Goal: Transaction & Acquisition: Purchase product/service

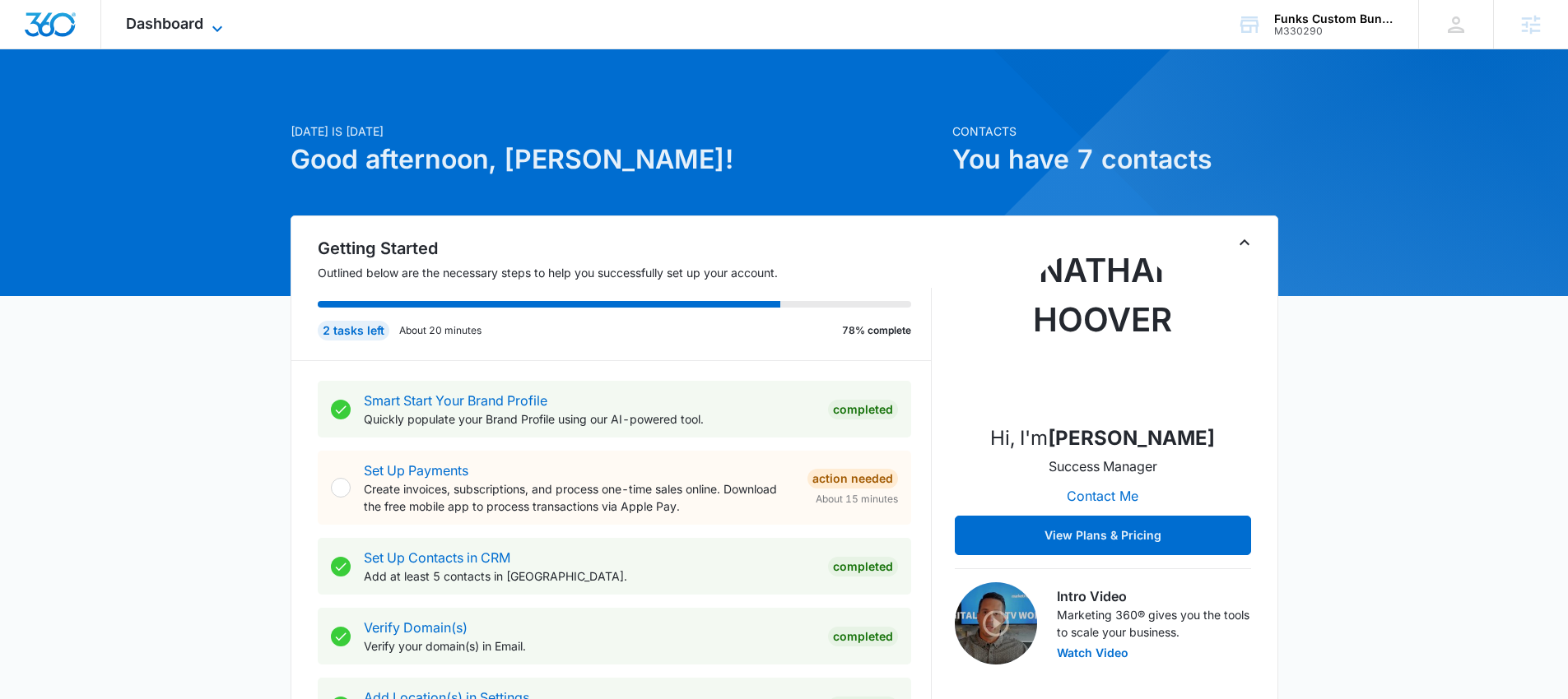
click at [172, 28] on span "Dashboard" at bounding box center [164, 24] width 78 height 17
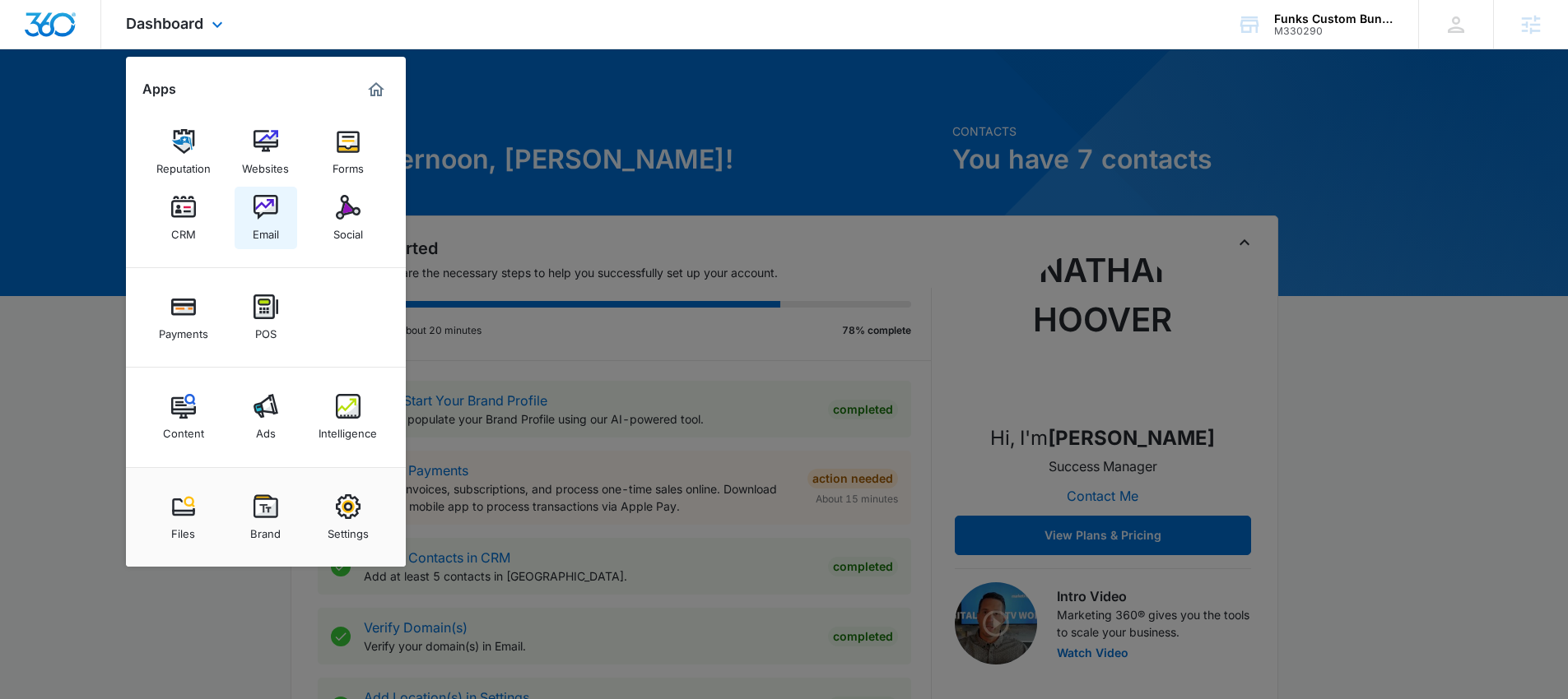
click at [272, 213] on img at bounding box center [266, 207] width 24 height 24
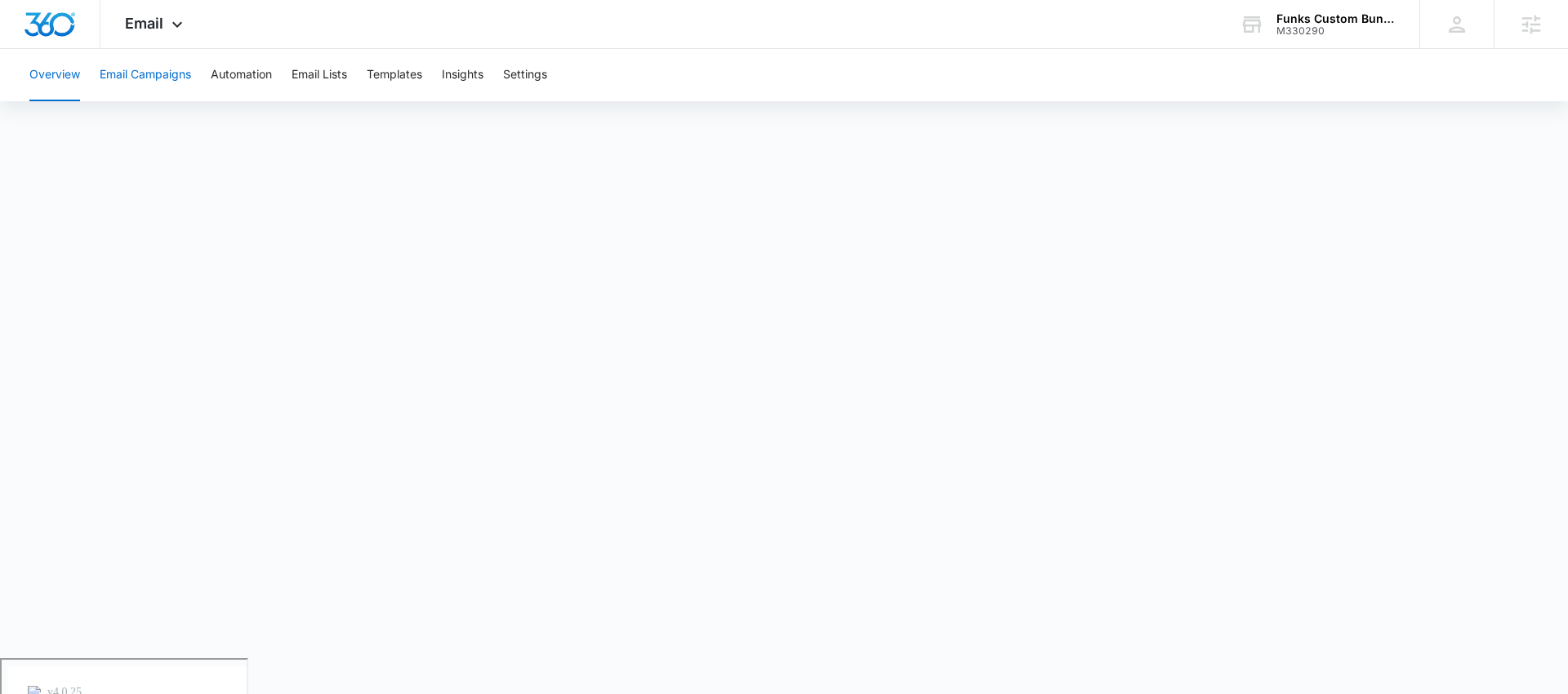
click at [133, 70] on button "Email Campaigns" at bounding box center [145, 75] width 91 height 52
click at [377, 72] on button "Templates" at bounding box center [395, 75] width 56 height 52
click at [151, 25] on span "Email" at bounding box center [144, 23] width 38 height 17
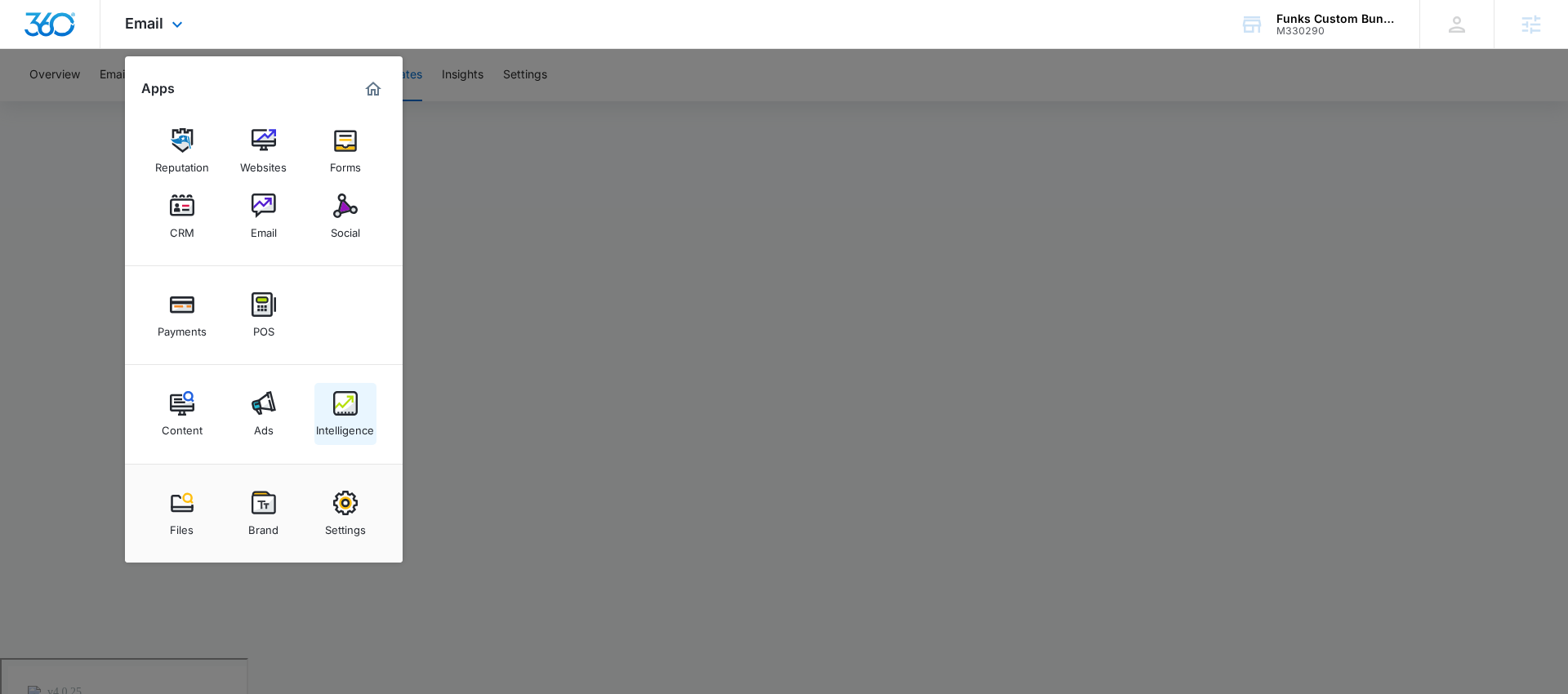
click at [339, 404] on img at bounding box center [345, 403] width 24 height 24
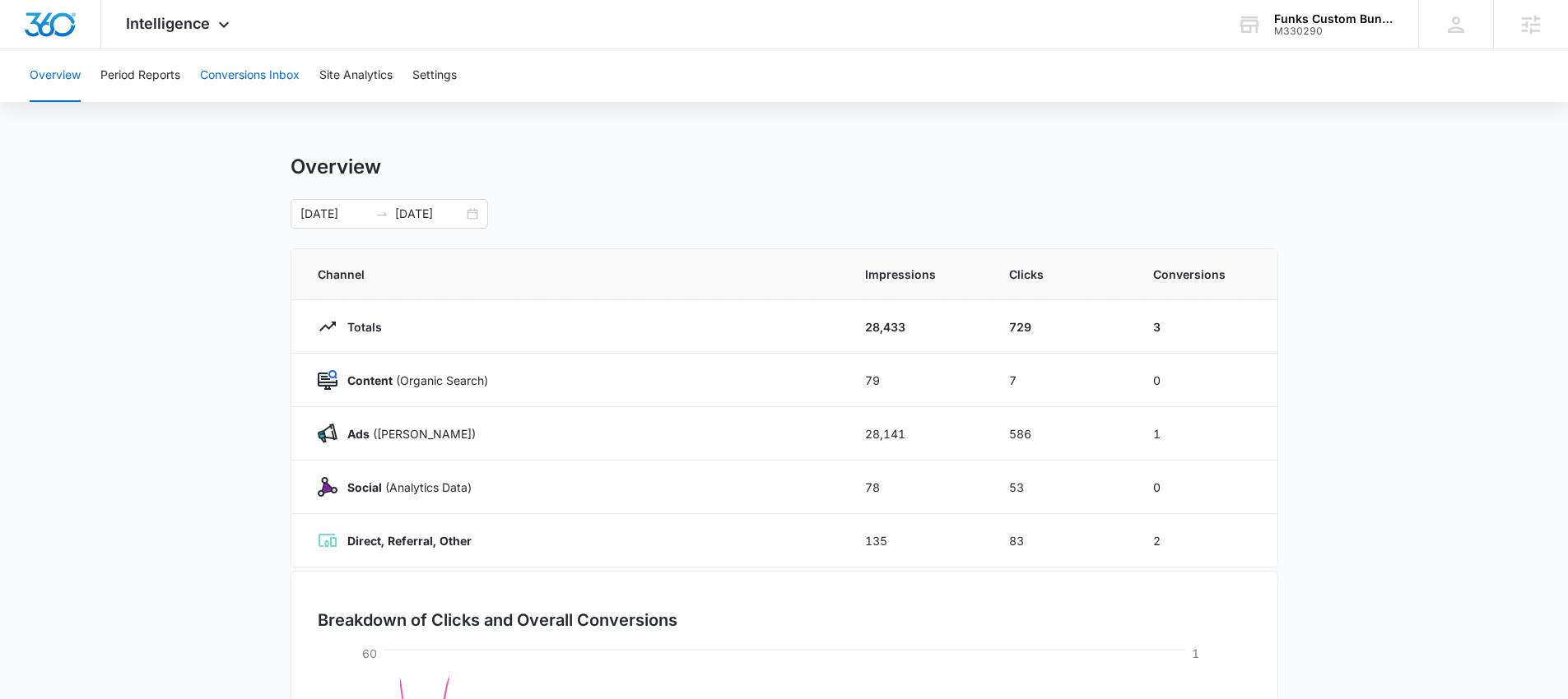
click at [225, 72] on button "Conversions Inbox" at bounding box center [250, 75] width 100 height 52
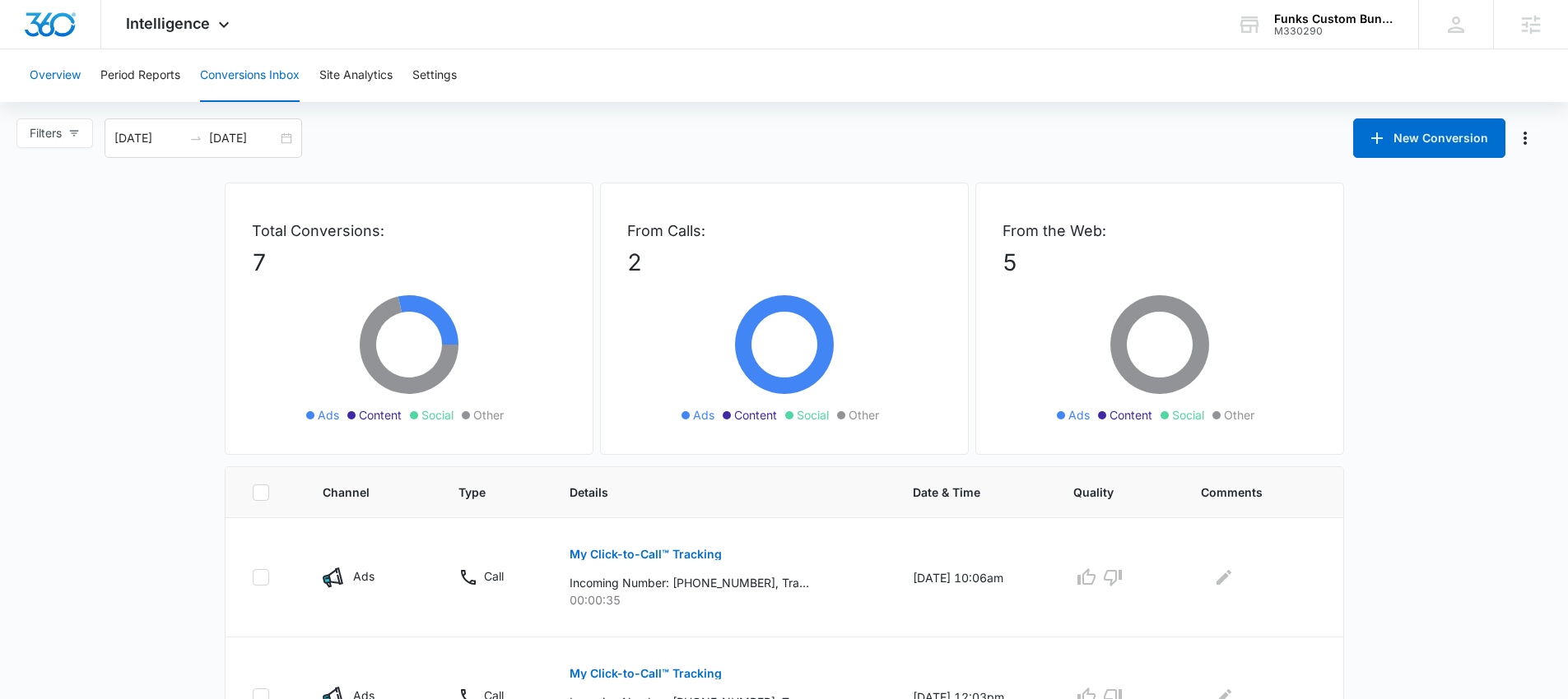
click at [67, 74] on button "Overview" at bounding box center [55, 75] width 51 height 52
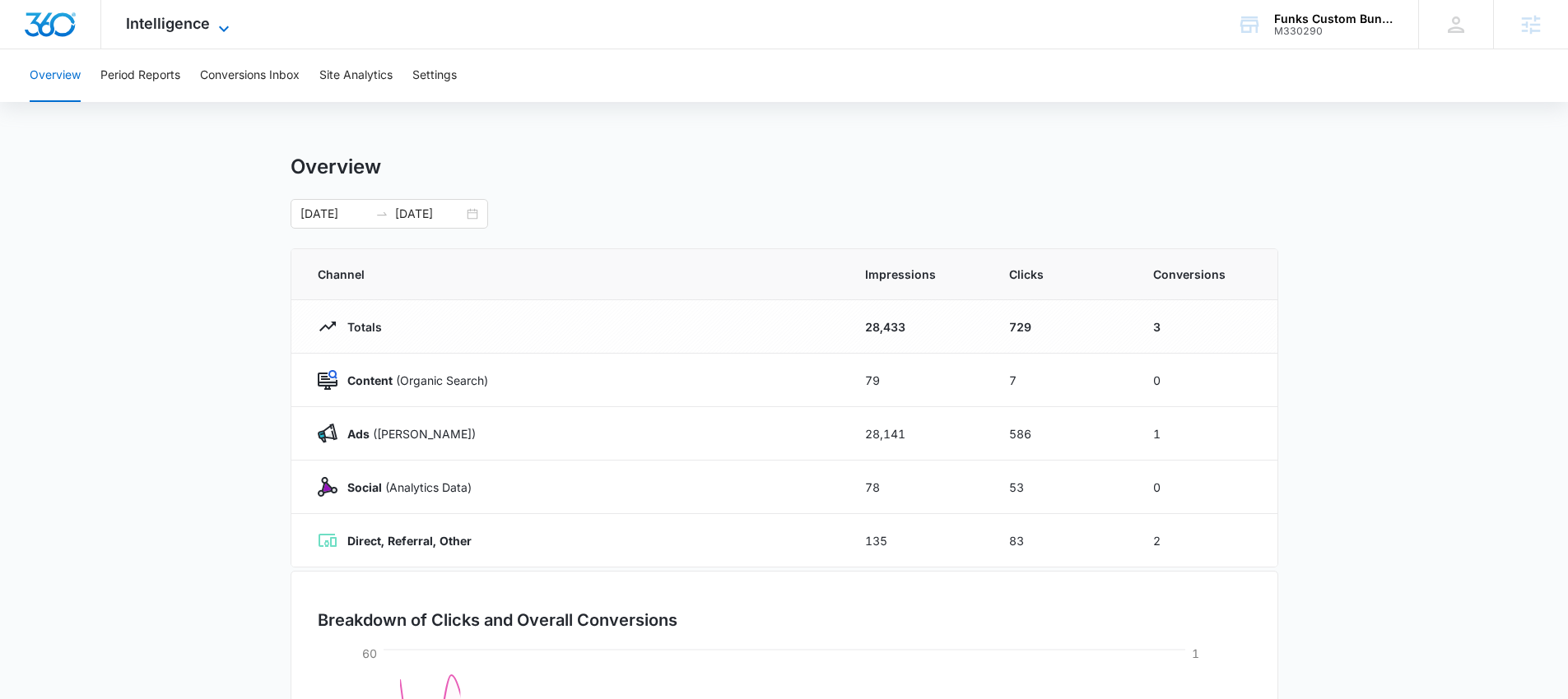
click at [191, 22] on span "Intelligence" at bounding box center [168, 24] width 84 height 17
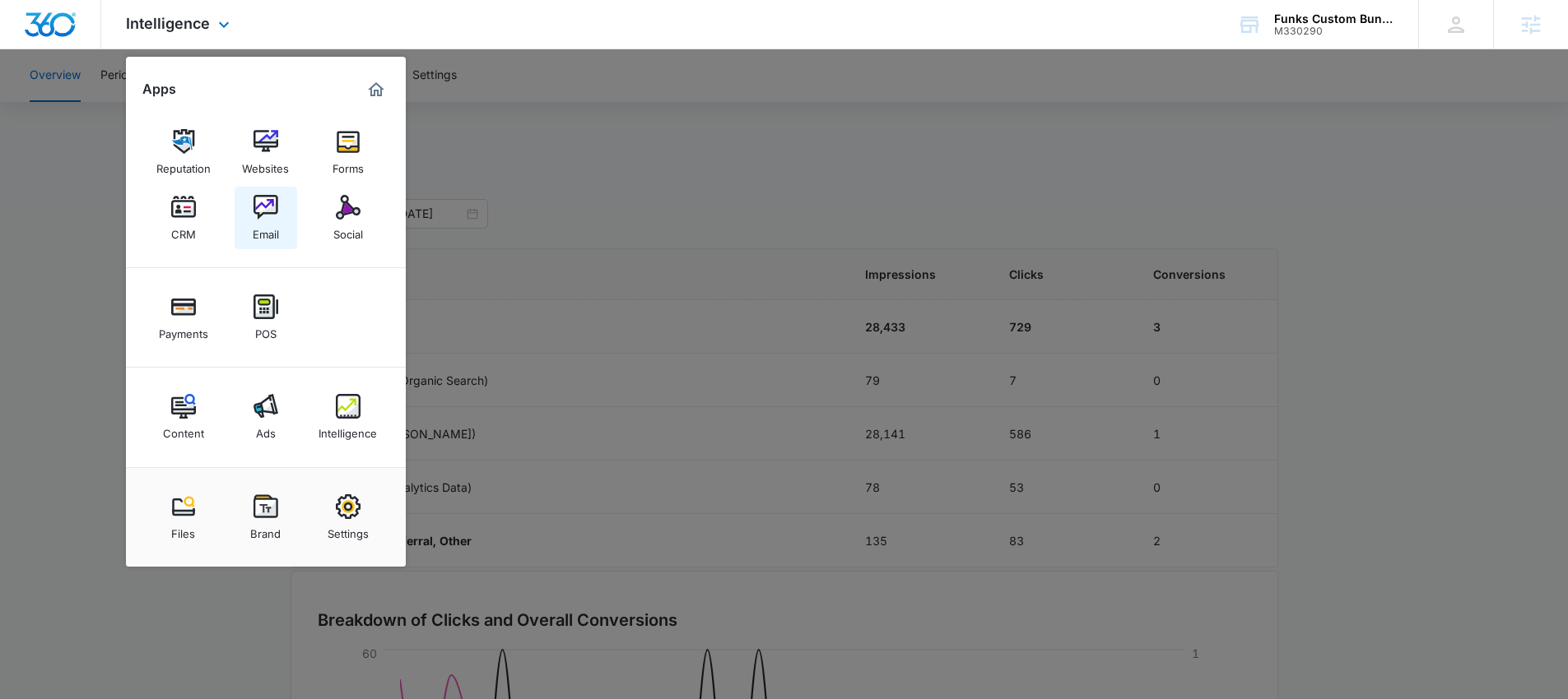
click at [261, 205] on img at bounding box center [266, 207] width 24 height 24
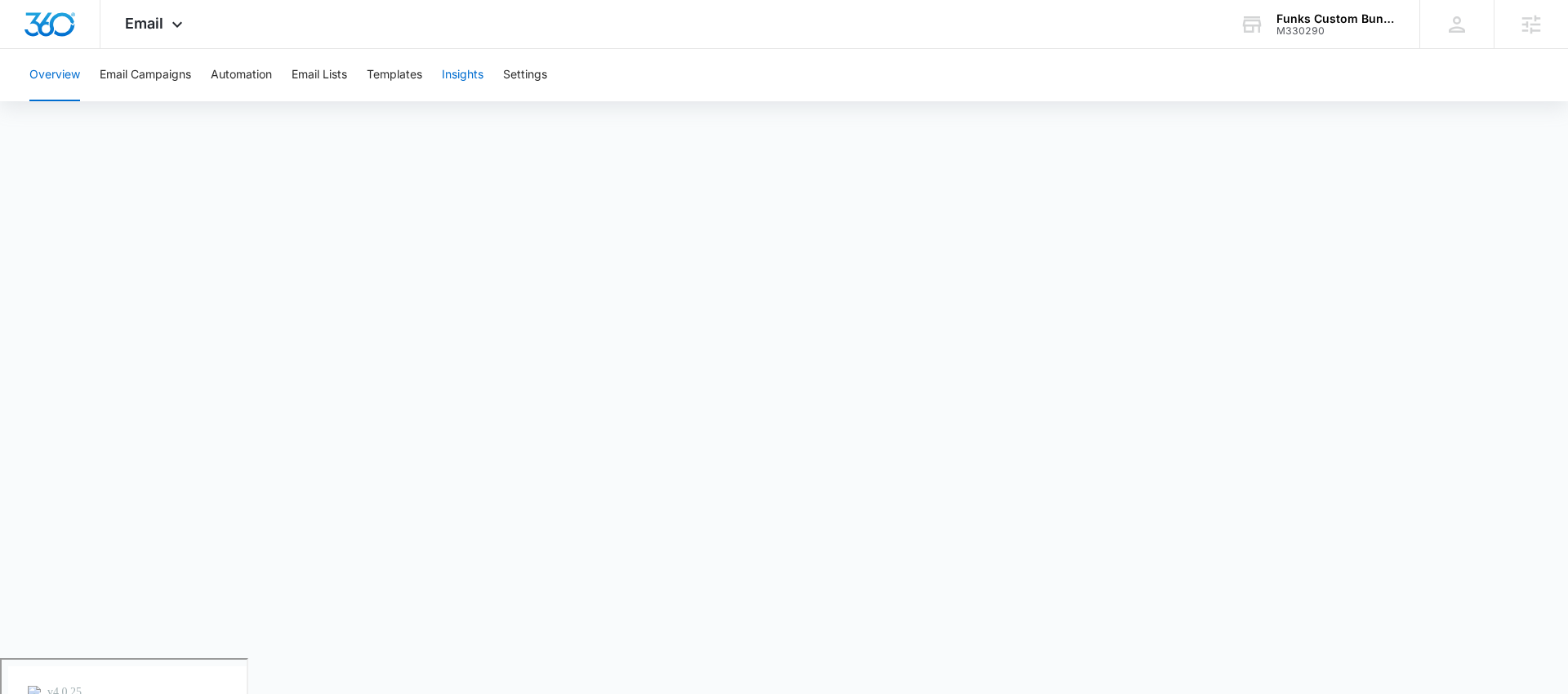
click at [460, 69] on button "Insights" at bounding box center [462, 75] width 42 height 52
click at [399, 75] on button "Templates" at bounding box center [395, 75] width 56 height 52
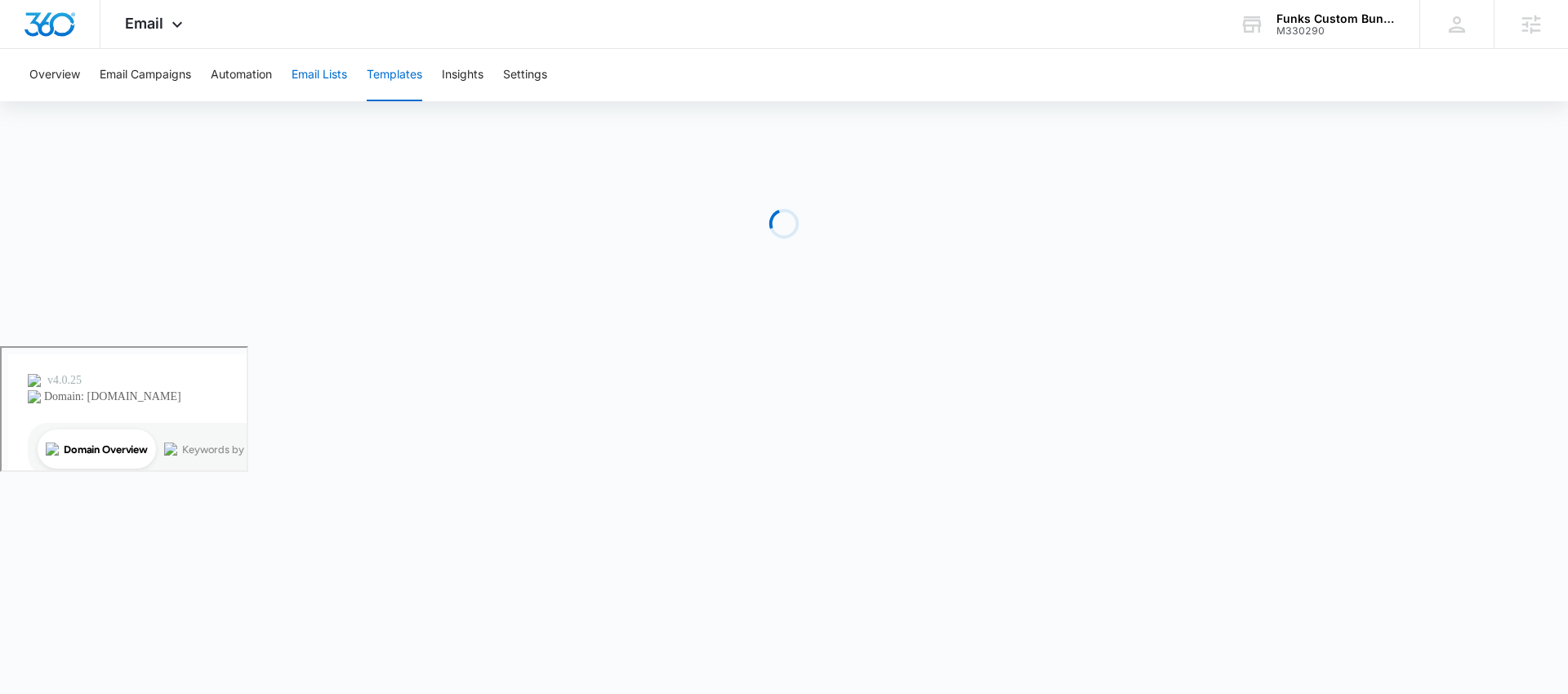
click at [321, 79] on button "Email Lists" at bounding box center [319, 75] width 56 height 52
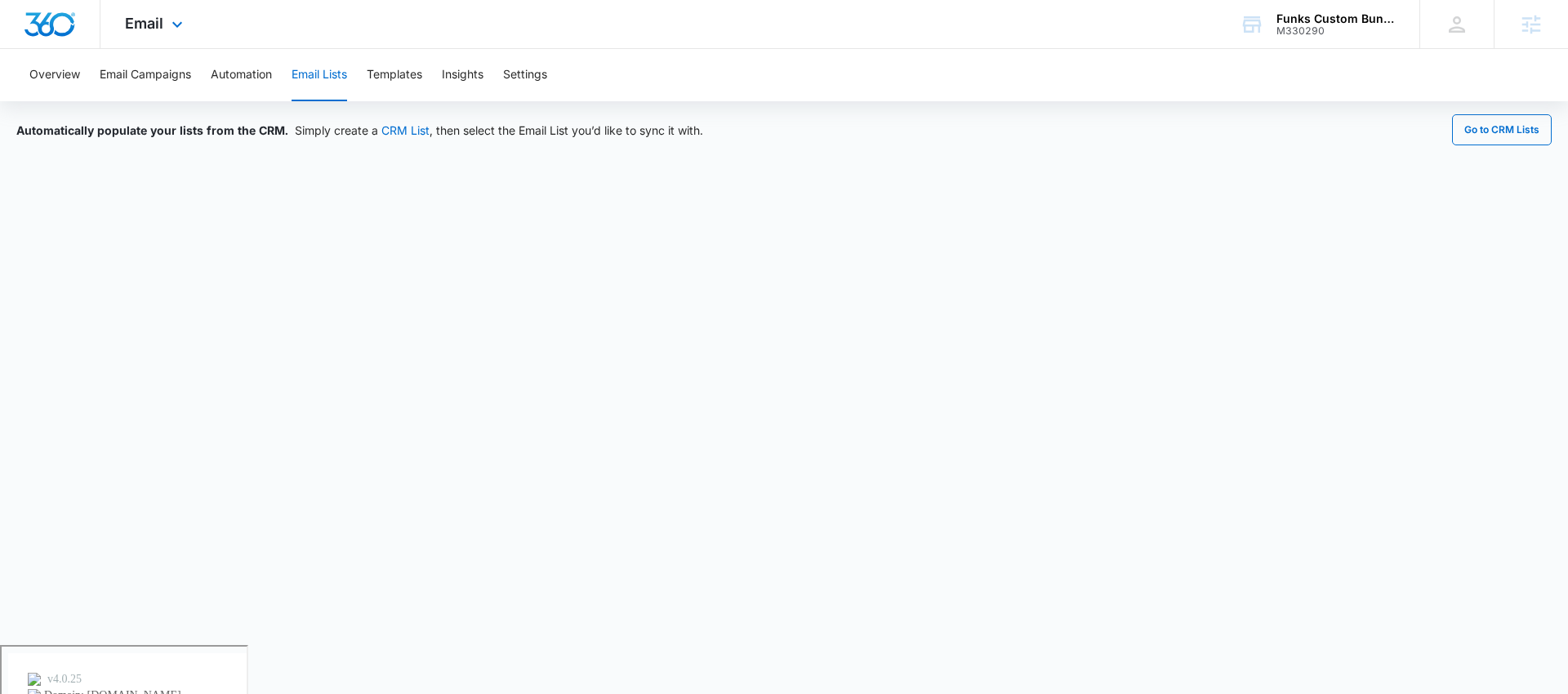
click at [147, 35] on div "Email Apps Reputation Websites Forms CRM Email Social Payments POS Content Ads …" at bounding box center [156, 24] width 111 height 49
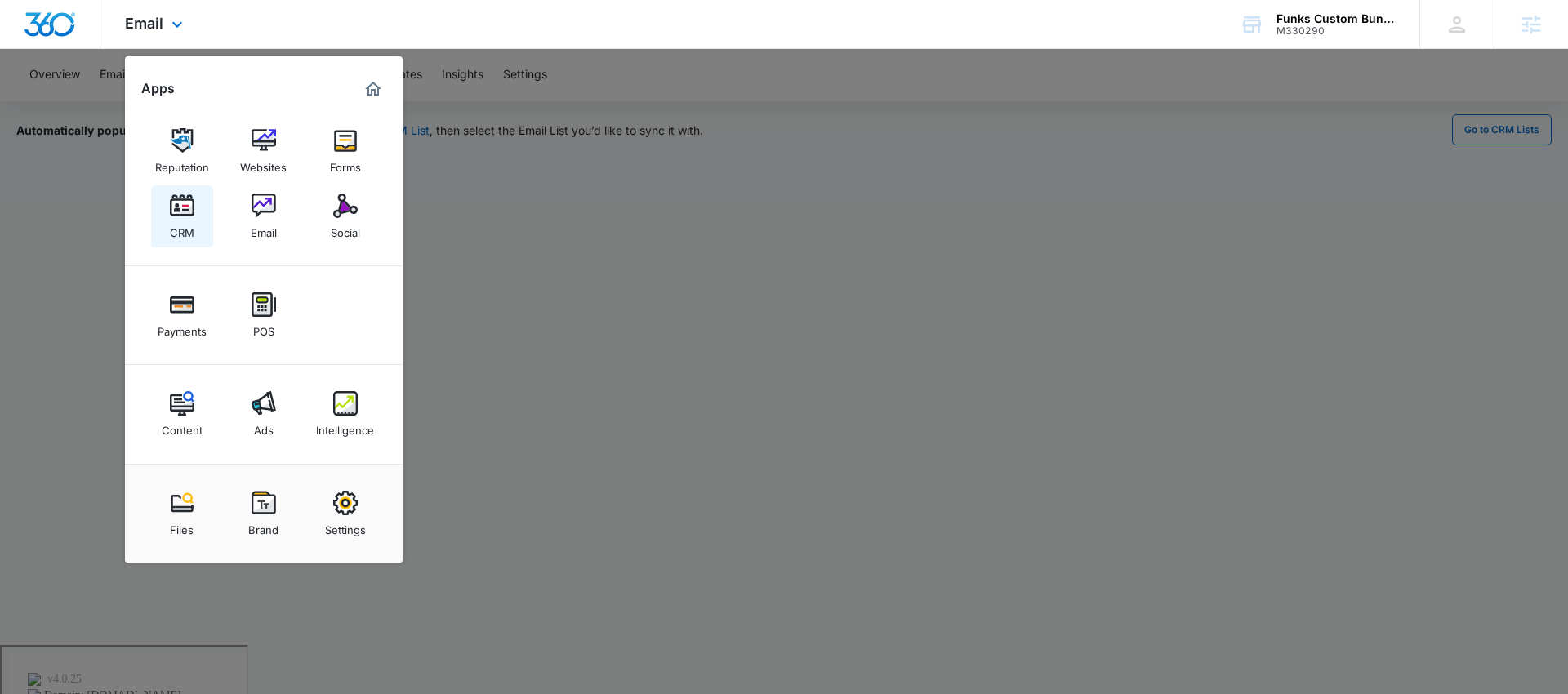
click at [178, 217] on img at bounding box center [182, 206] width 24 height 24
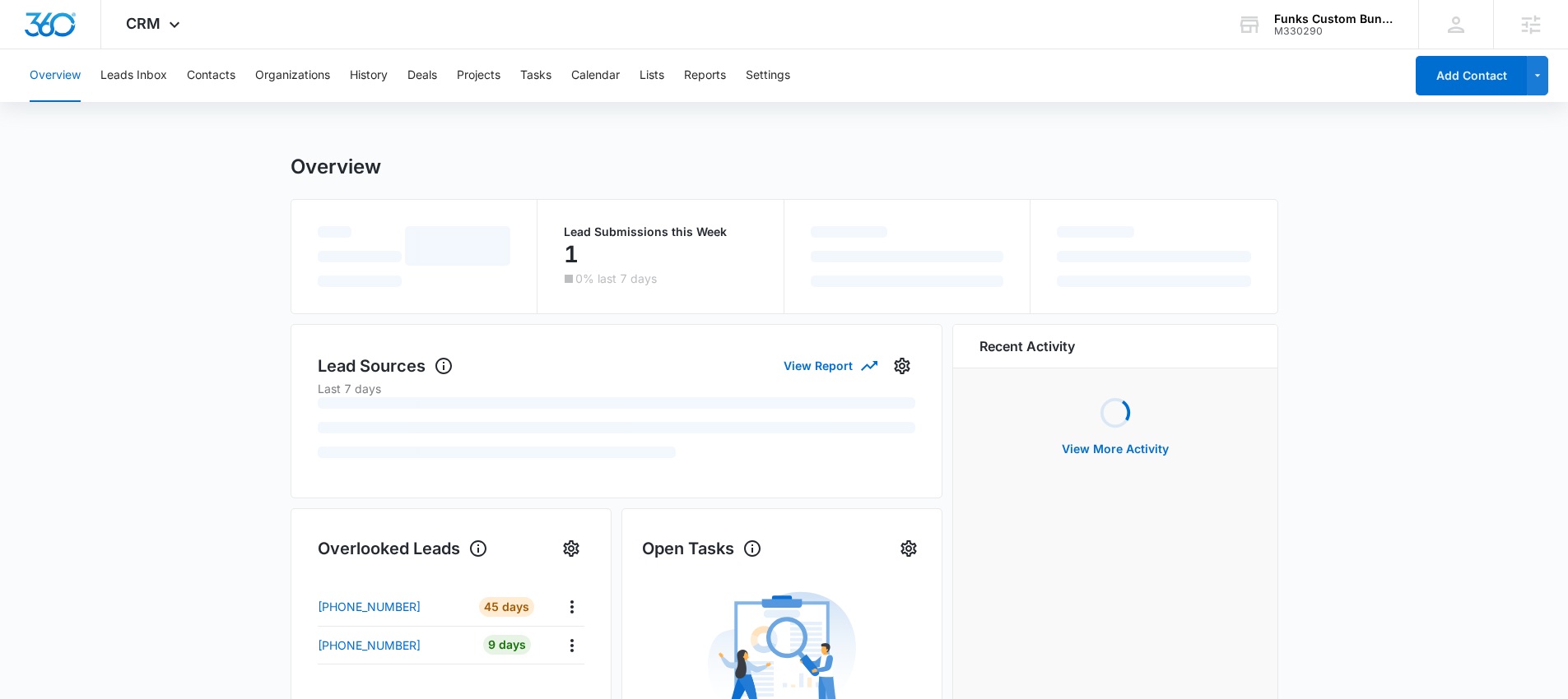
click at [242, 76] on div "Overview Leads Inbox Contacts Organizations History Deals Projects Tasks Calend…" at bounding box center [712, 75] width 1384 height 52
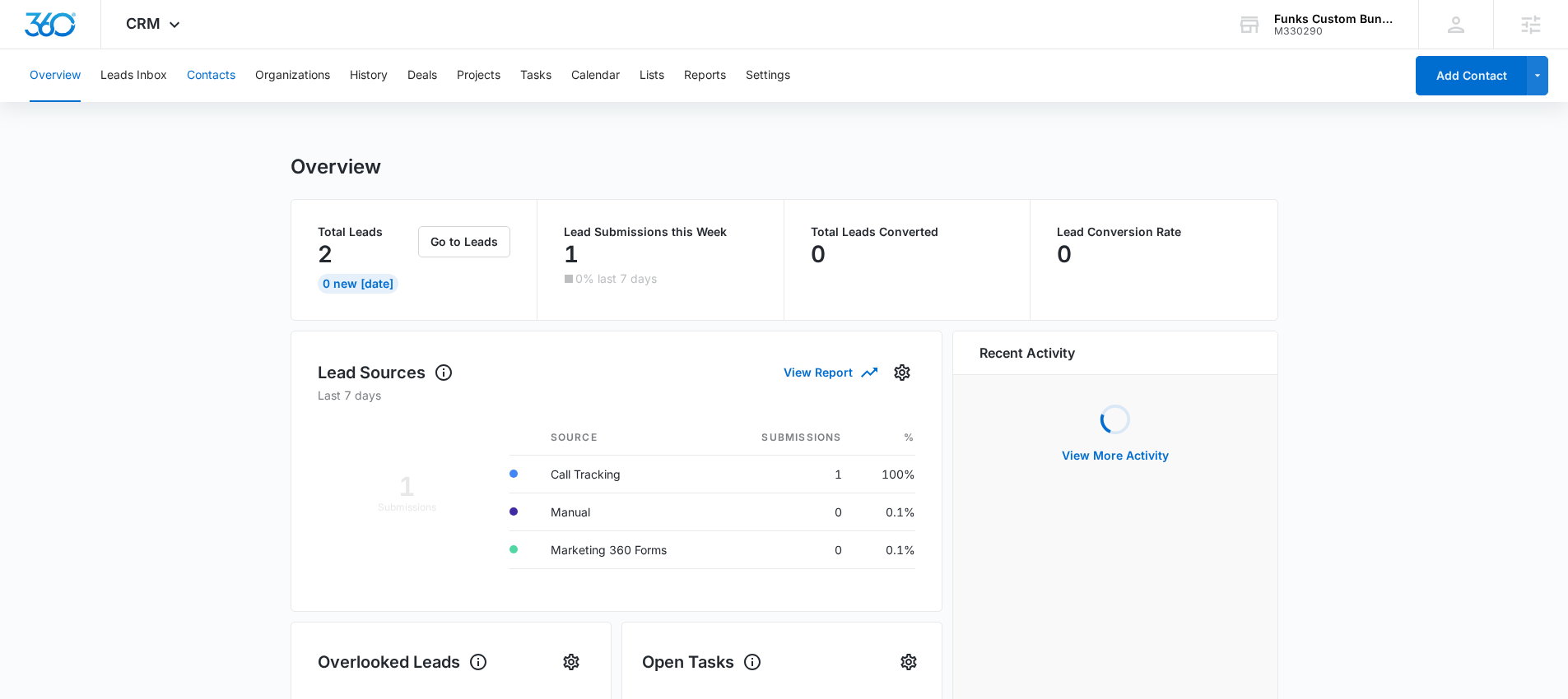
click at [198, 76] on button "Contacts" at bounding box center [212, 75] width 49 height 52
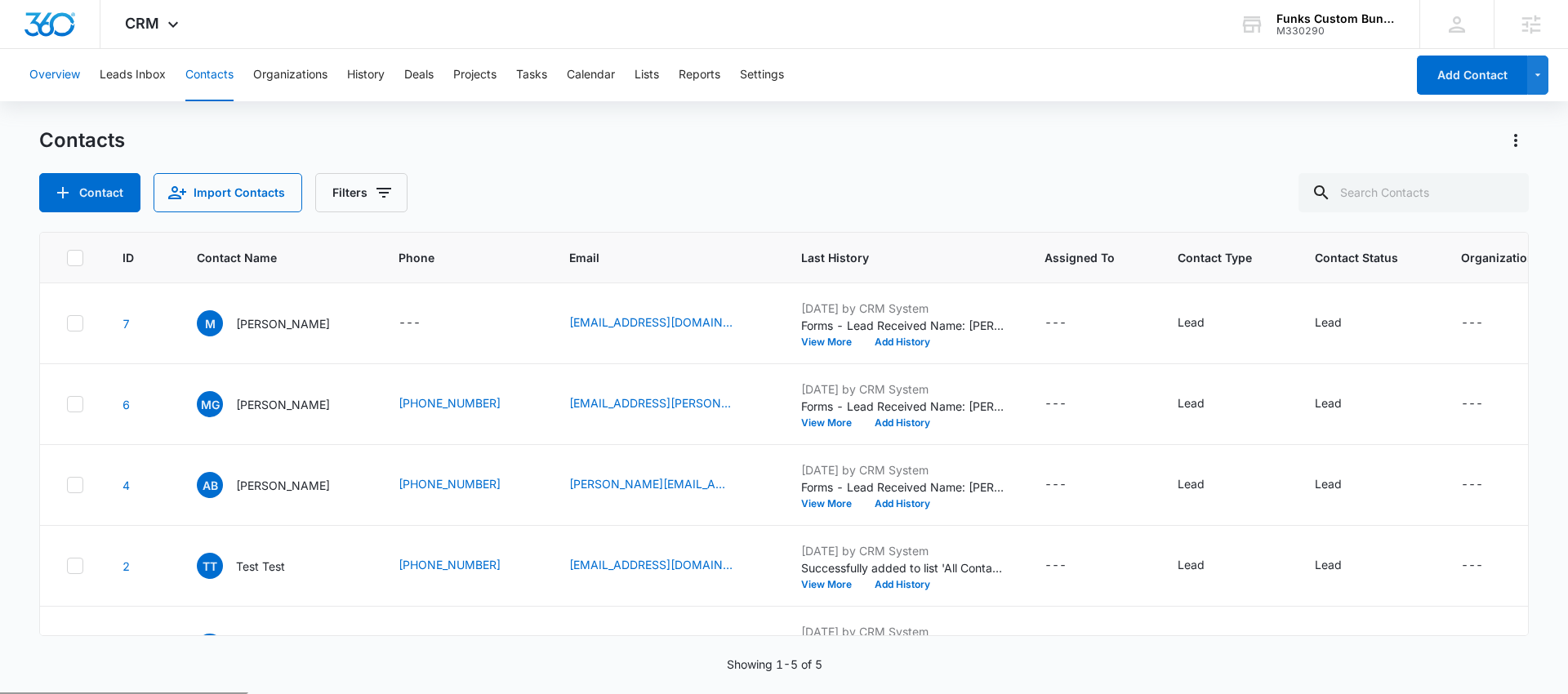
click at [64, 74] on button "Overview" at bounding box center [55, 75] width 50 height 52
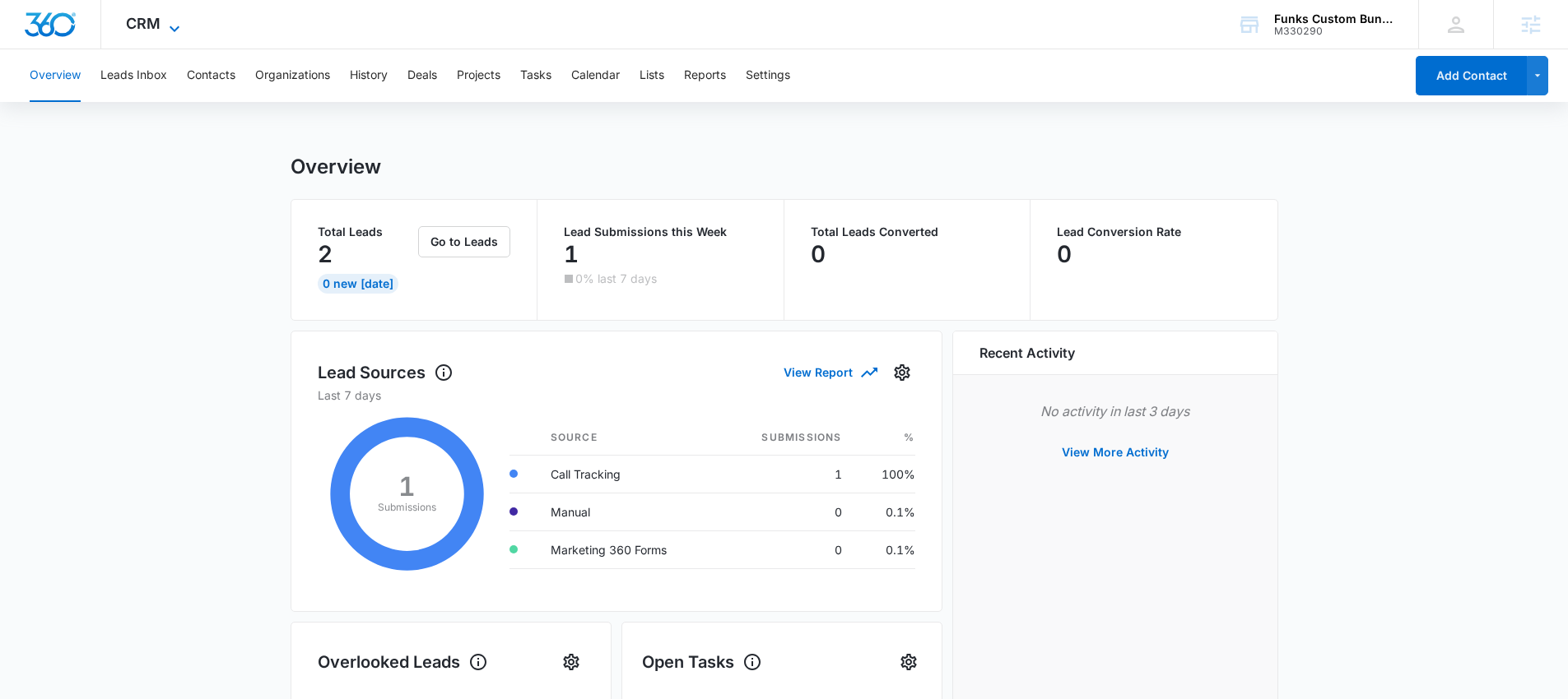
click at [156, 27] on span "CRM" at bounding box center [143, 24] width 35 height 17
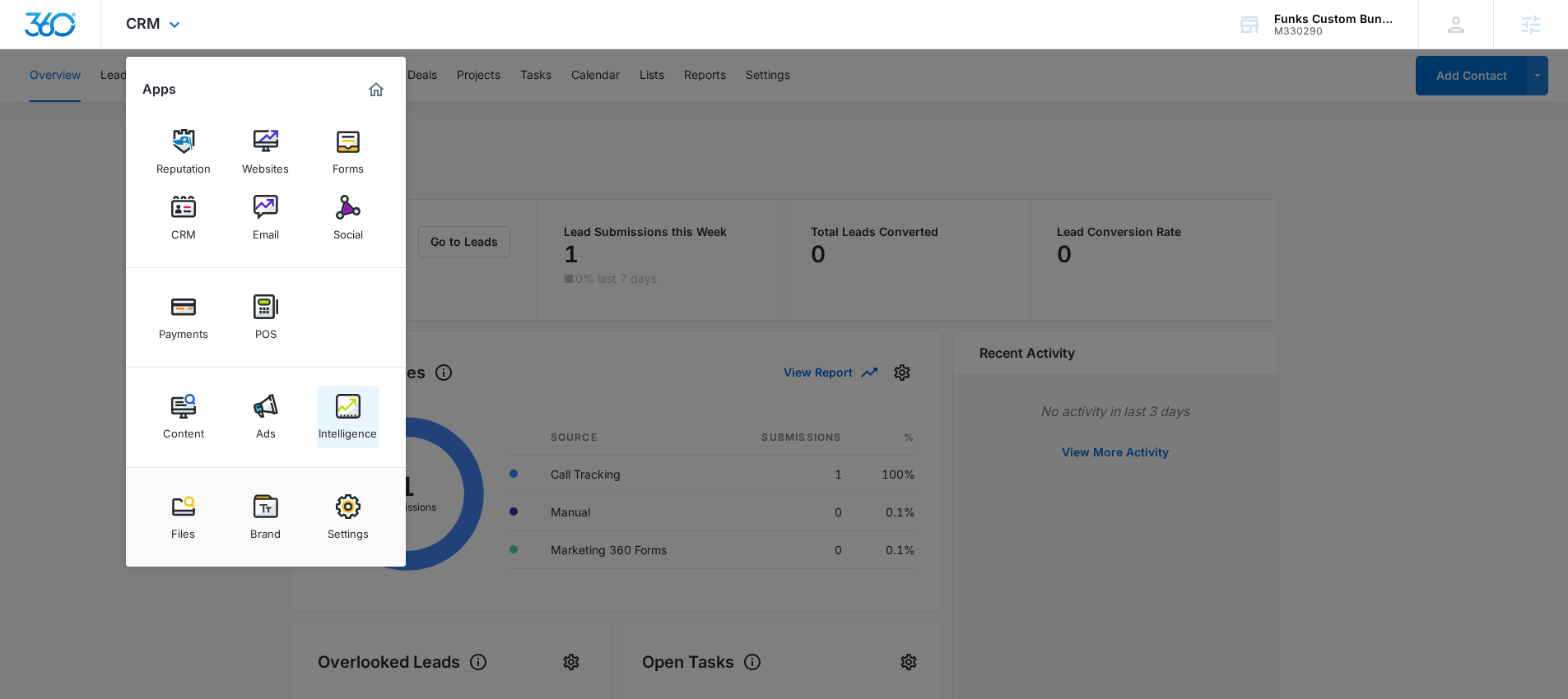
click at [351, 396] on img at bounding box center [348, 406] width 24 height 24
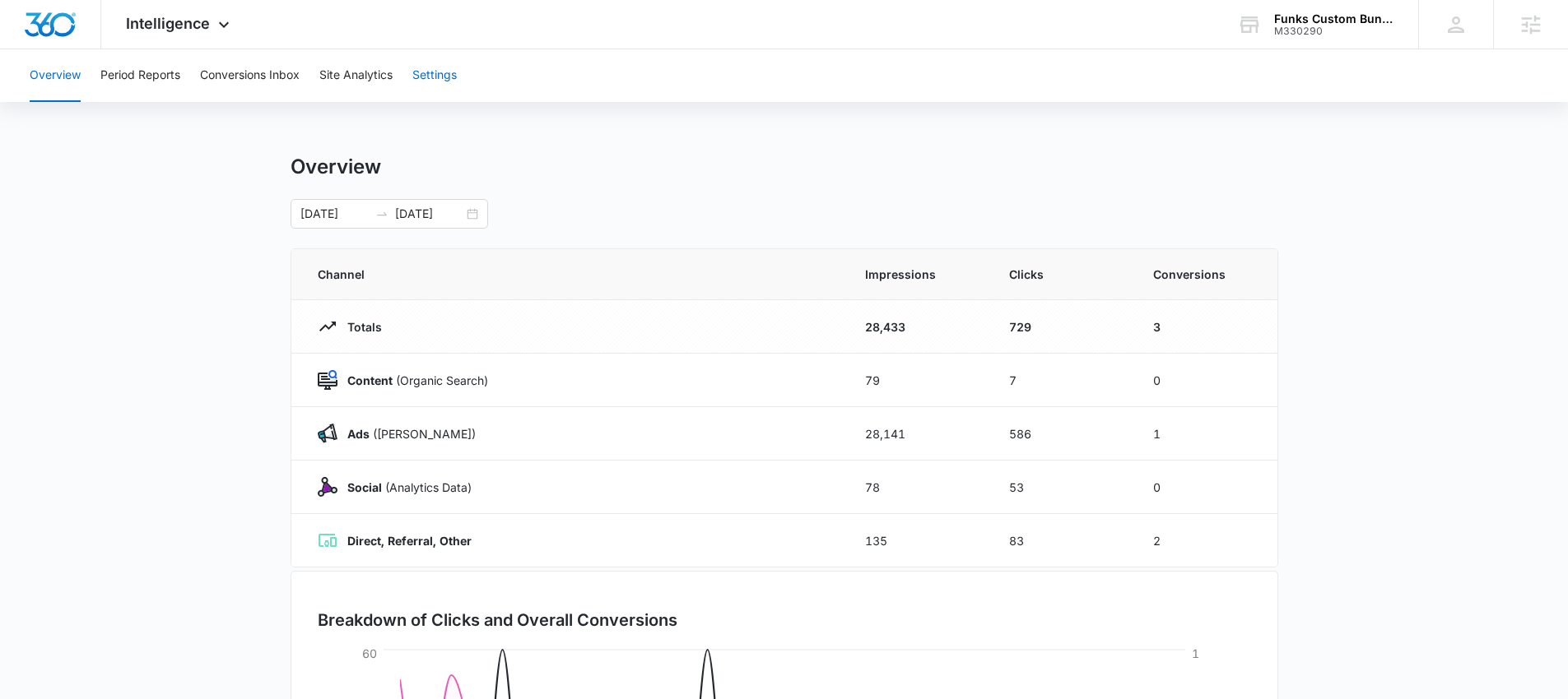
click at [446, 73] on button "Settings" at bounding box center [434, 75] width 45 height 52
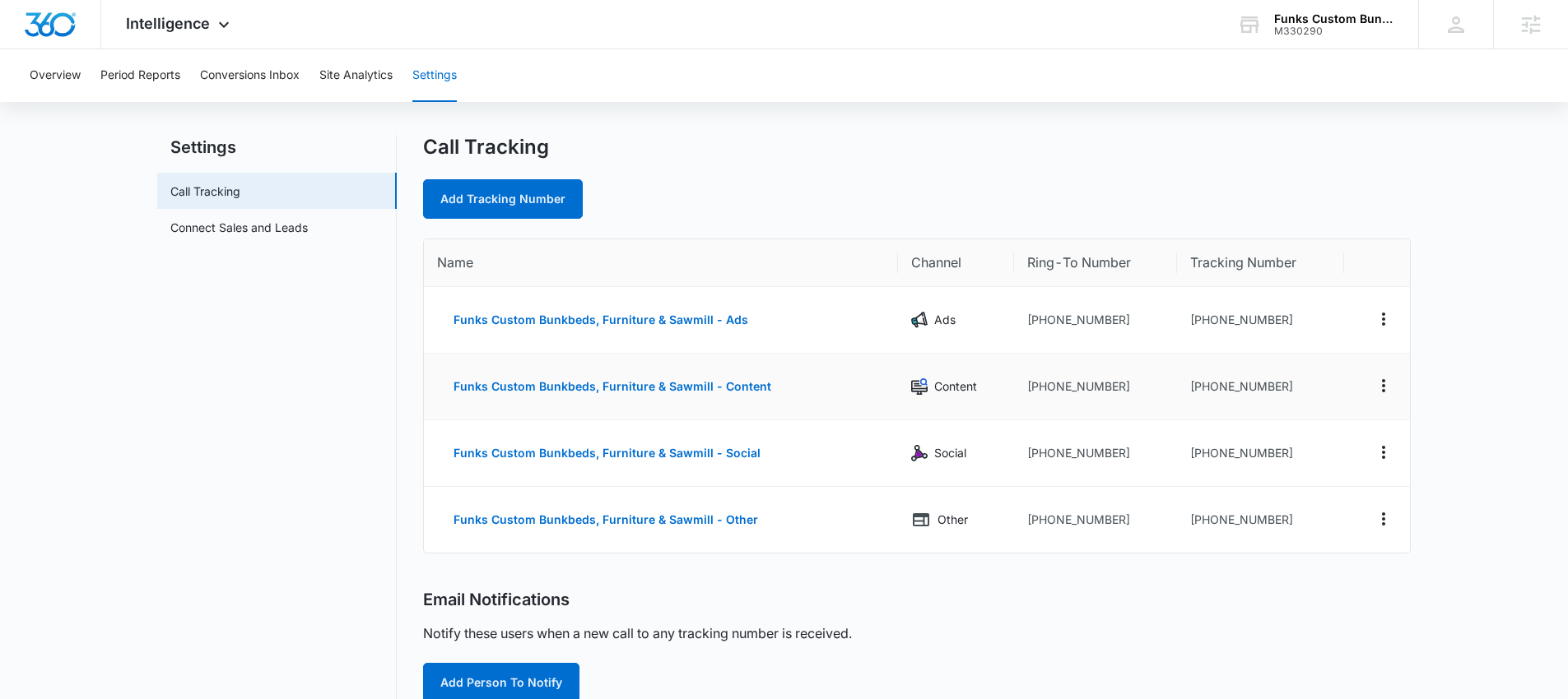
scroll to position [31, 0]
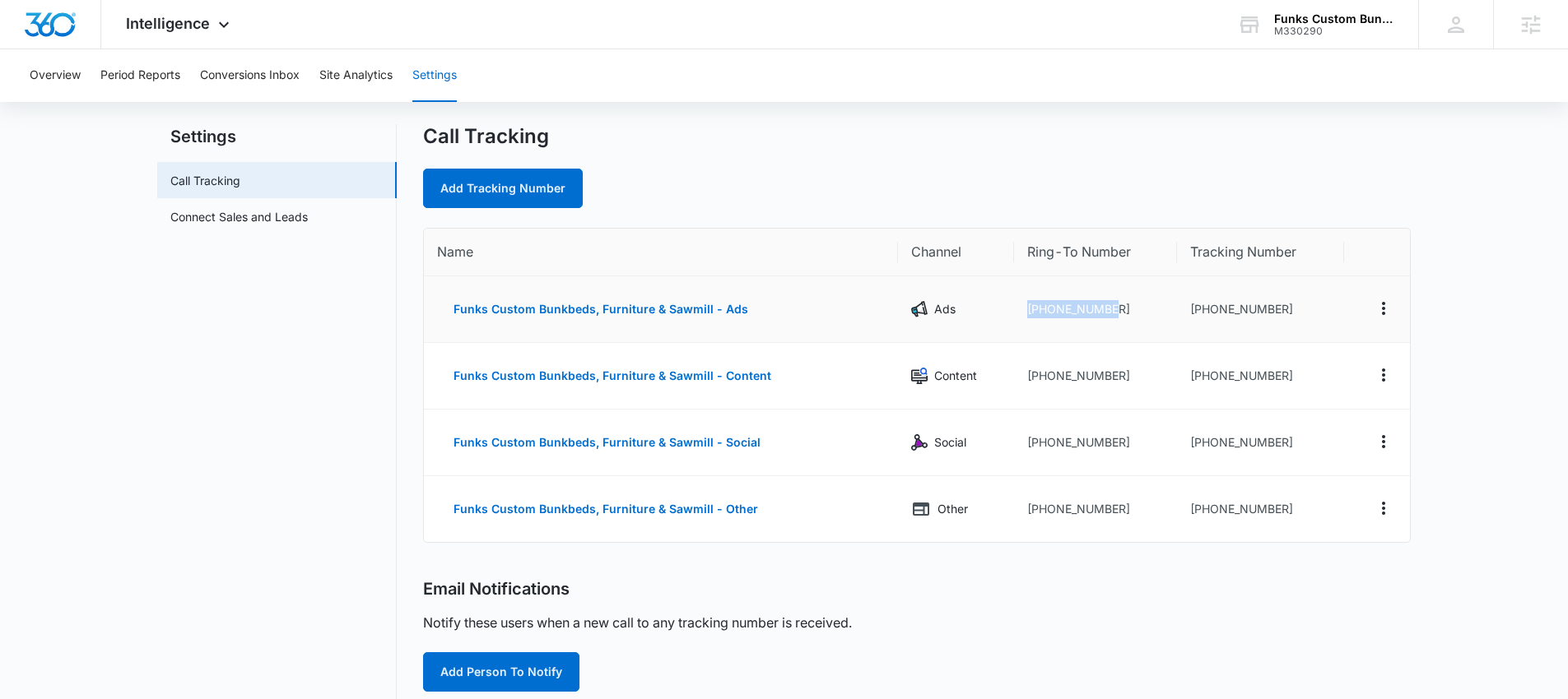
drag, startPoint x: 1115, startPoint y: 308, endPoint x: 1016, endPoint y: 308, distance: 99.0
click at [1016, 308] on td "+16604830615" at bounding box center [1095, 309] width 163 height 66
drag, startPoint x: 1276, startPoint y: 303, endPoint x: 1245, endPoint y: 306, distance: 31.1
click at [1245, 306] on td "+16602361598" at bounding box center [1260, 309] width 166 height 66
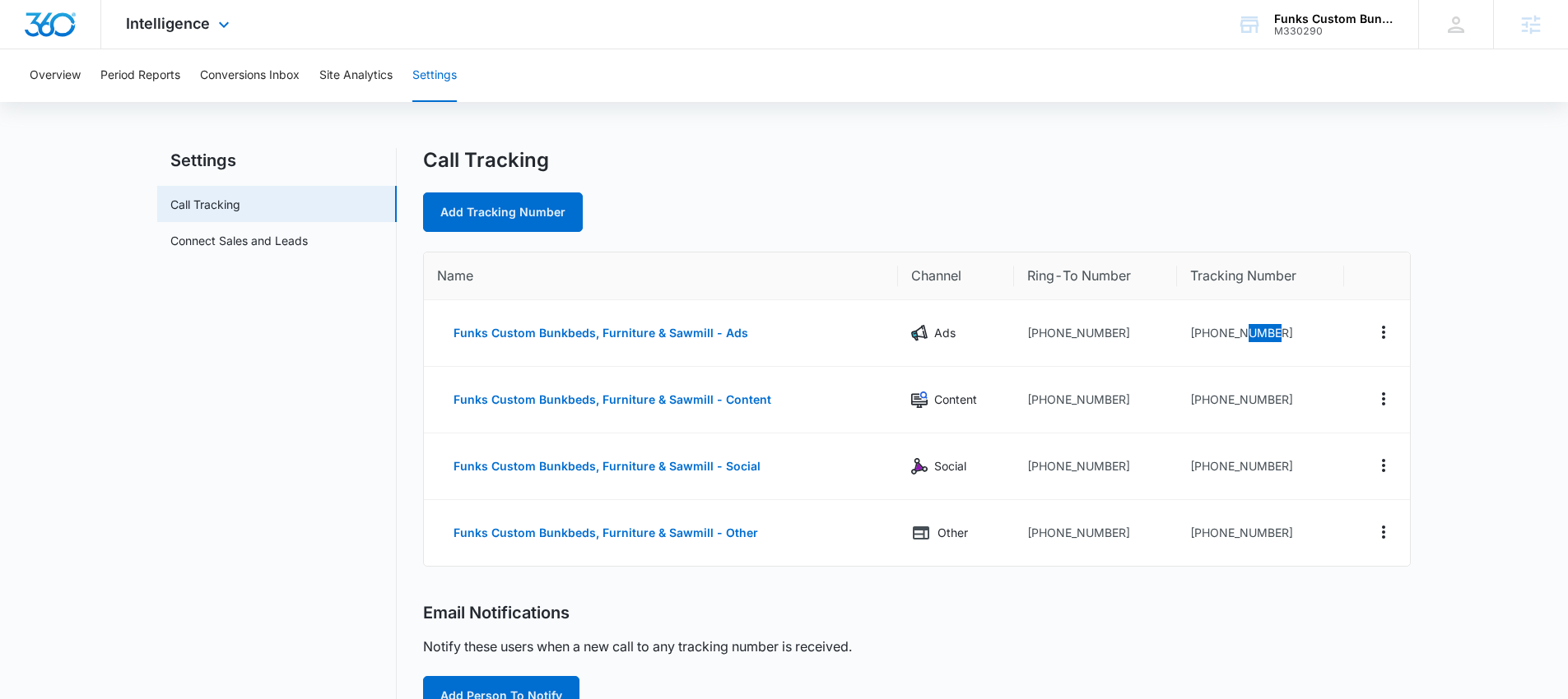
scroll to position [0, 0]
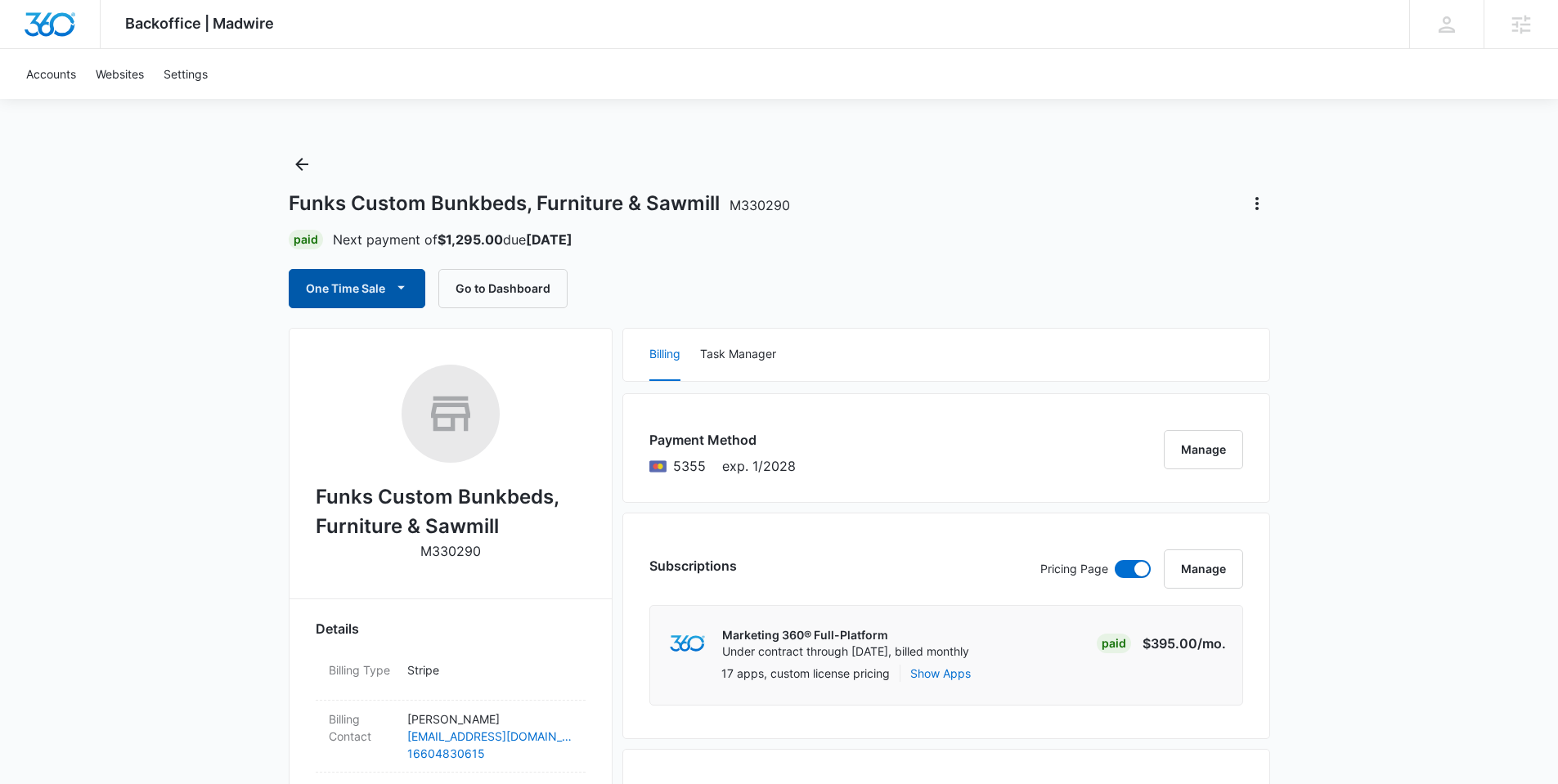
click at [366, 287] on button "One Time Sale" at bounding box center [356, 288] width 136 height 39
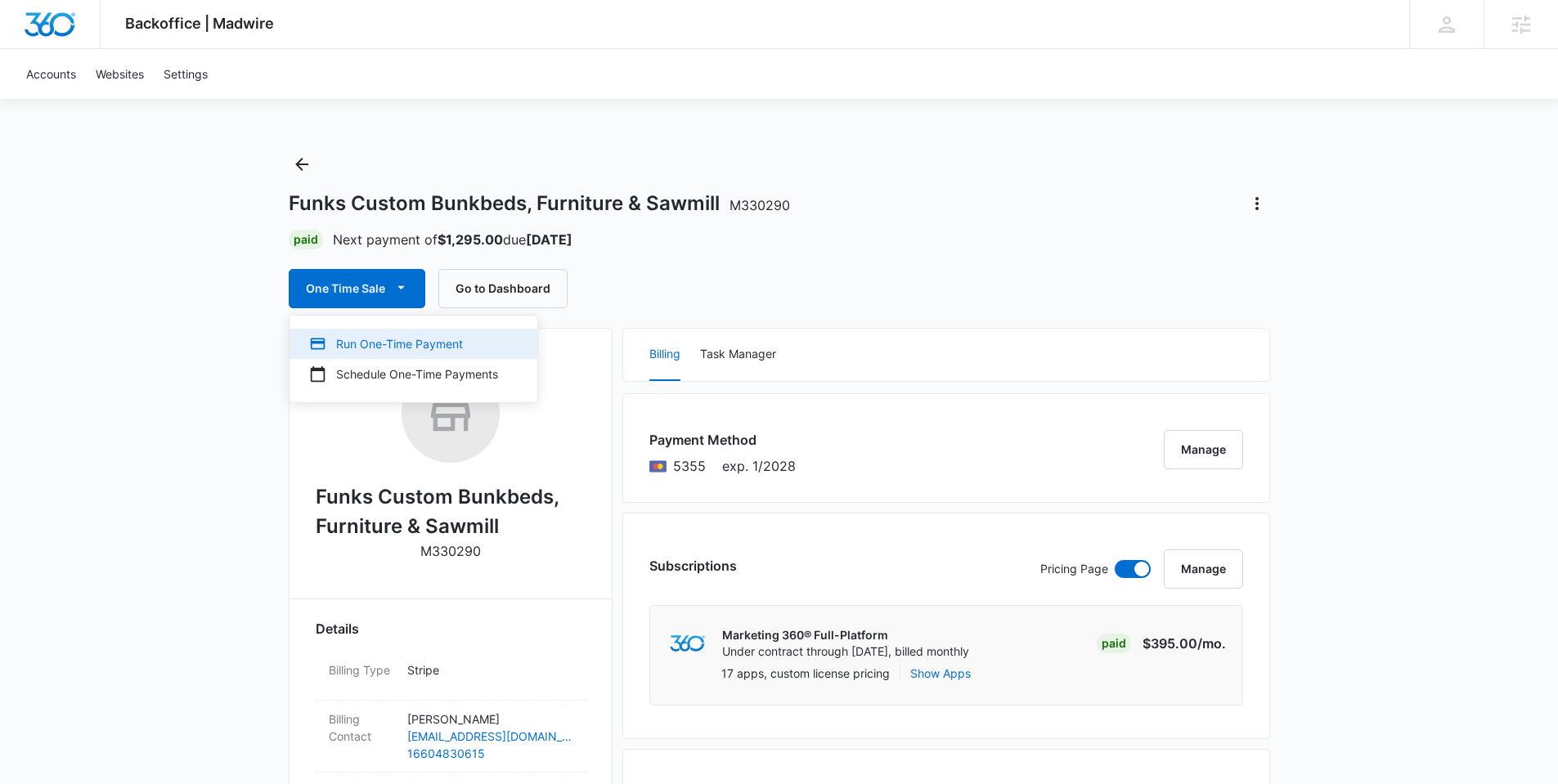
click at [411, 340] on div "Run One-Time Payment" at bounding box center [404, 344] width 189 height 17
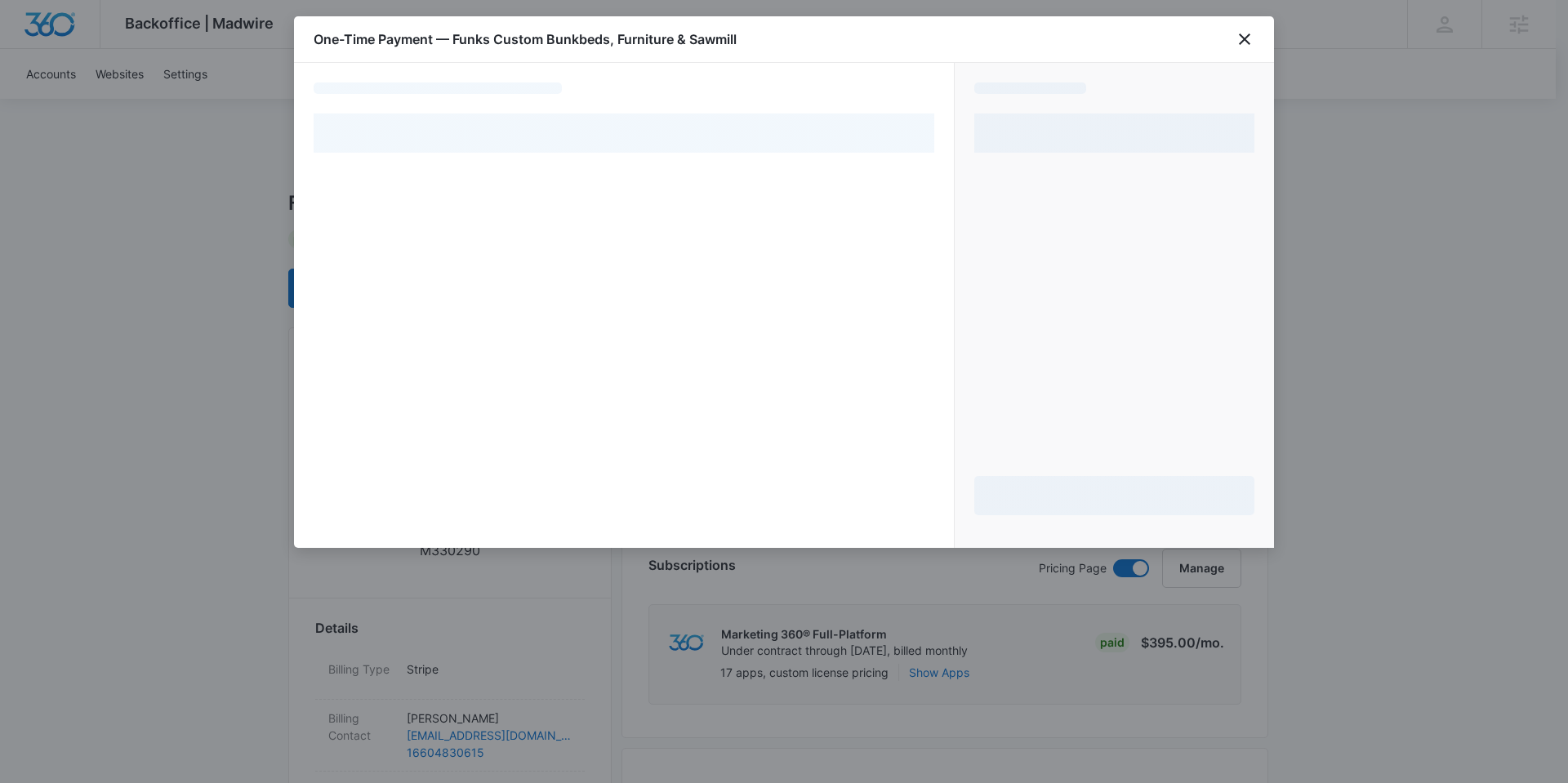
select select "pm_1Rb6zmA4n8RTgNjUoRTCRGIO"
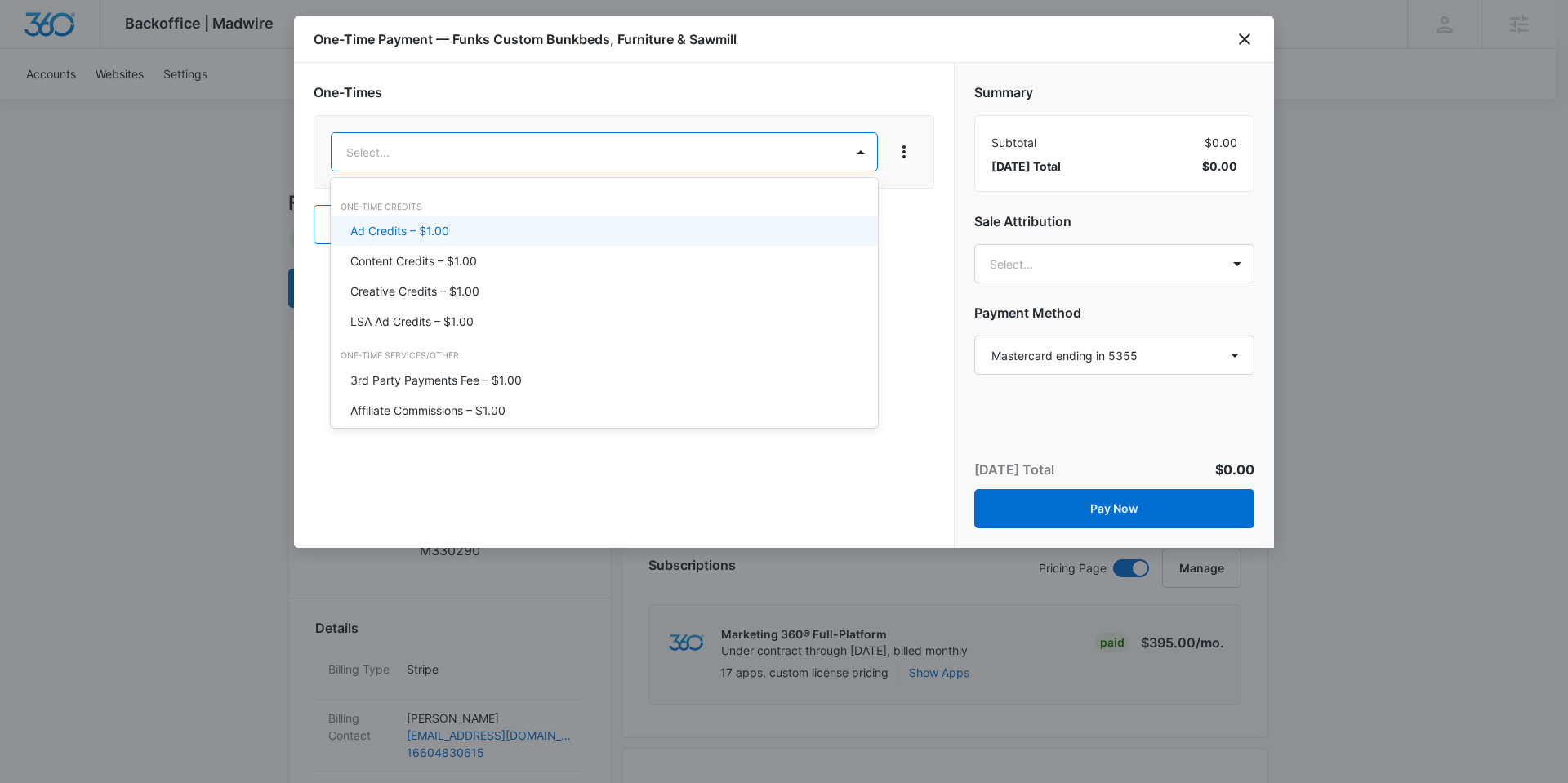
type input "smm"
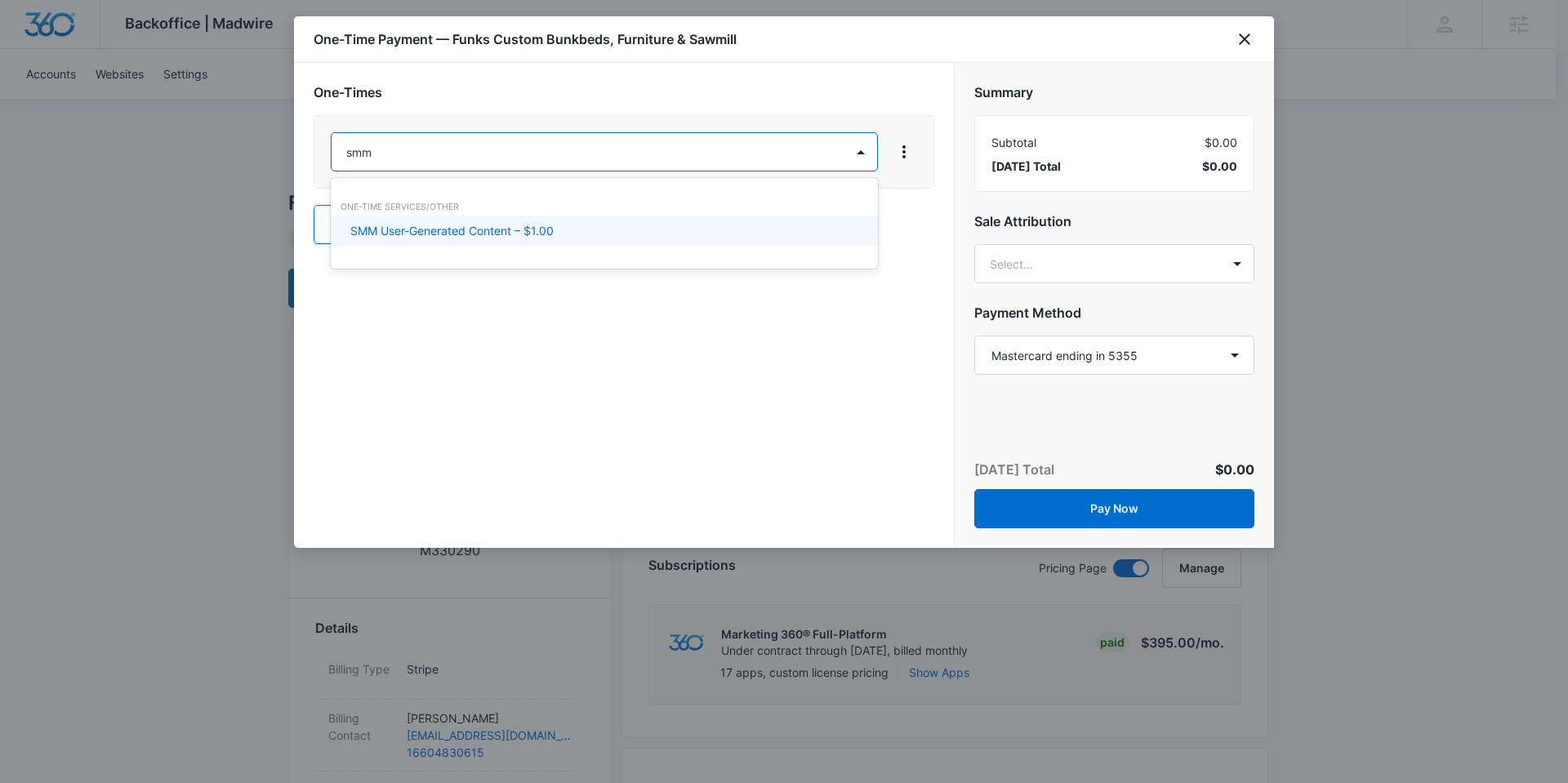
click at [561, 228] on div "SMM User-Generated Content – $1.00" at bounding box center [603, 231] width 505 height 17
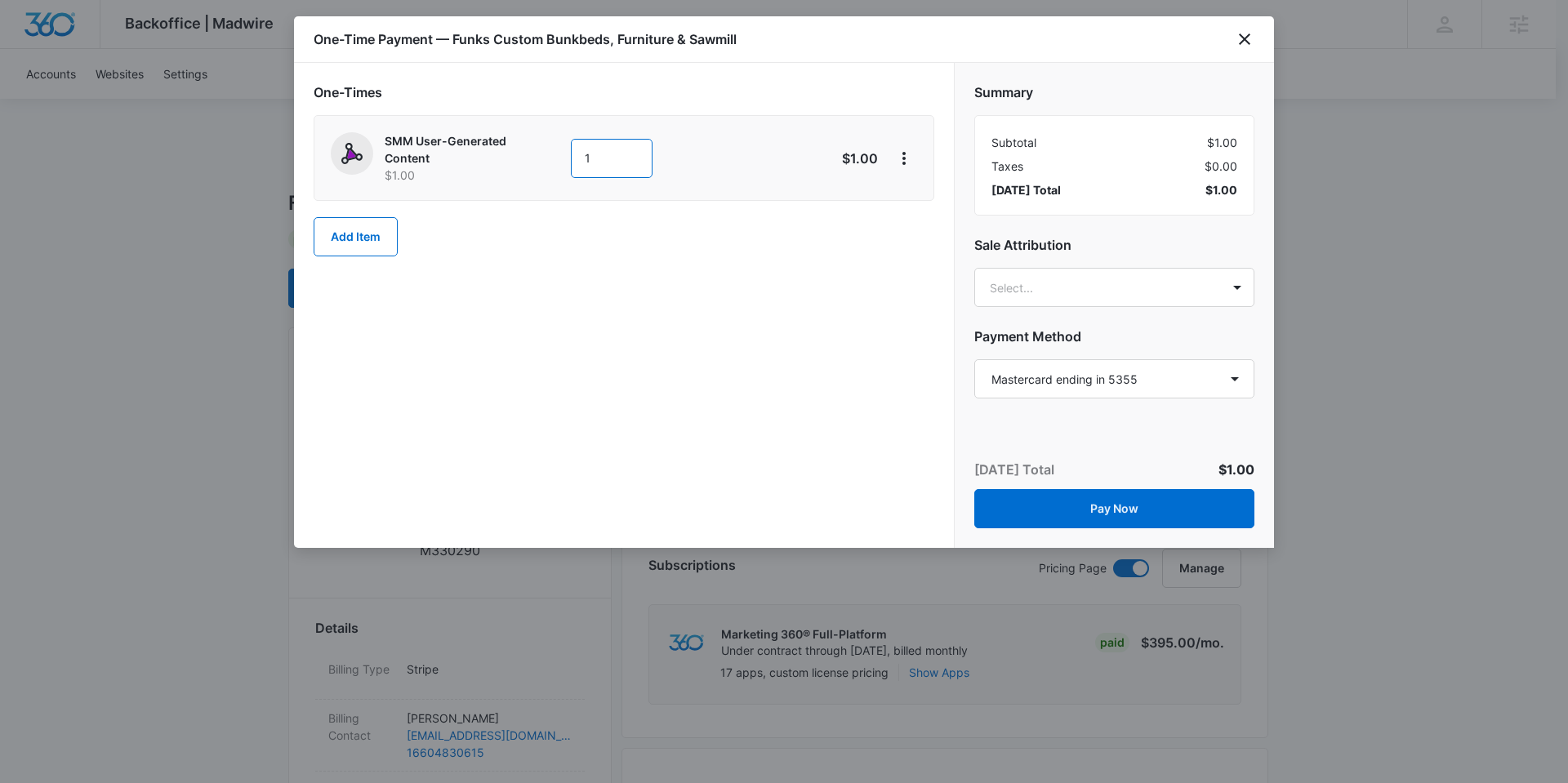
click at [613, 153] on input "1" at bounding box center [611, 158] width 82 height 39
type input "250"
click at [1244, 36] on icon "close" at bounding box center [1245, 39] width 20 height 20
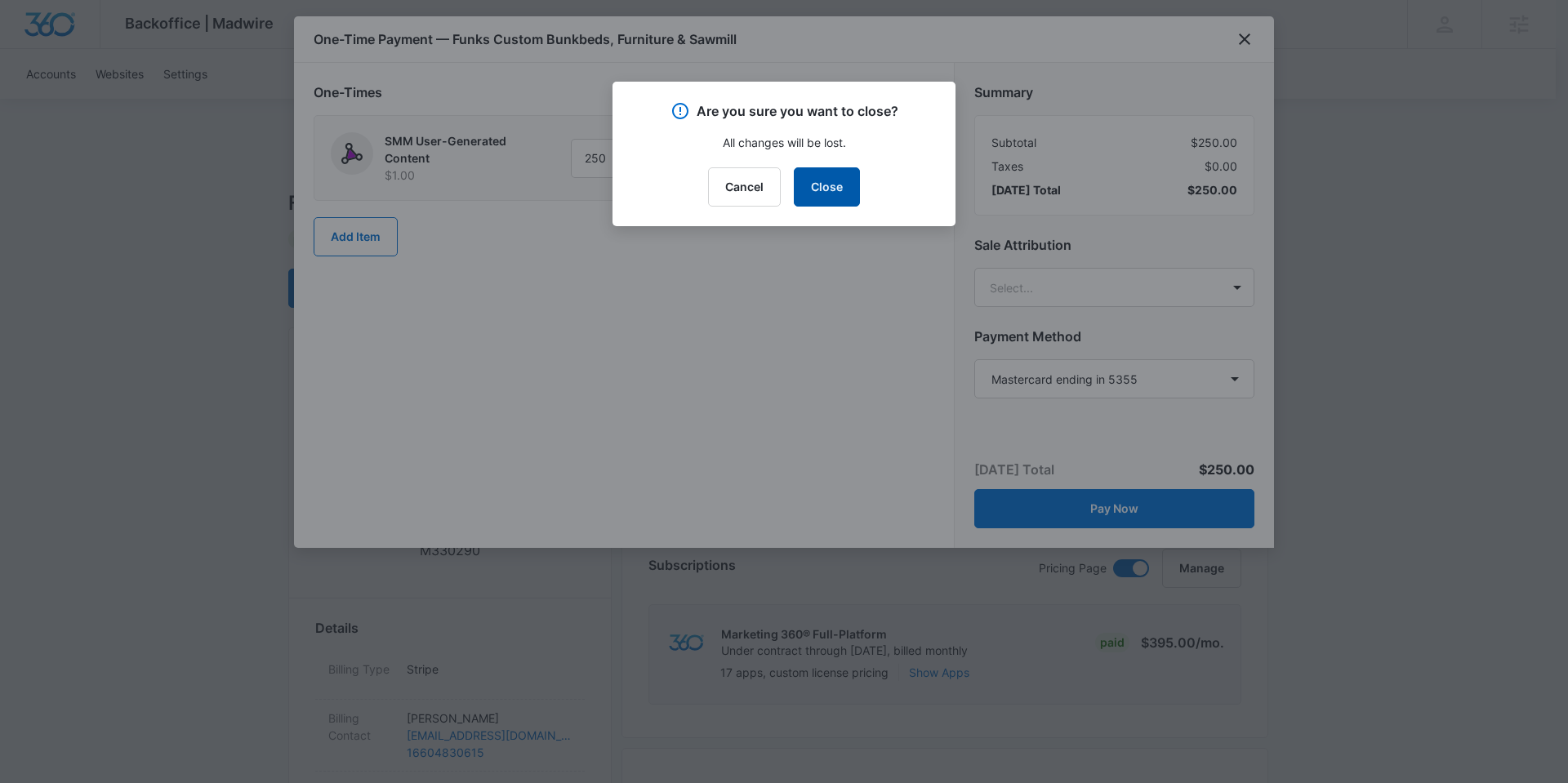
click at [833, 179] on button "Close" at bounding box center [826, 186] width 66 height 39
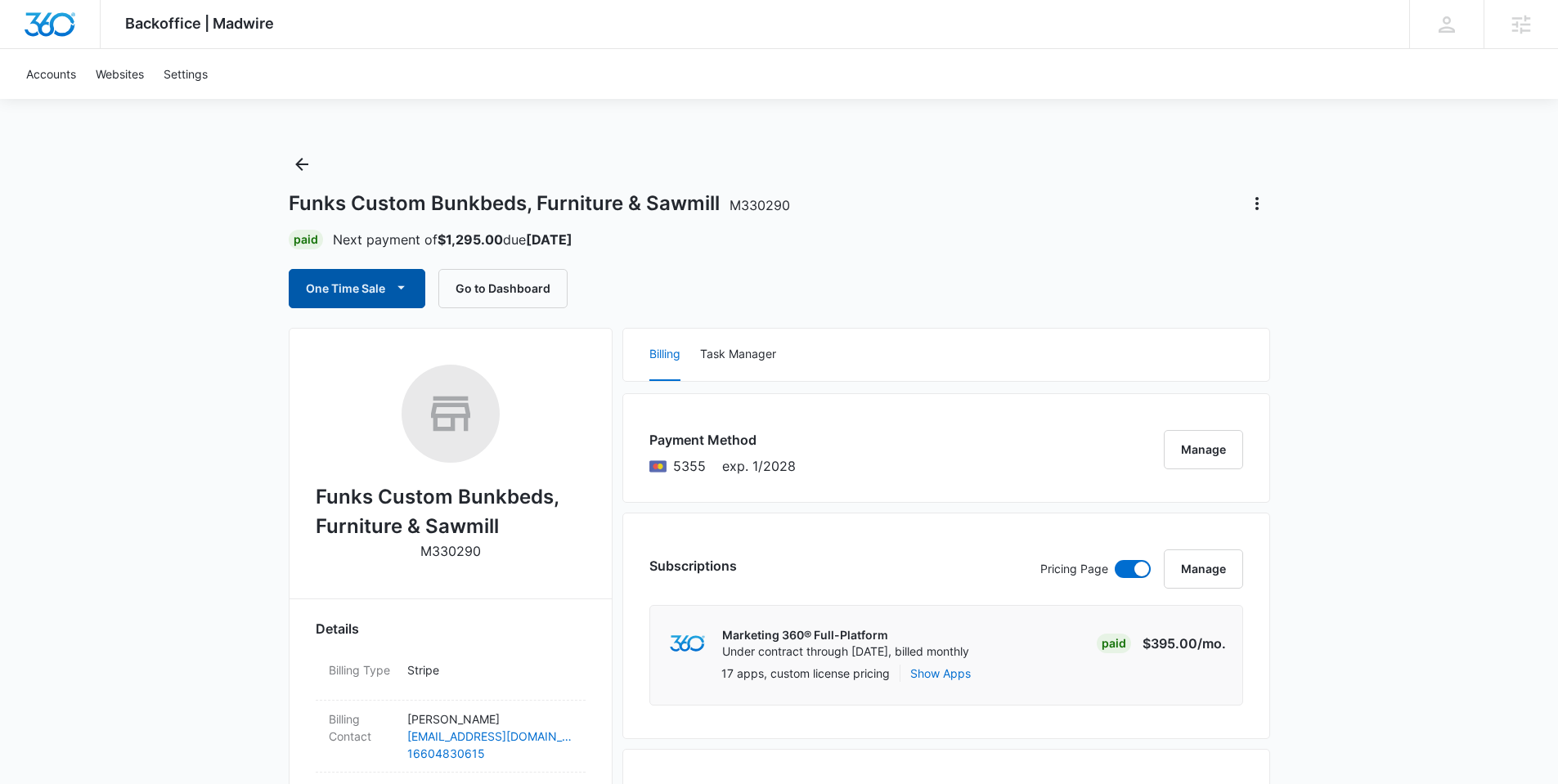
click at [368, 287] on button "One Time Sale" at bounding box center [356, 288] width 136 height 39
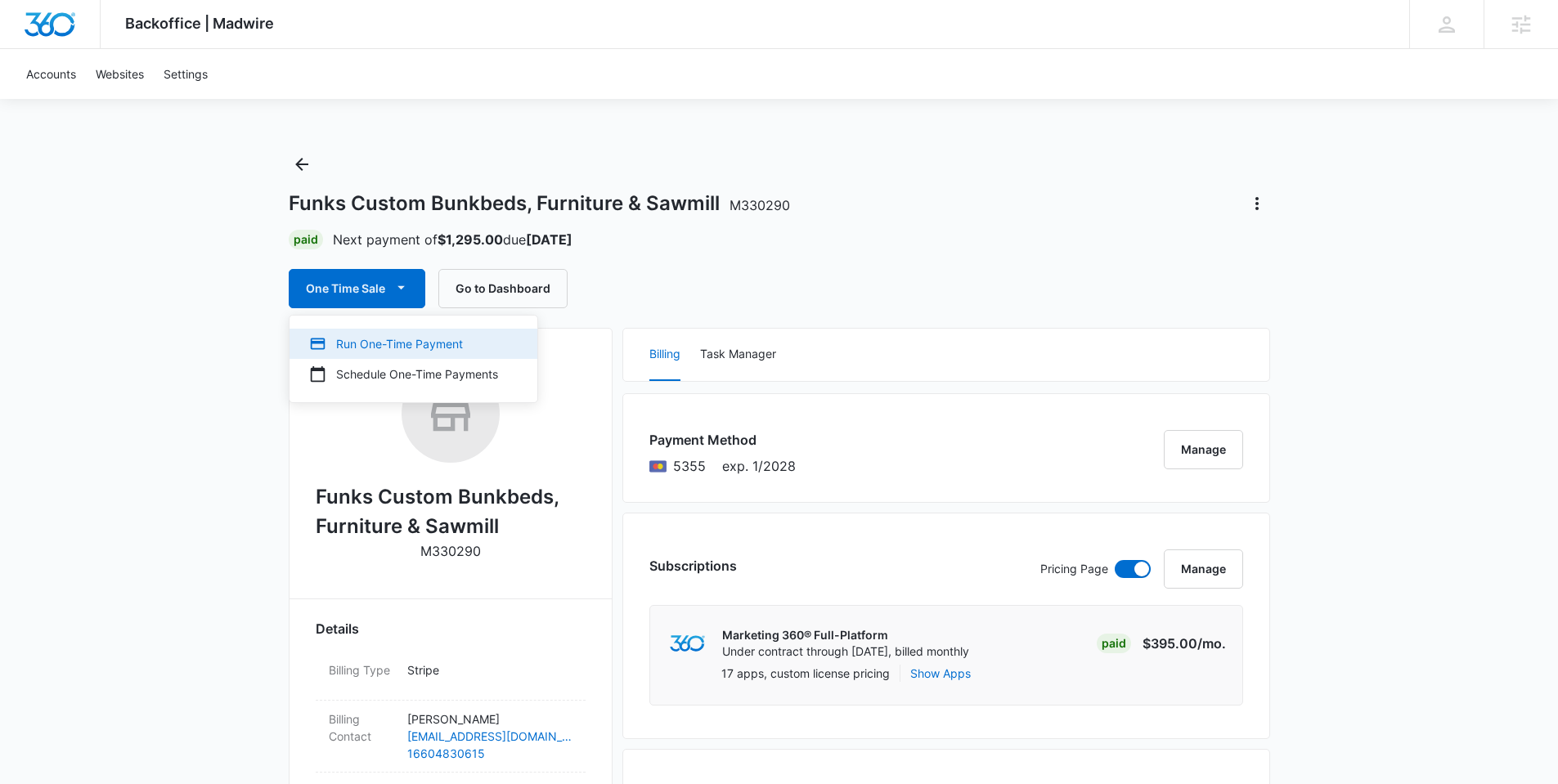
click at [419, 343] on div "Run One-Time Payment" at bounding box center [404, 344] width 189 height 17
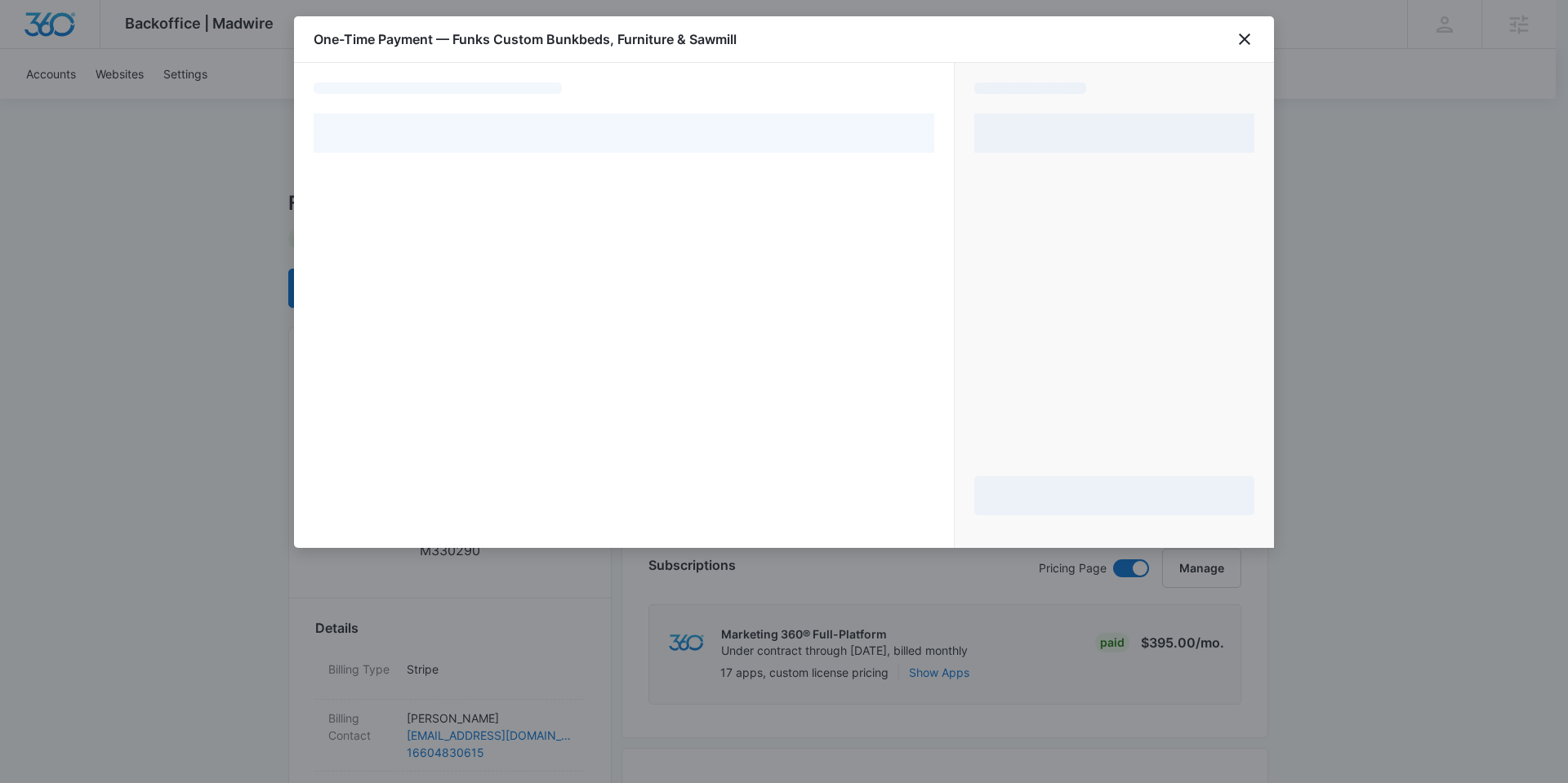
select select "pm_1Rb6zmA4n8RTgNjUoRTCRGIO"
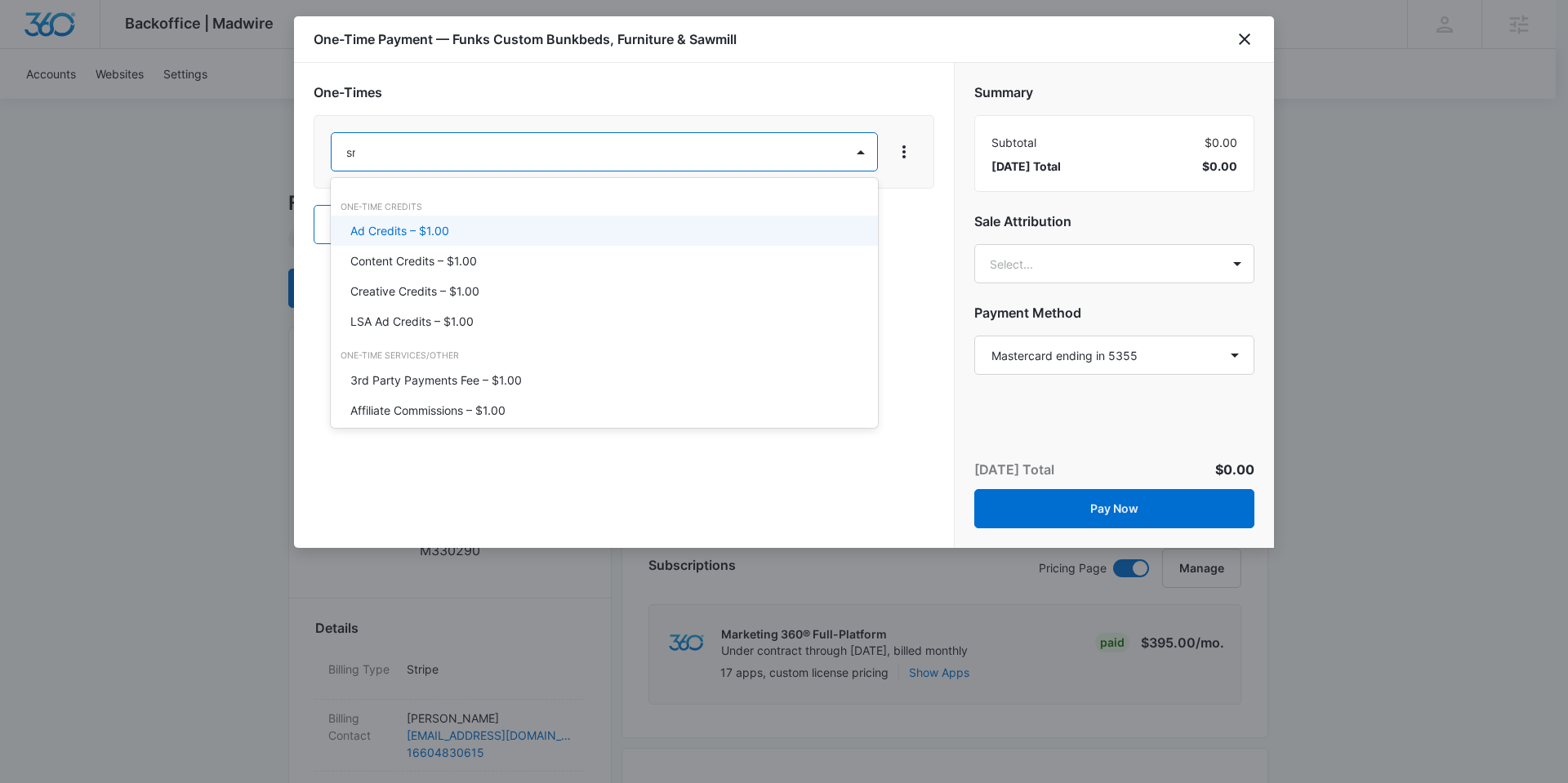
type input "smm"
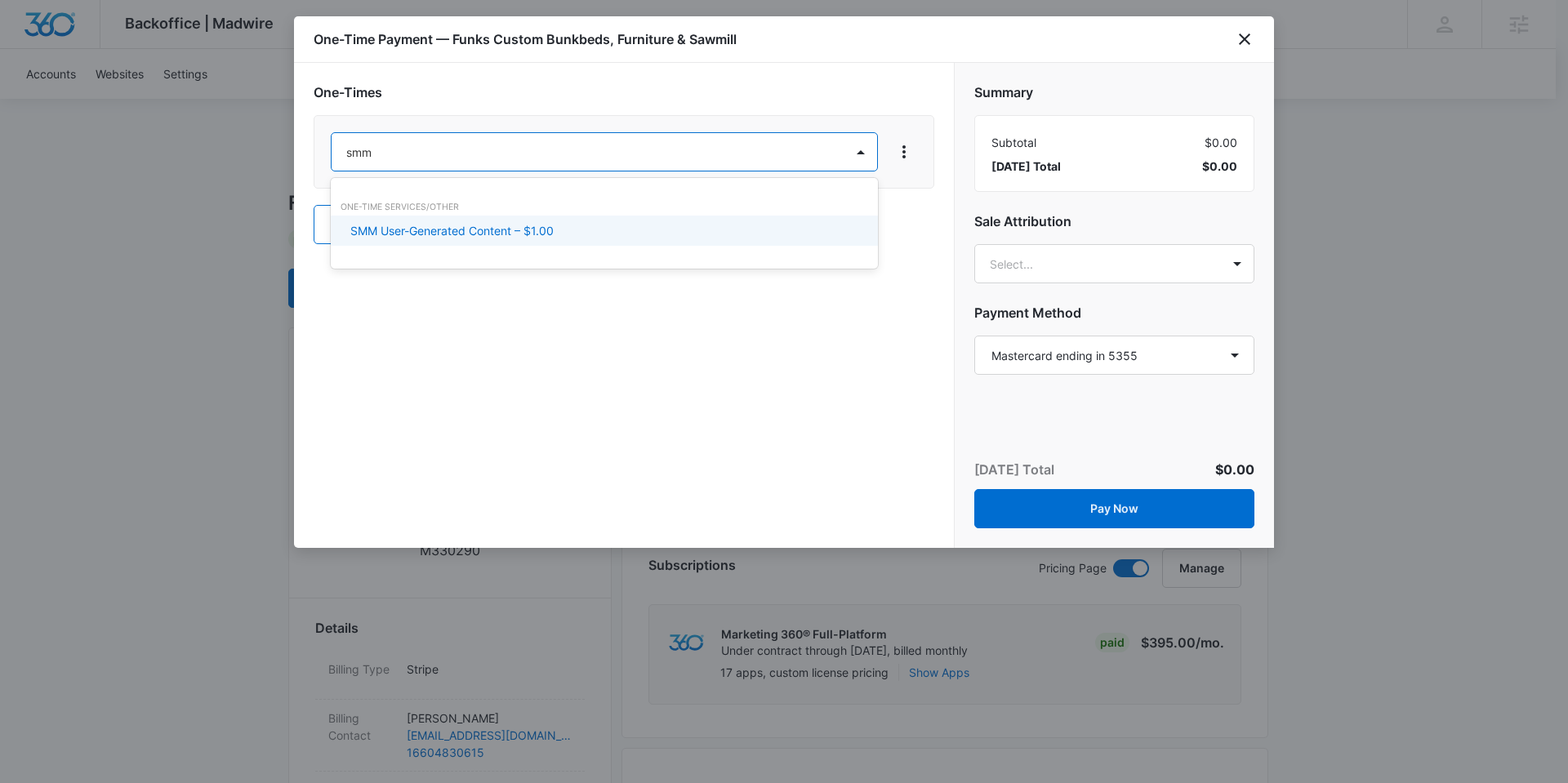
click at [557, 226] on div "SMM User-Generated Content – $1.00" at bounding box center [603, 231] width 505 height 17
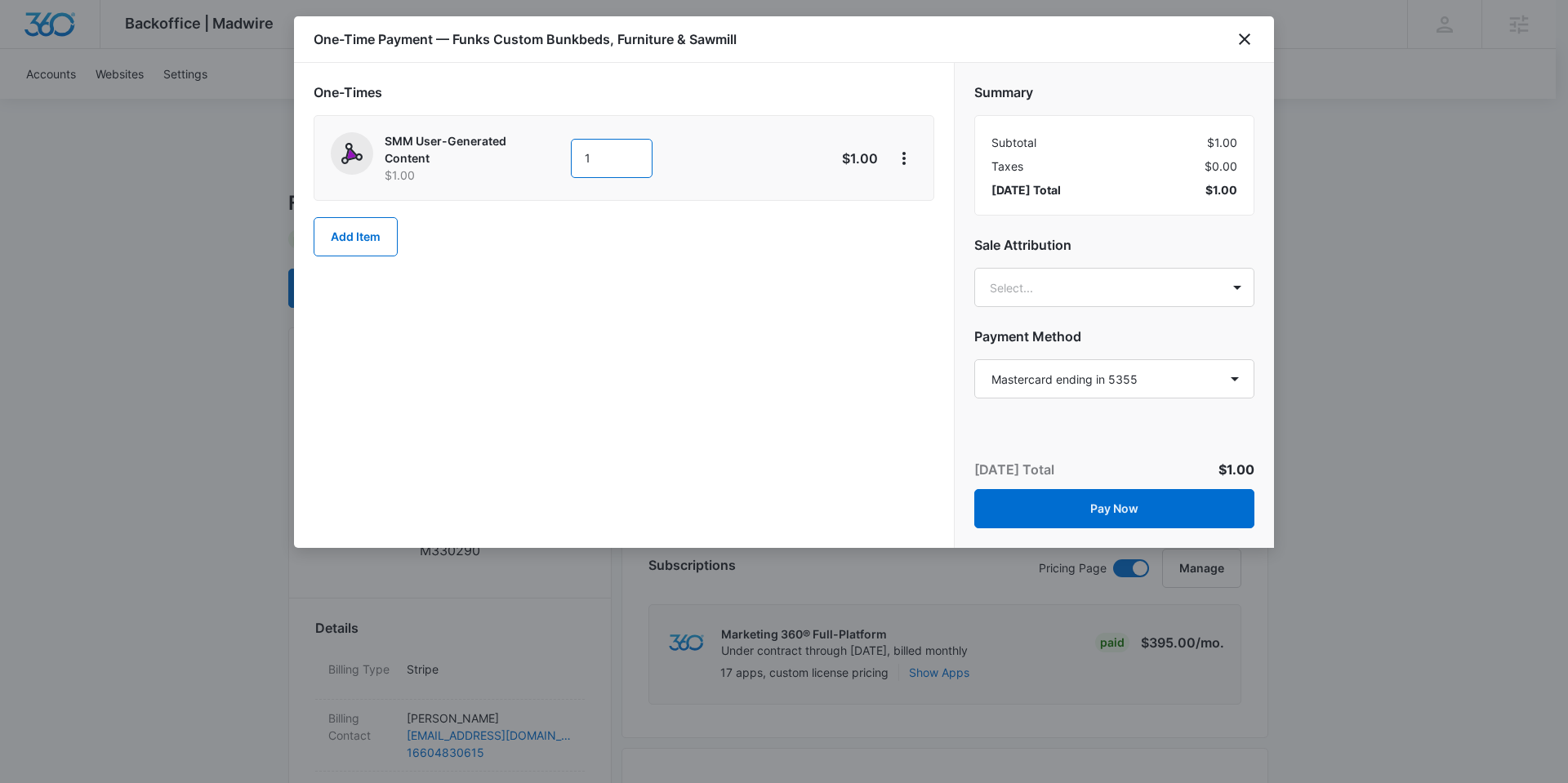
click at [611, 164] on input "1" at bounding box center [611, 158] width 82 height 39
type input "250"
click at [780, 336] on div "One-Times SMM User-Generated Content $1.00 250 $250.00 Add Item" at bounding box center [624, 305] width 660 height 485
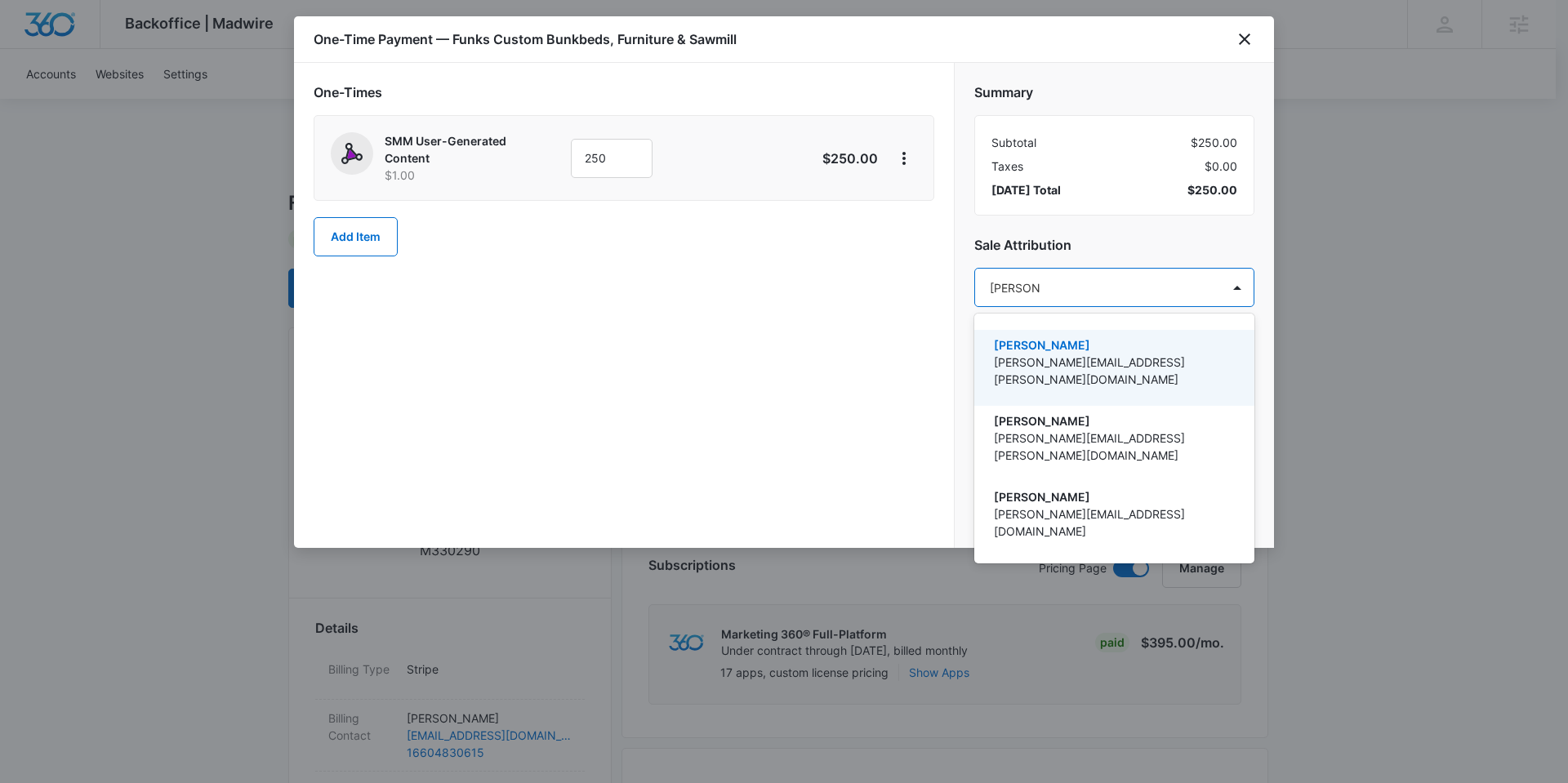
type input "nathan ho"
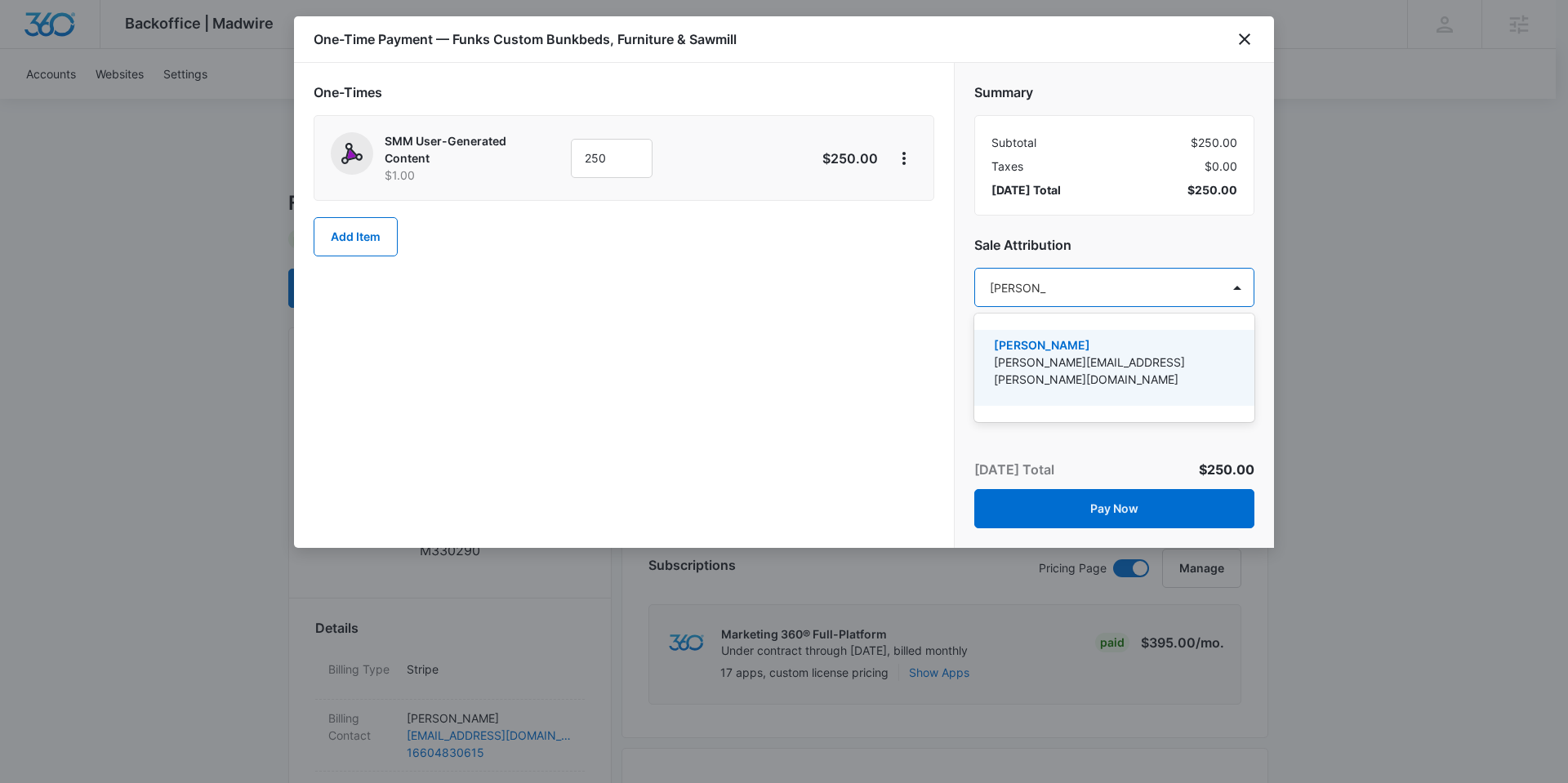
click at [1148, 337] on p "[PERSON_NAME]" at bounding box center [1113, 345] width 238 height 17
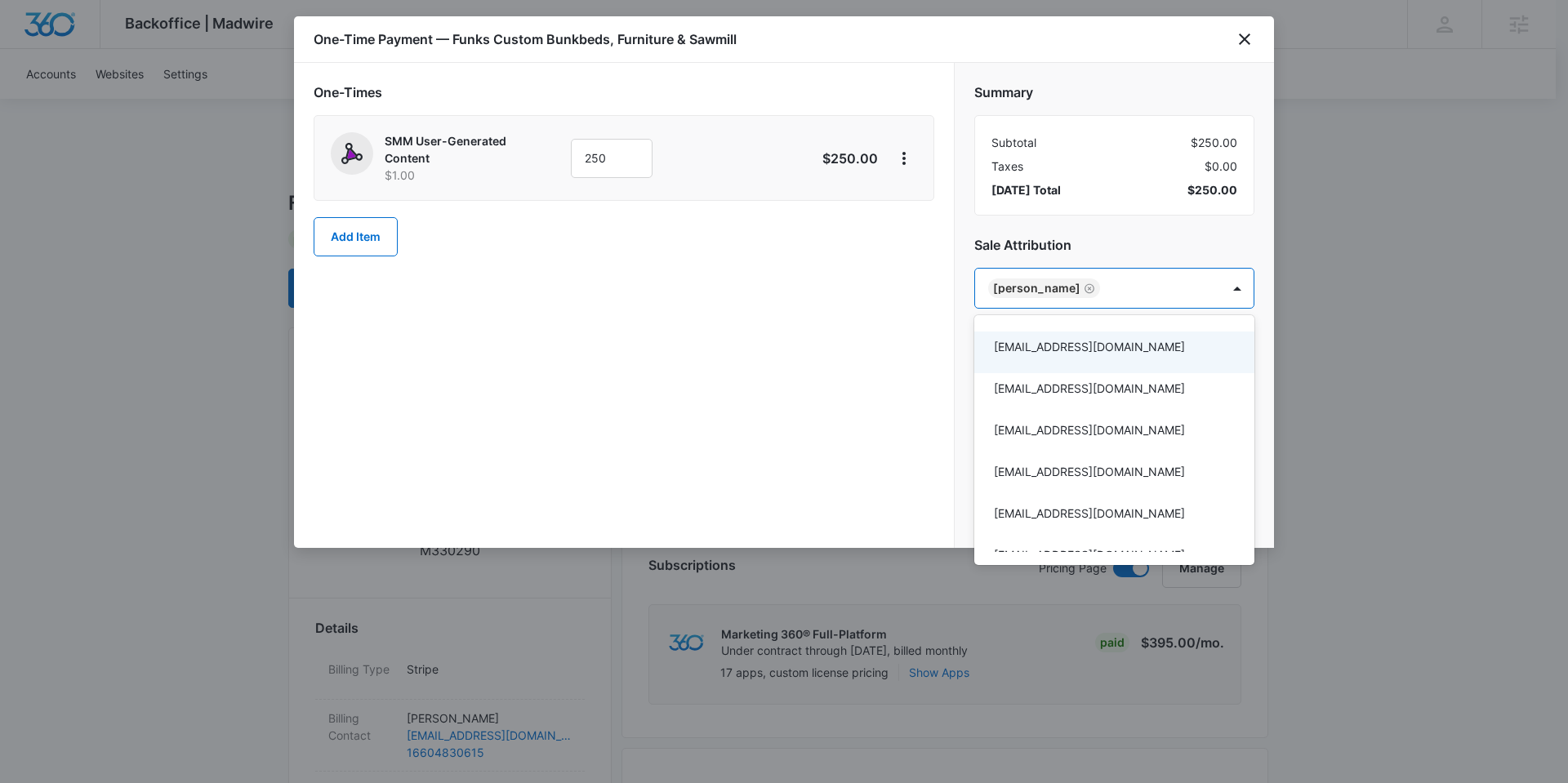
click at [794, 373] on div at bounding box center [784, 391] width 1568 height 783
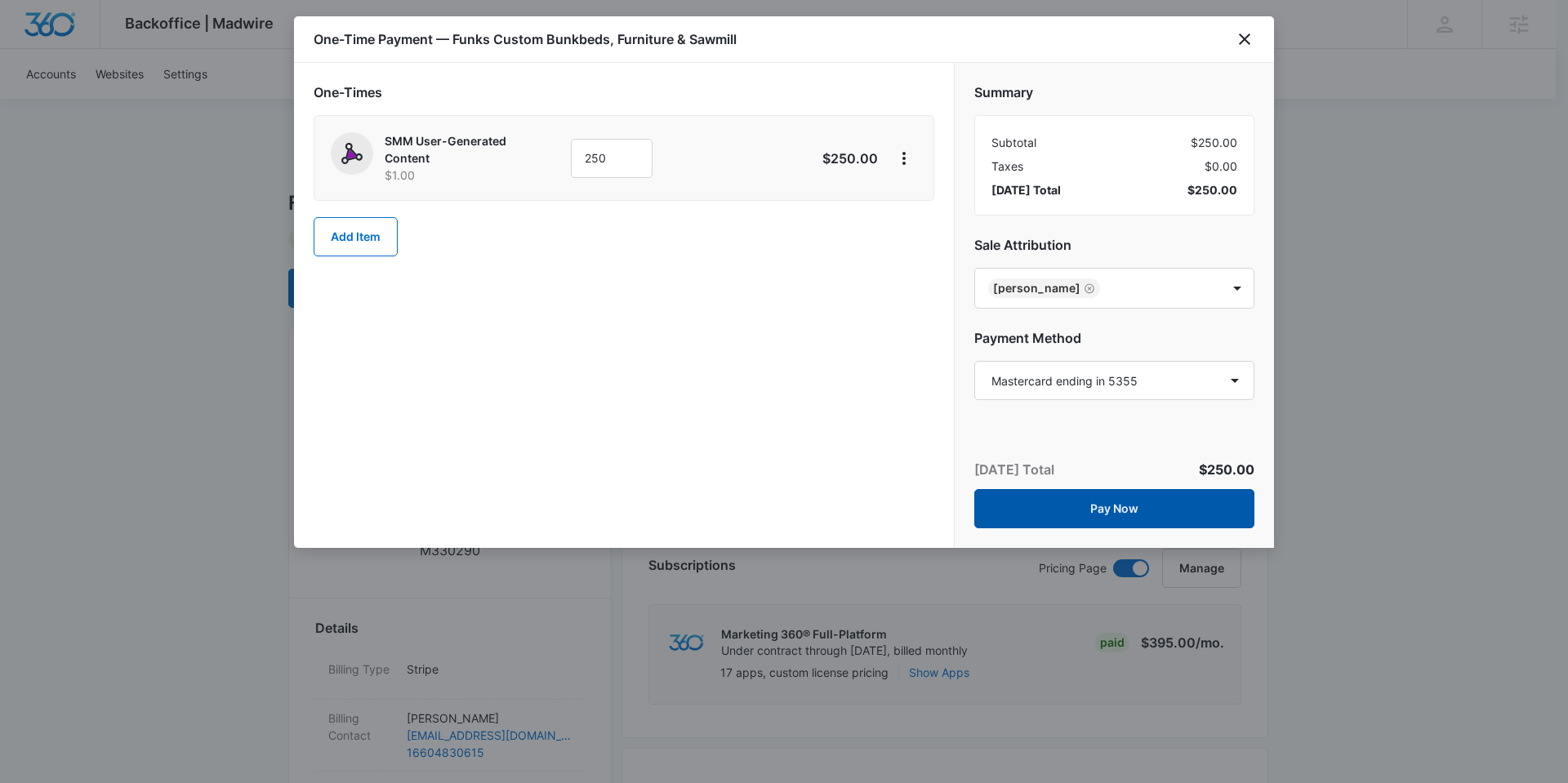
click at [1151, 508] on button "Pay Now" at bounding box center [1114, 508] width 280 height 39
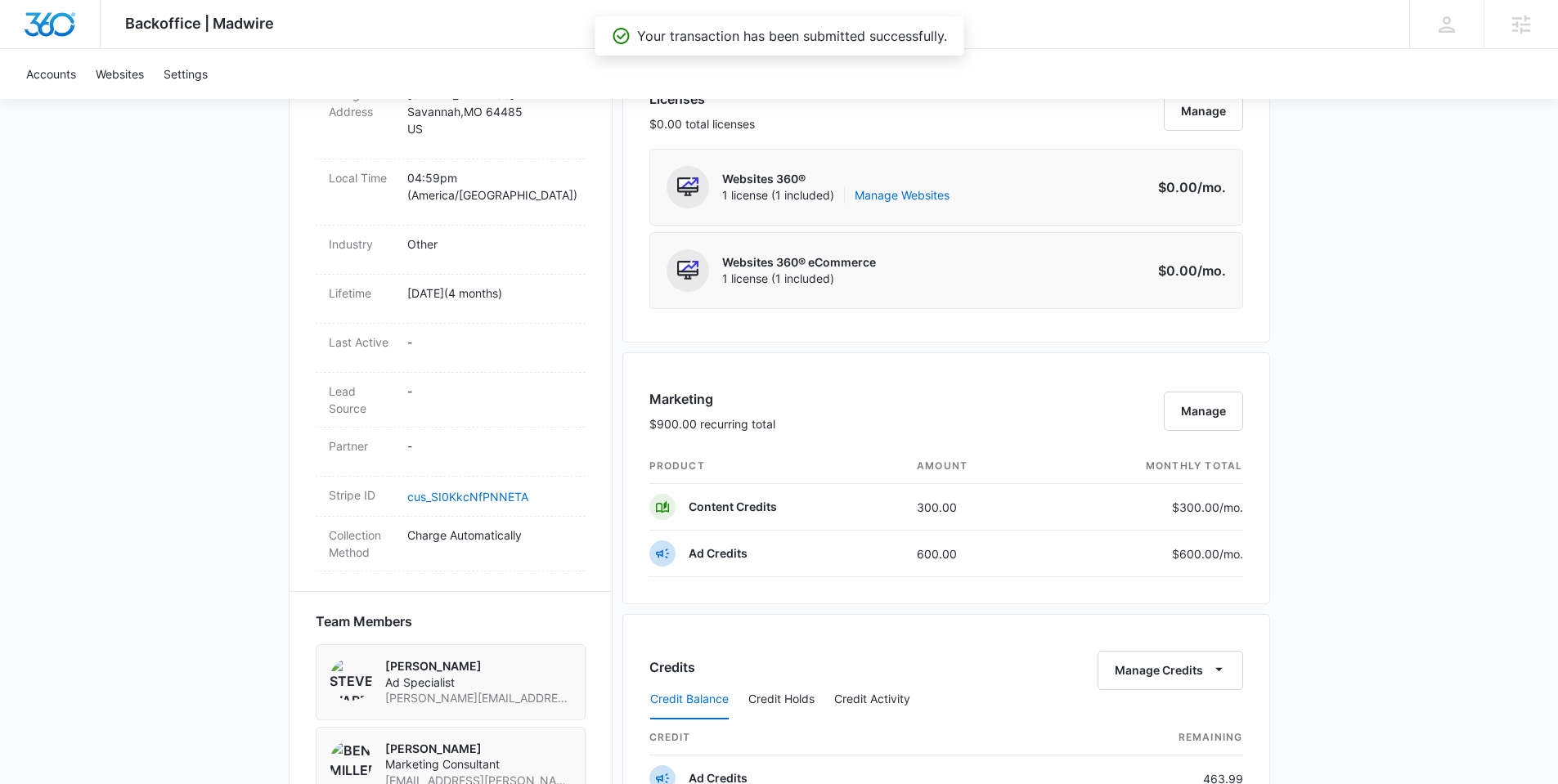
scroll to position [708, 0]
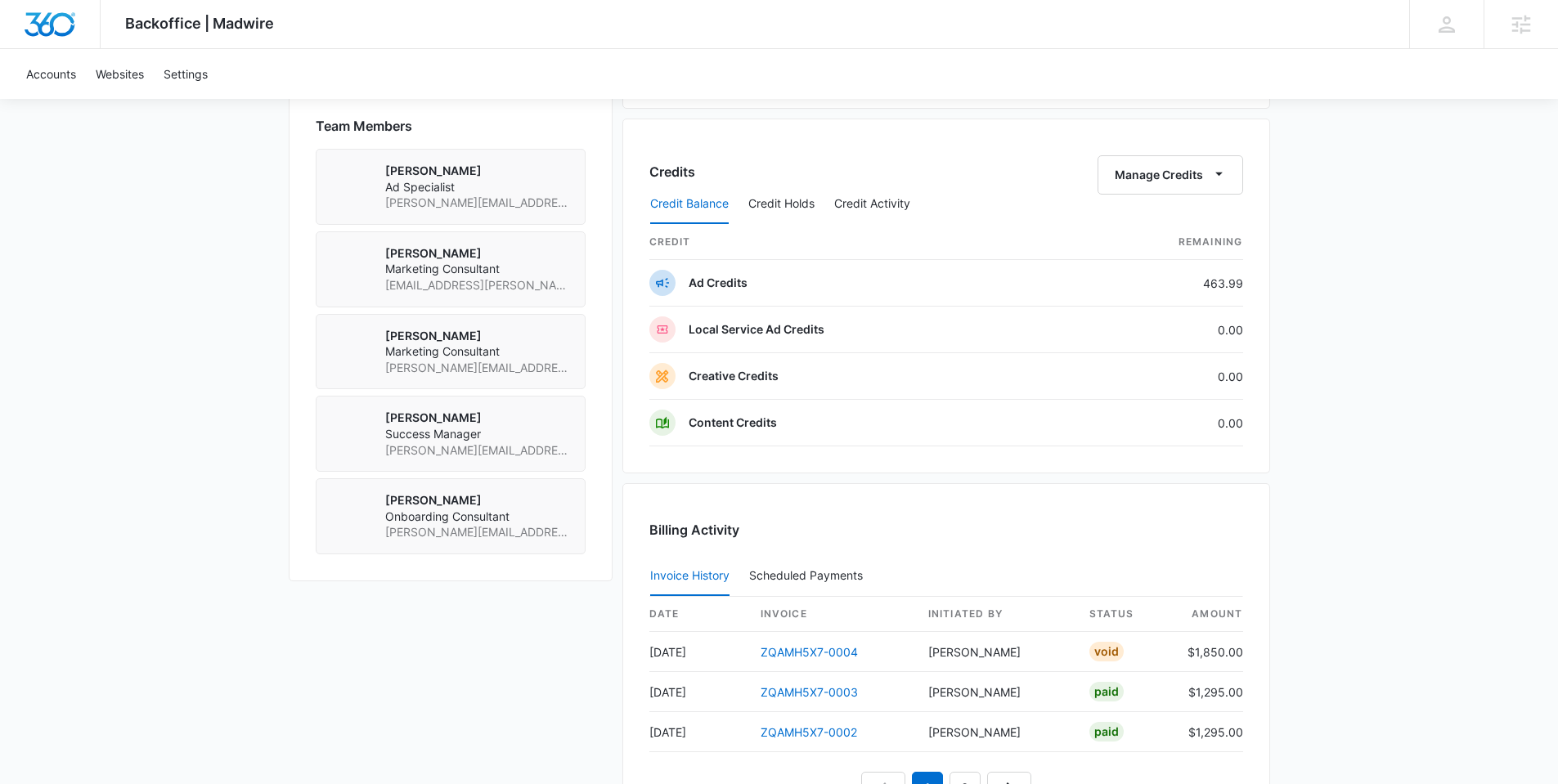
scroll to position [1132, 0]
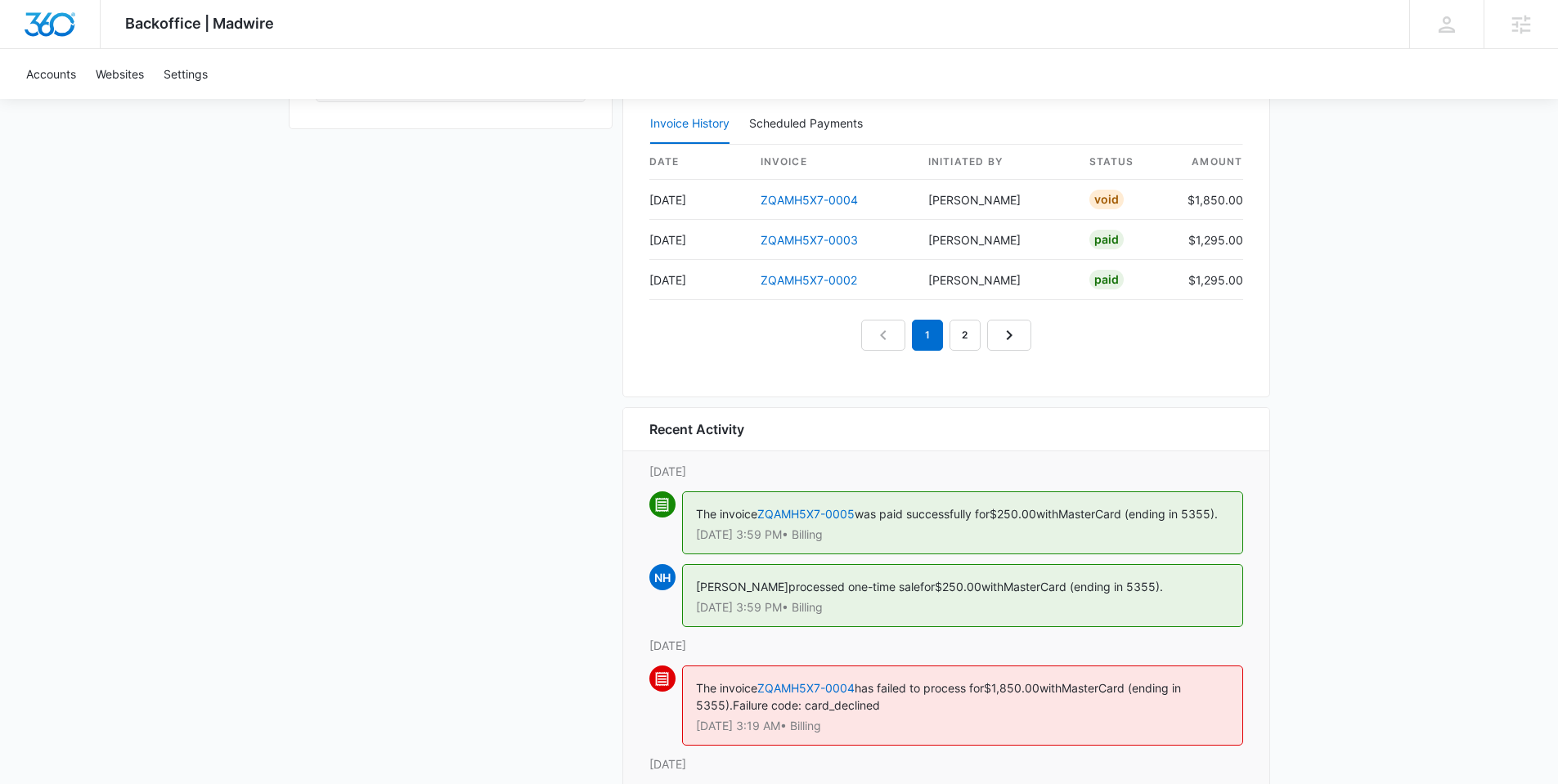
scroll to position [1831, 0]
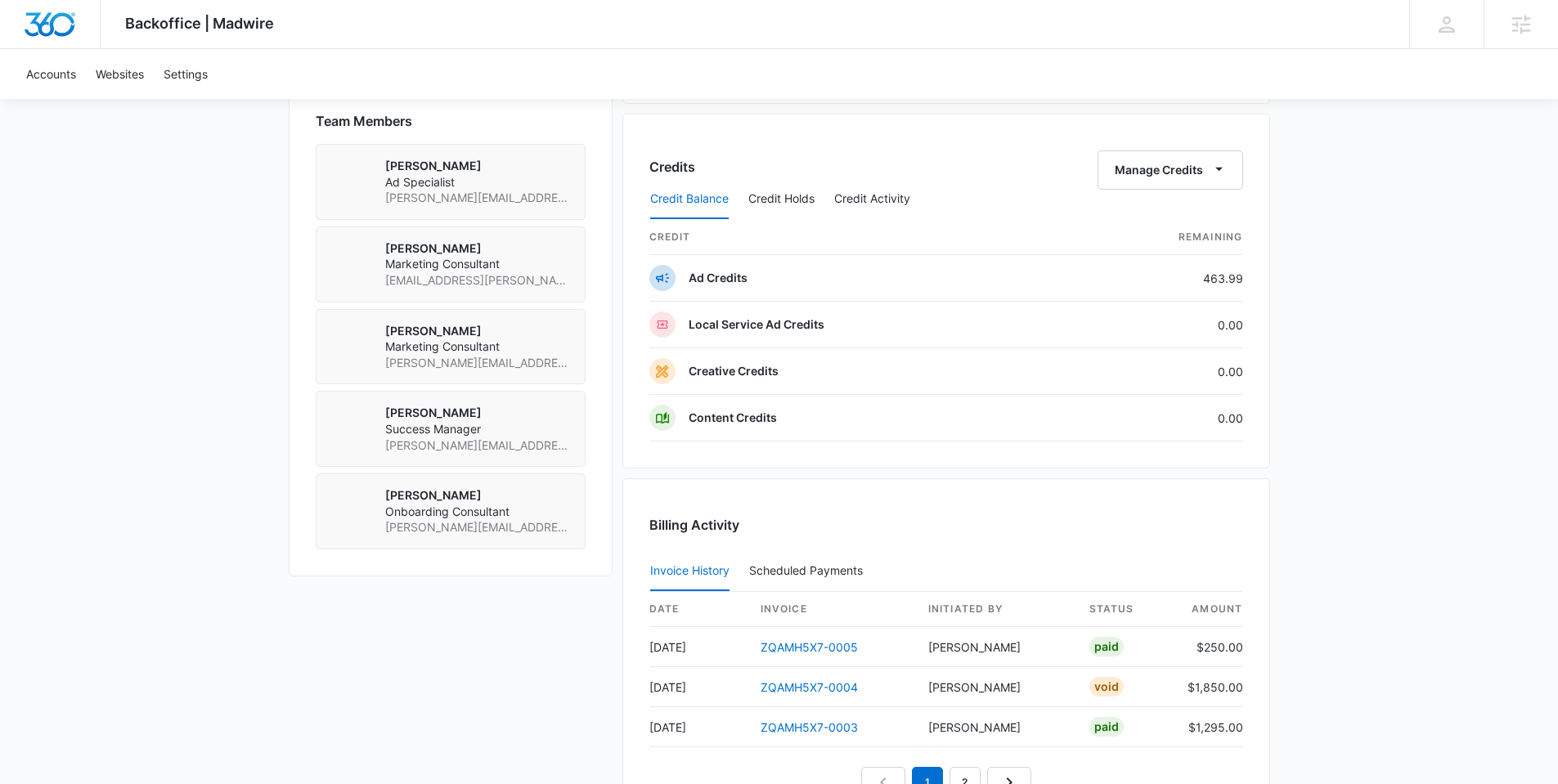
scroll to position [655, 0]
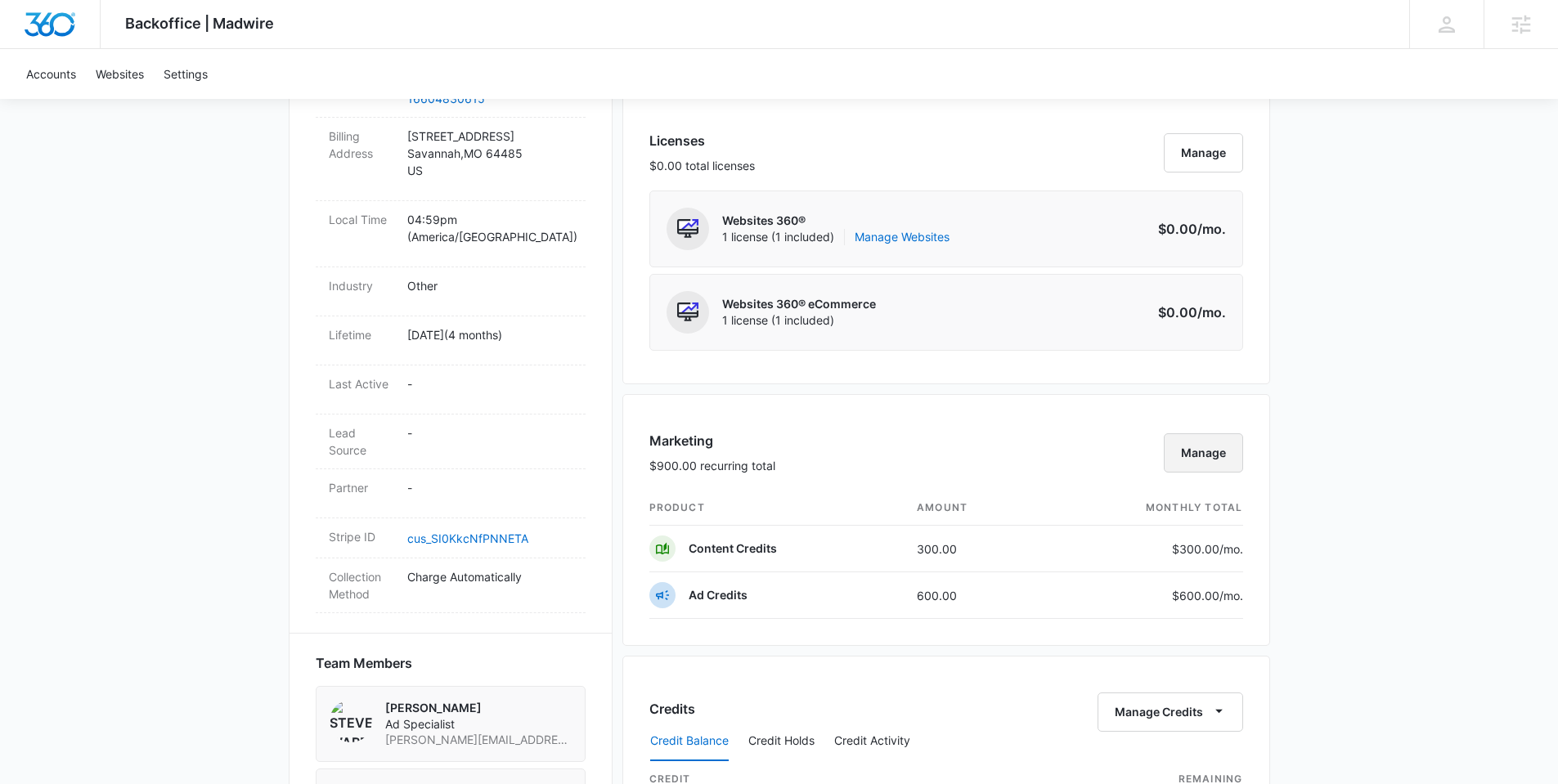
click at [1219, 449] on button "Manage" at bounding box center [1203, 452] width 79 height 39
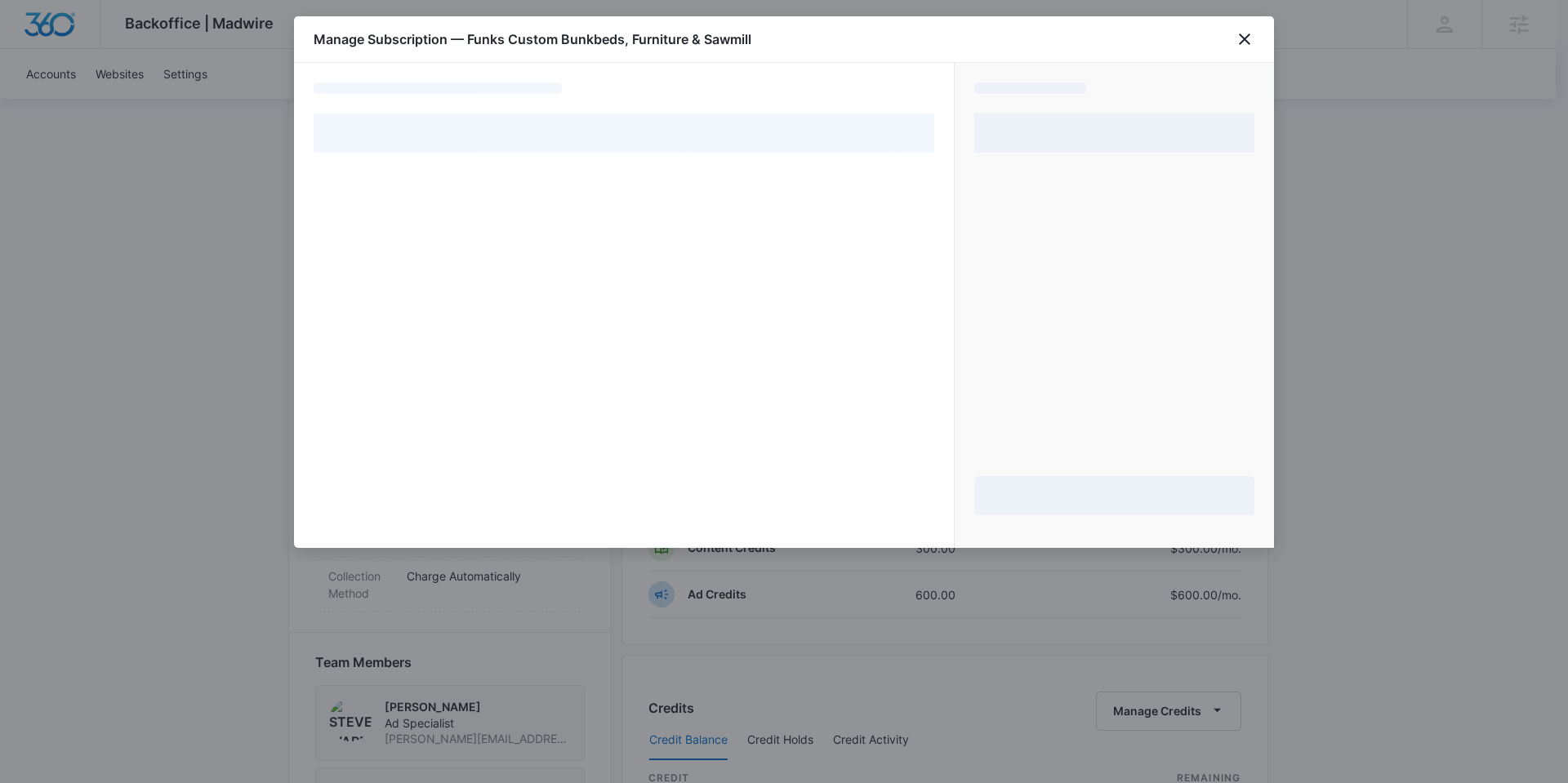
select select "pm_1Rb6zmA4n8RTgNjUoRTCRGIO"
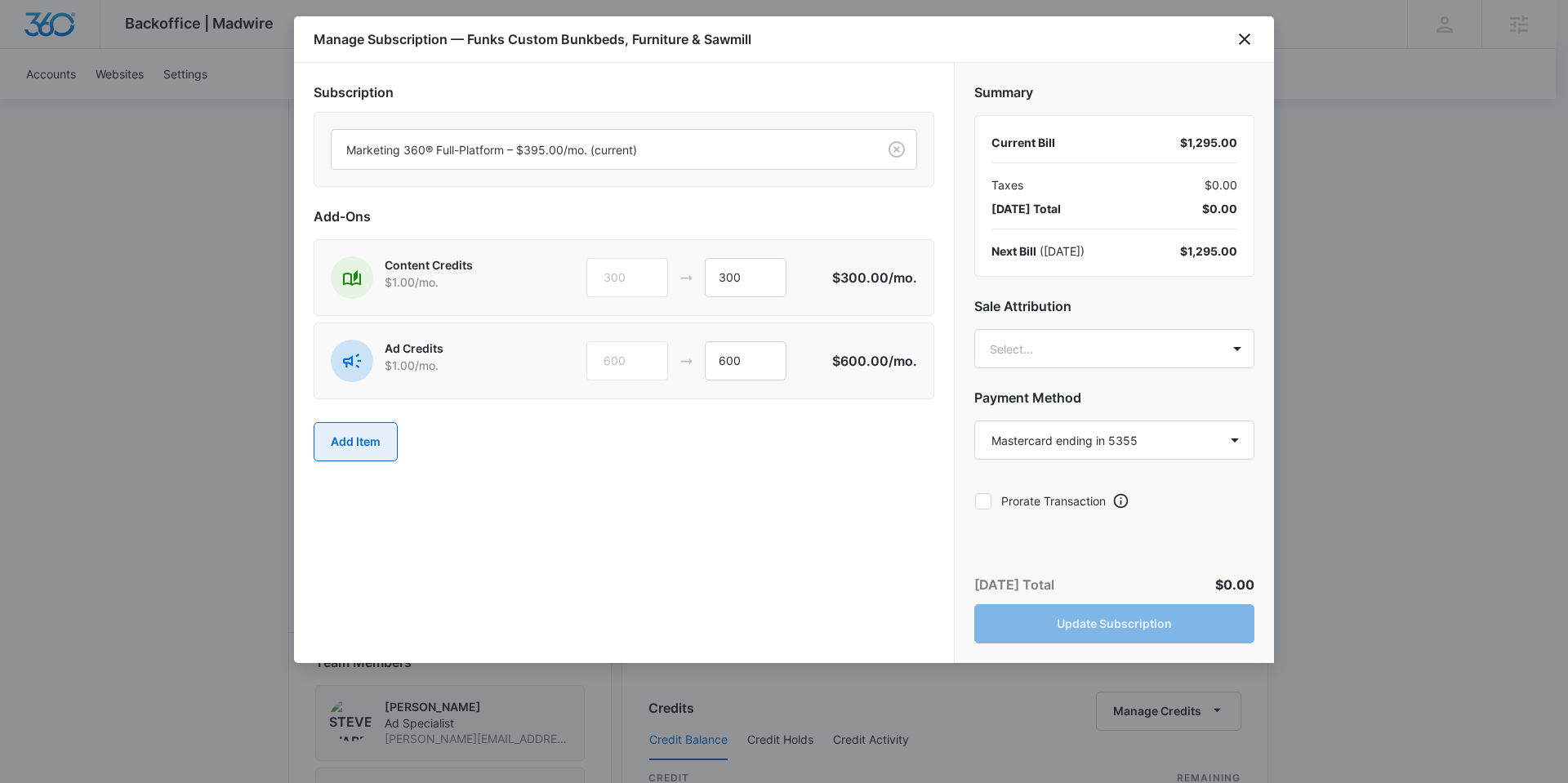
click at [371, 434] on button "Add Item" at bounding box center [356, 441] width 84 height 39
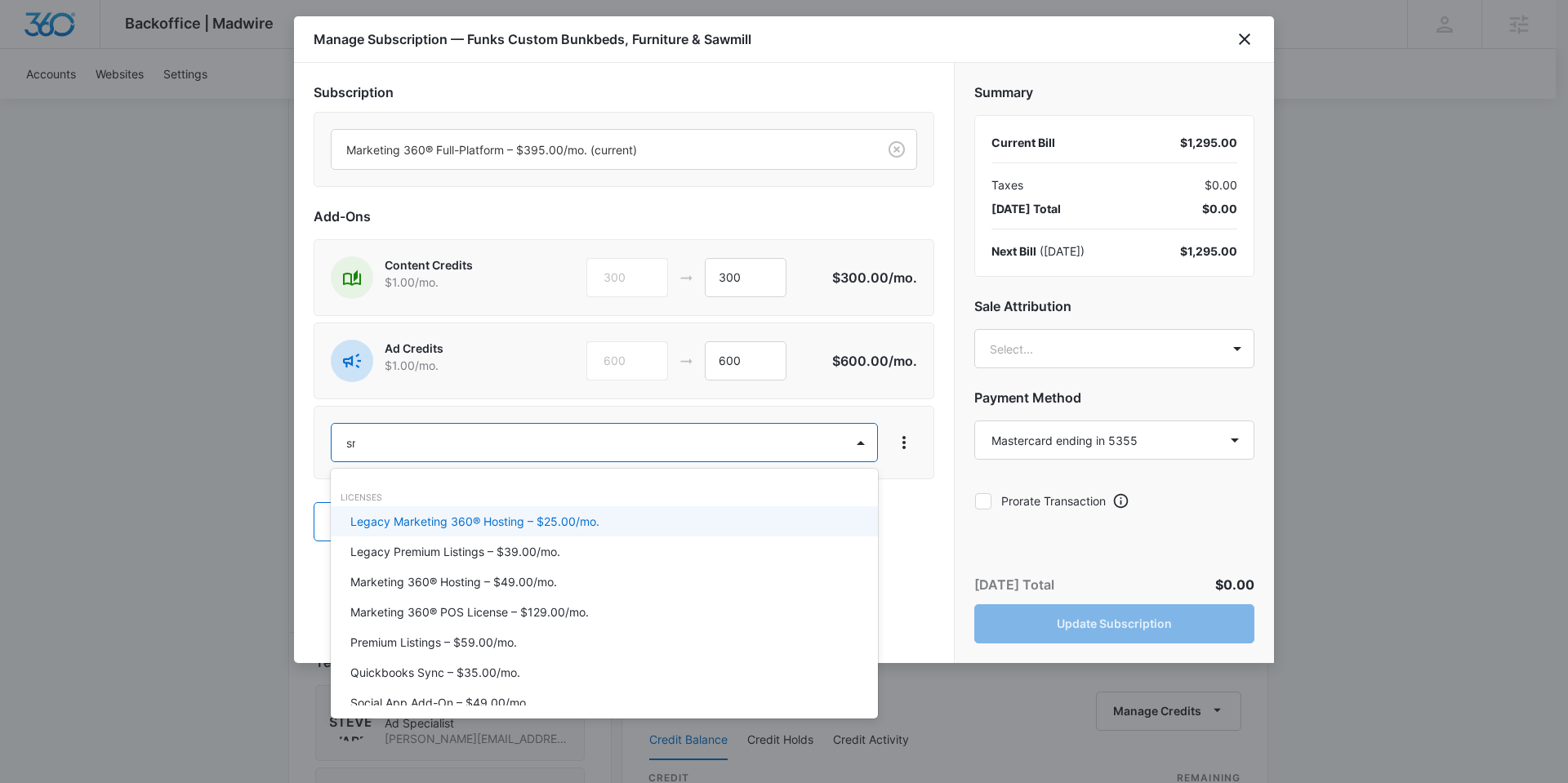
type input "smm"
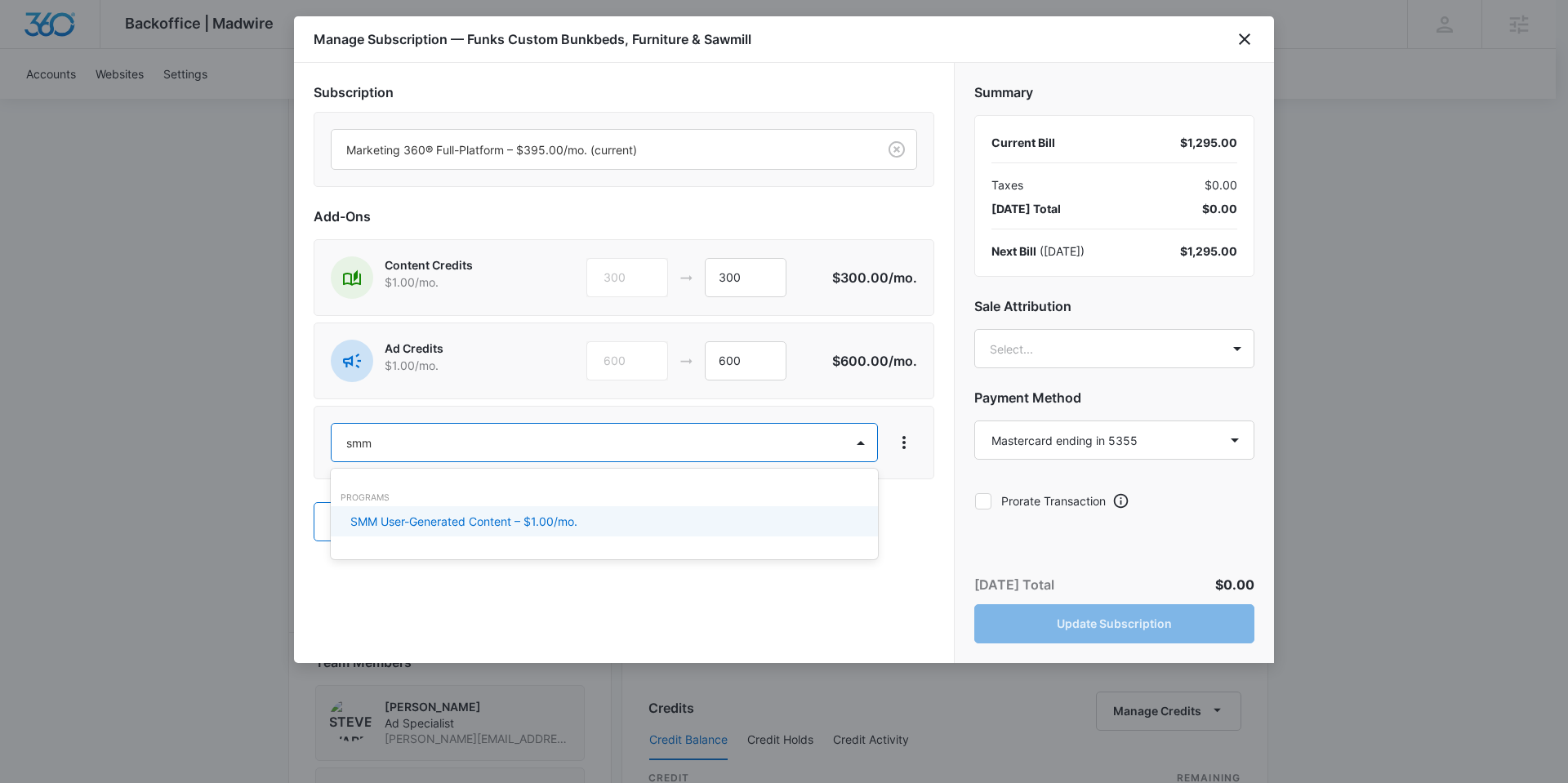
click at [591, 515] on div "SMM User-Generated Content – $1.00/mo." at bounding box center [603, 521] width 505 height 17
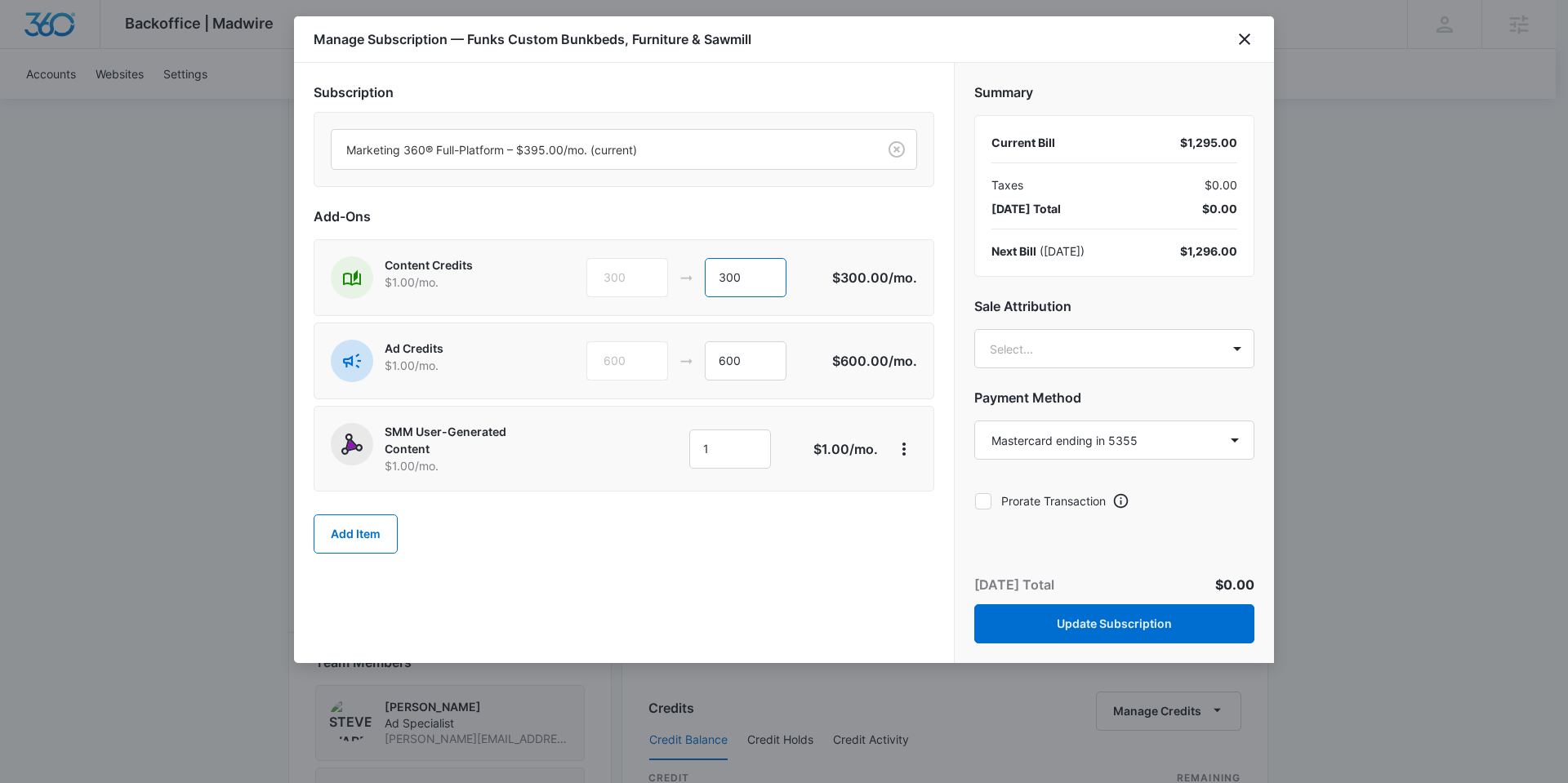
drag, startPoint x: 742, startPoint y: 276, endPoint x: 710, endPoint y: 275, distance: 32.0
click at [710, 275] on input "300" at bounding box center [746, 277] width 82 height 39
click at [713, 453] on input "1" at bounding box center [730, 448] width 82 height 39
type input "300"
click at [755, 277] on input "300" at bounding box center [746, 277] width 82 height 39
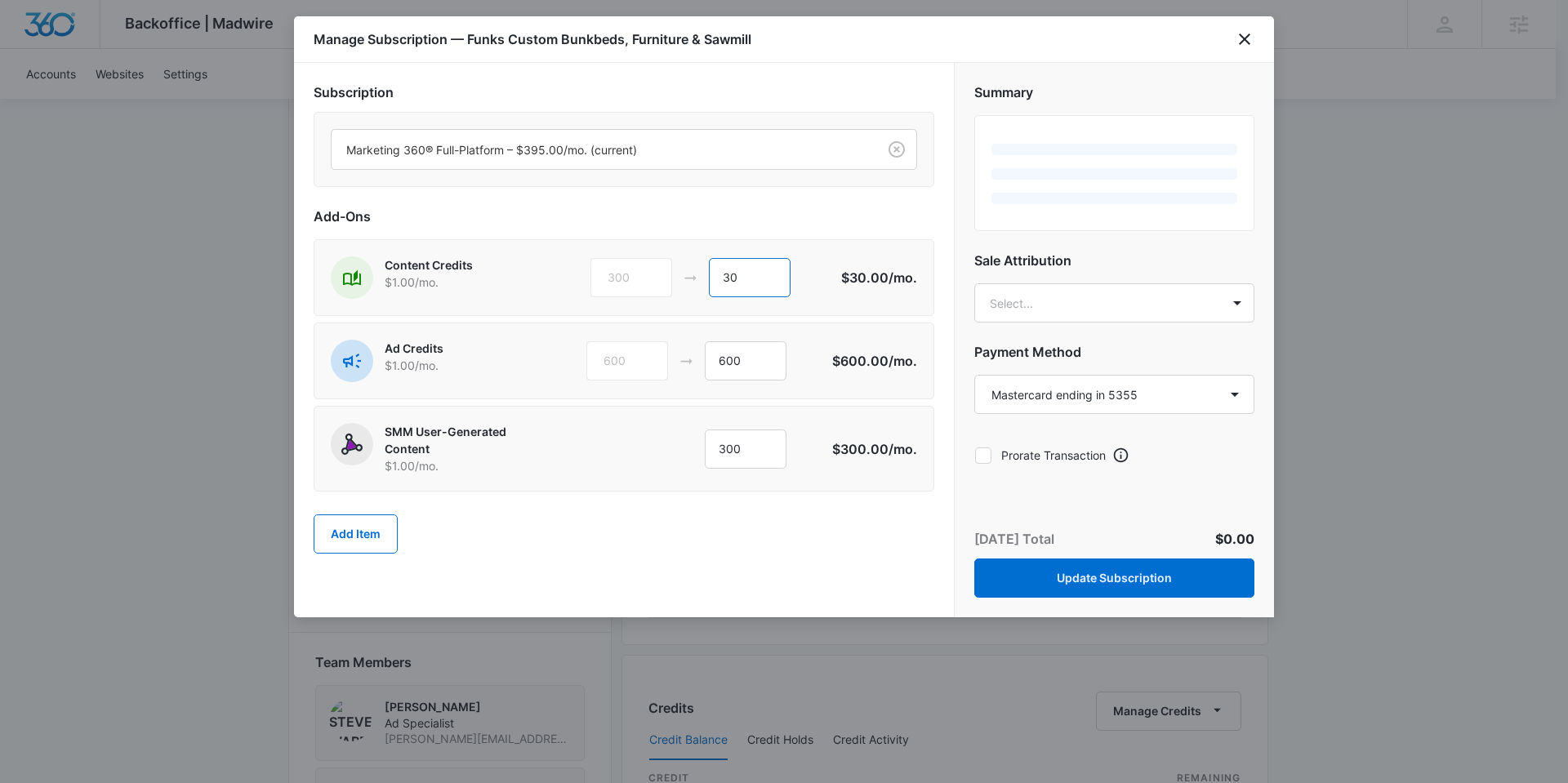
type input "3"
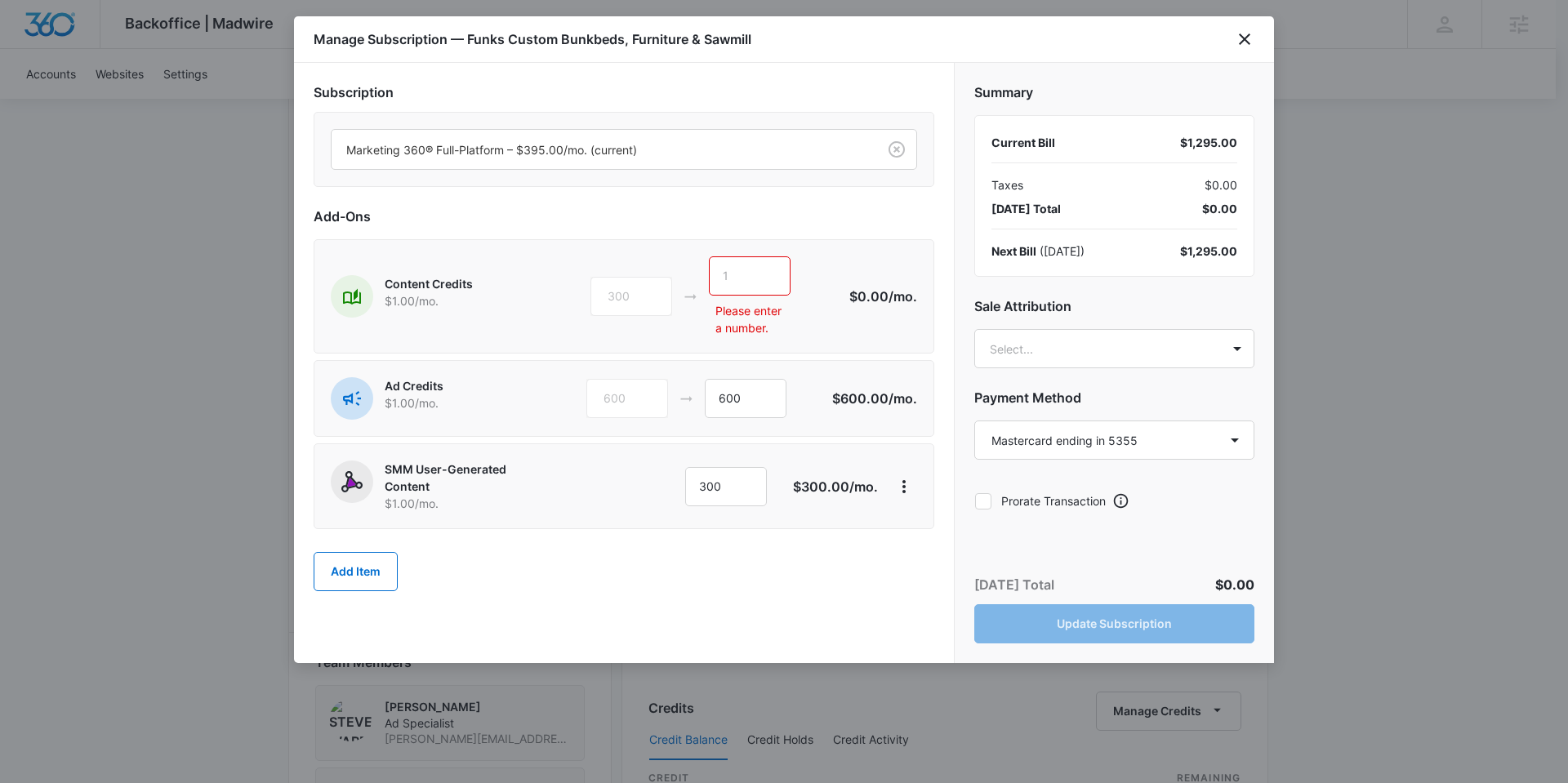
click at [902, 205] on div "Subscription Marketing 360® Full-Platform – $395.00/mo. (current) Add-Ons Conte…" at bounding box center [624, 344] width 621 height 525
click at [747, 265] on input "text" at bounding box center [749, 276] width 82 height 39
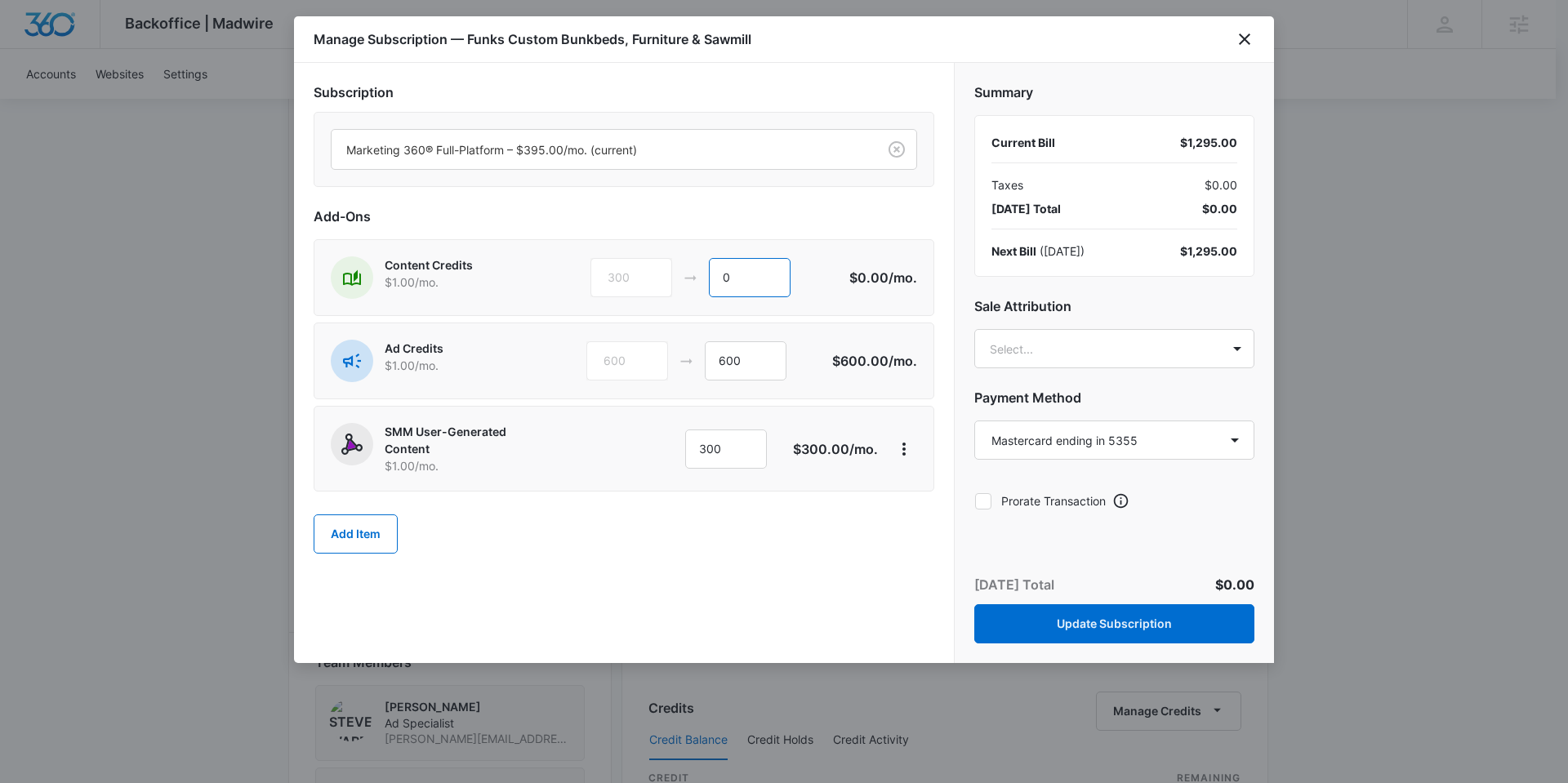
type input "0"
click at [754, 203] on div "Subscription Marketing 360® Full-Platform – $395.00/mo. (current) Add-Ons Conte…" at bounding box center [624, 326] width 621 height 487
click at [1127, 623] on button "Update Subscription" at bounding box center [1114, 623] width 280 height 39
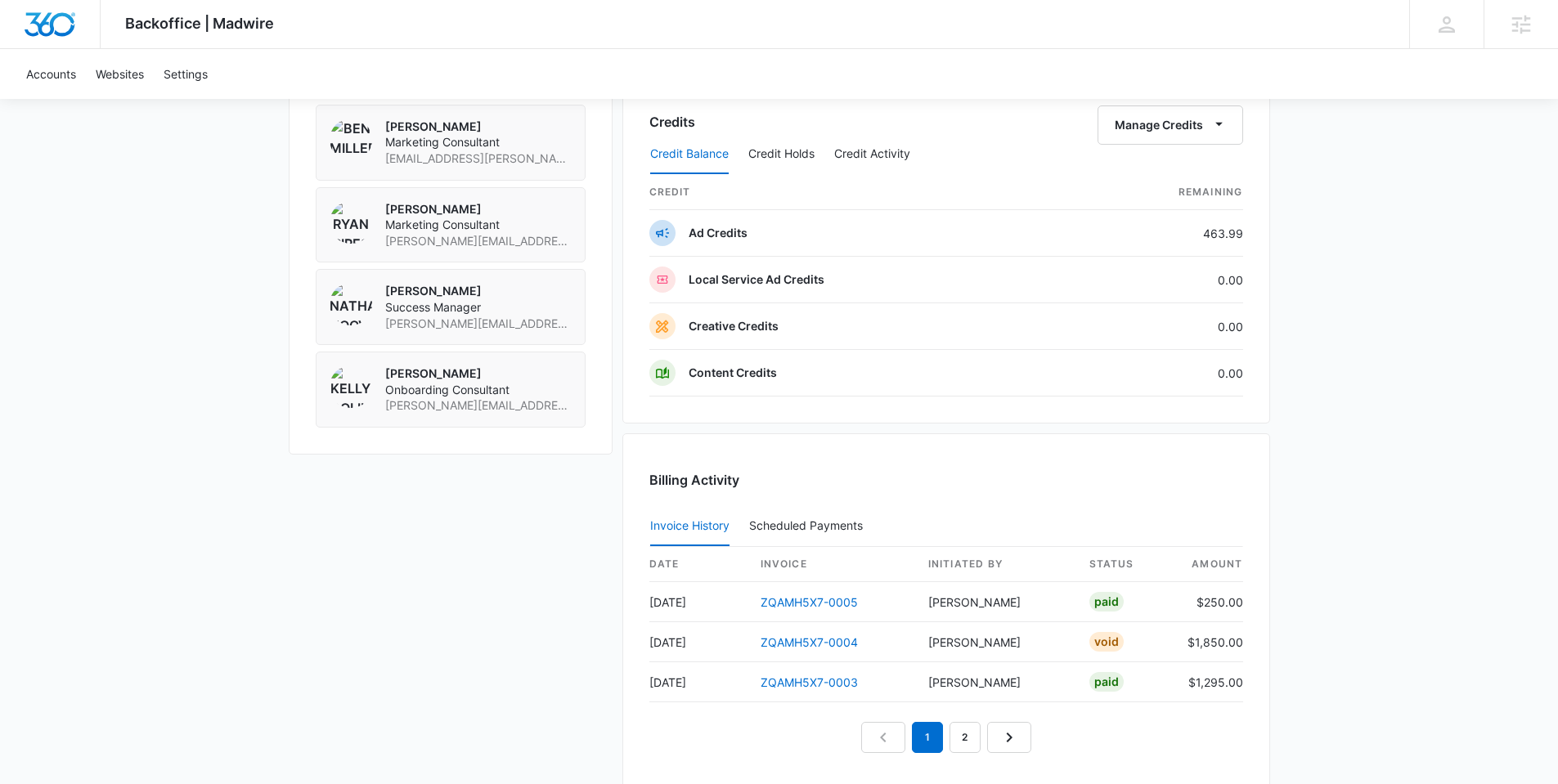
scroll to position [1316, 0]
click at [862, 159] on button "Credit Activity" at bounding box center [872, 156] width 76 height 39
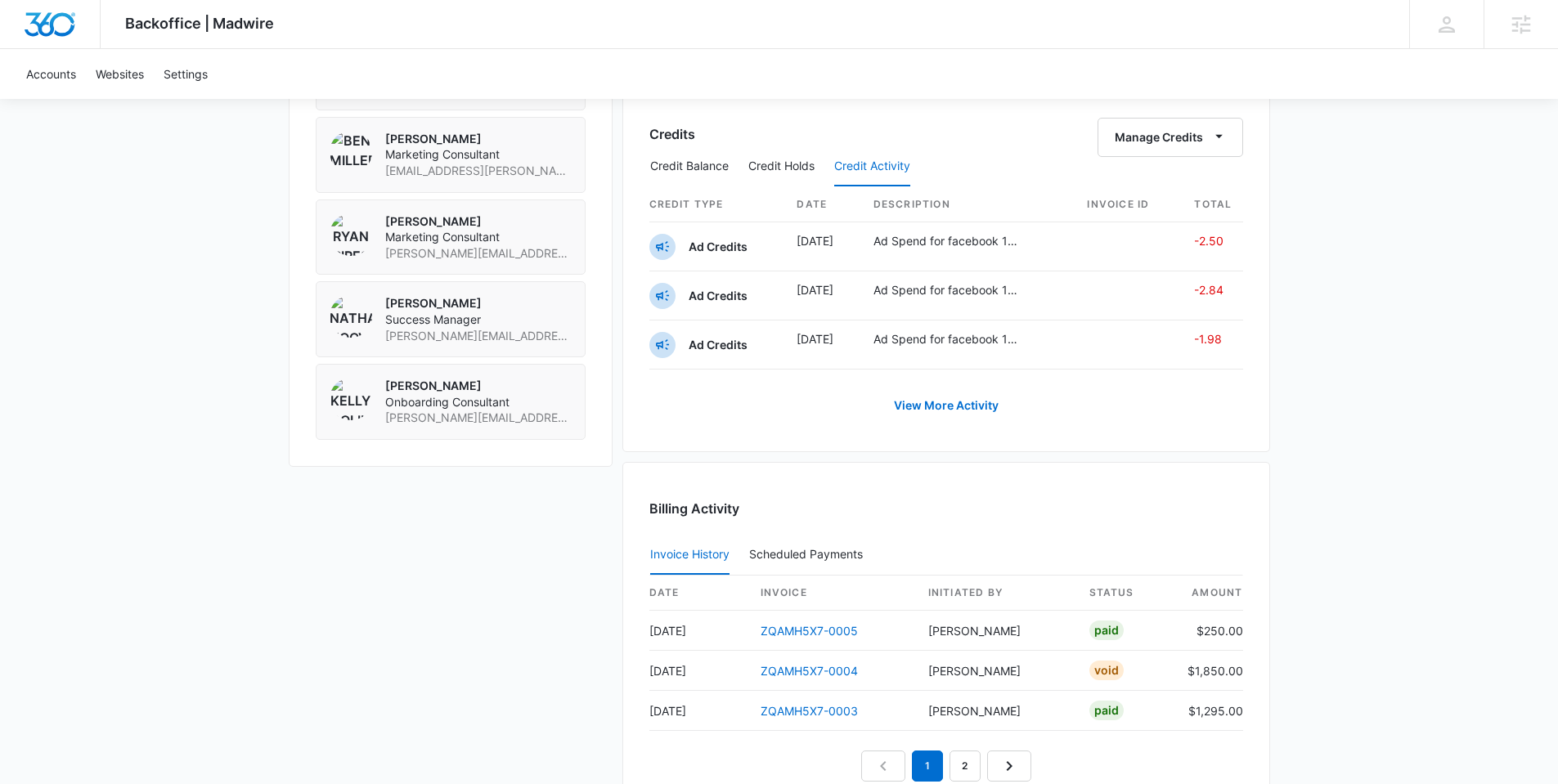
scroll to position [1295, 0]
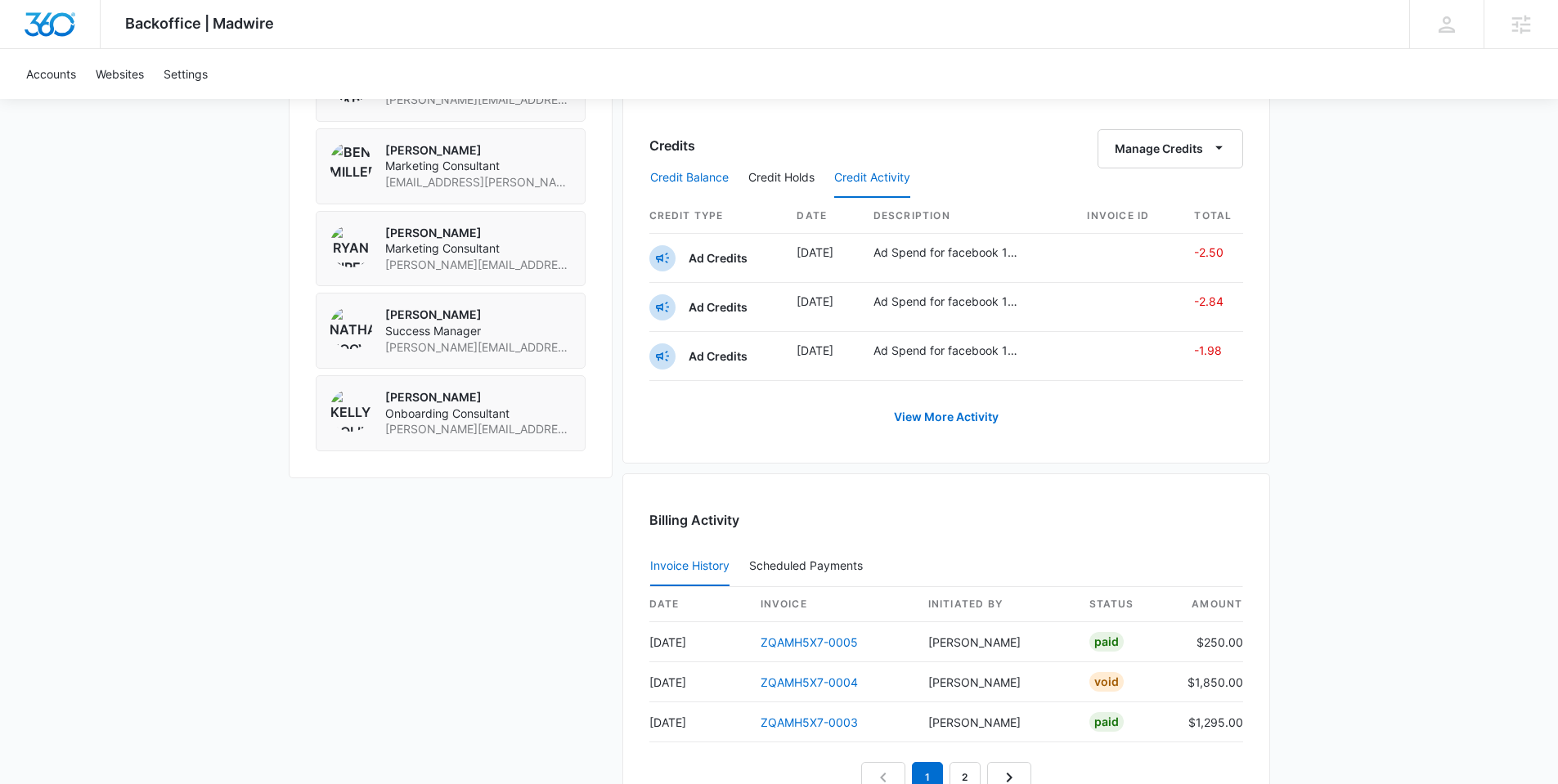
click at [695, 179] on button "Credit Balance" at bounding box center [690, 178] width 78 height 39
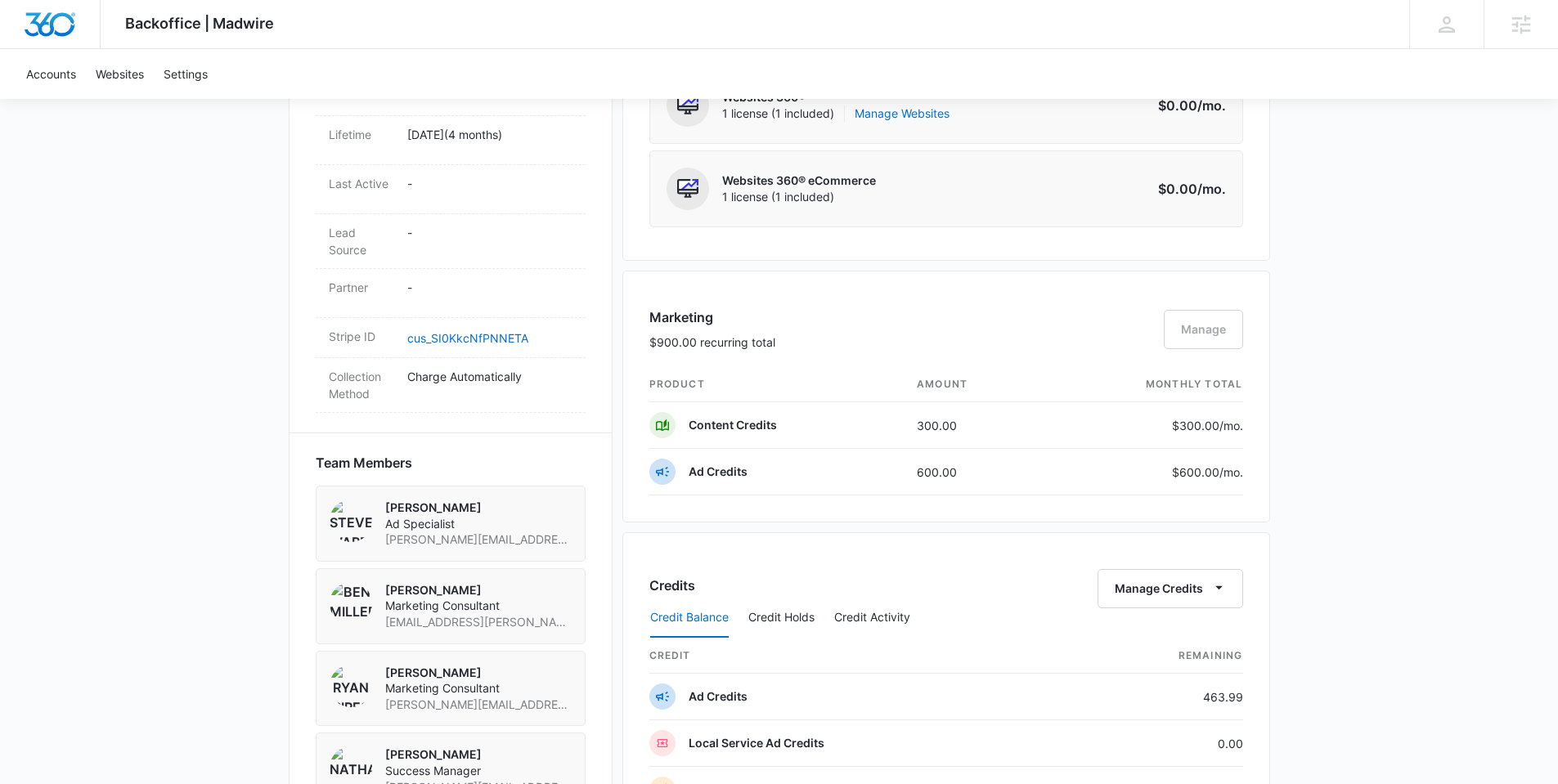
scroll to position [1141, 0]
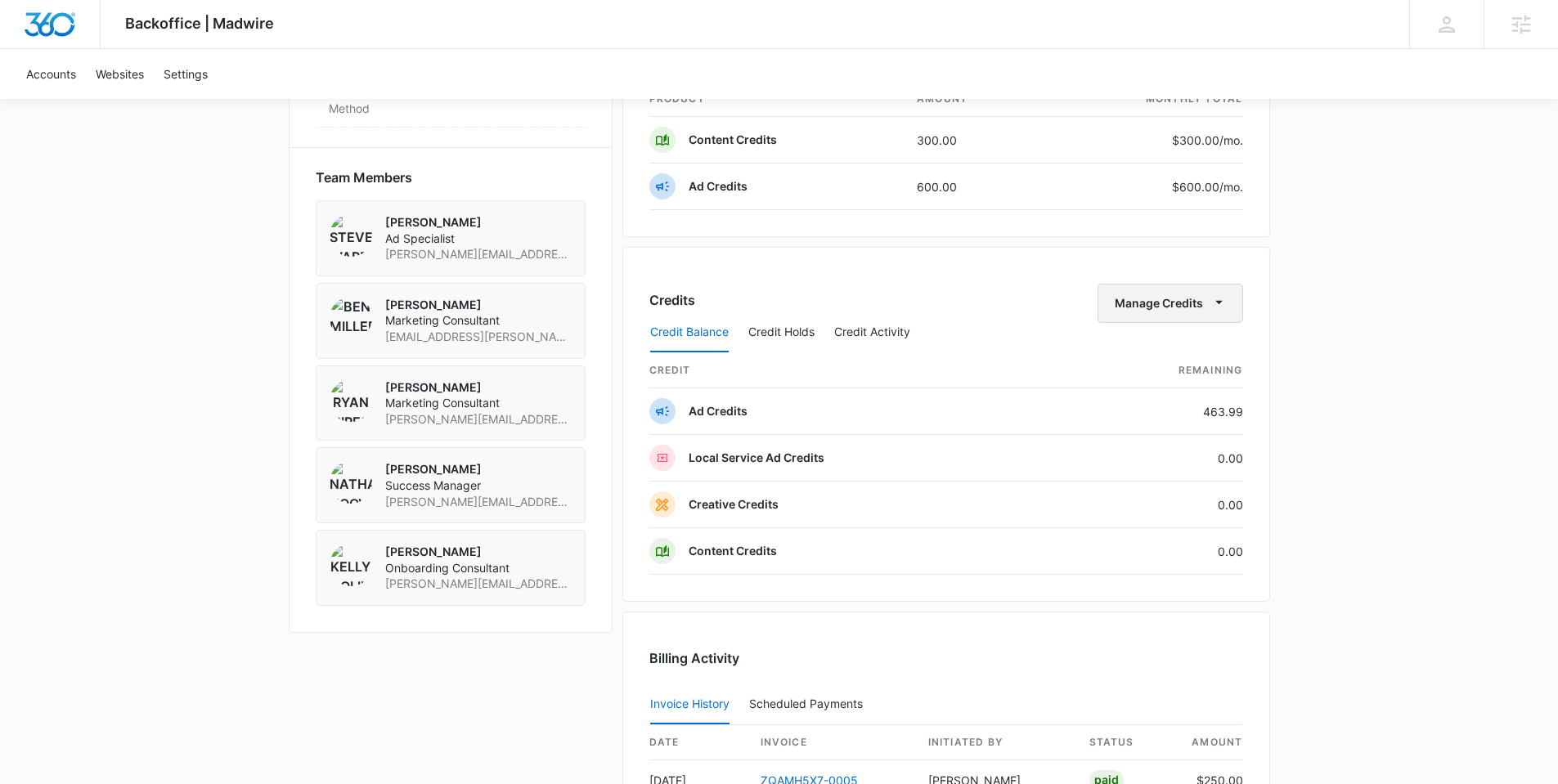
click at [1147, 301] on button "Manage Credits" at bounding box center [1171, 303] width 146 height 39
click at [1142, 351] on div "Transfer Credits" at bounding box center [1160, 355] width 86 height 11
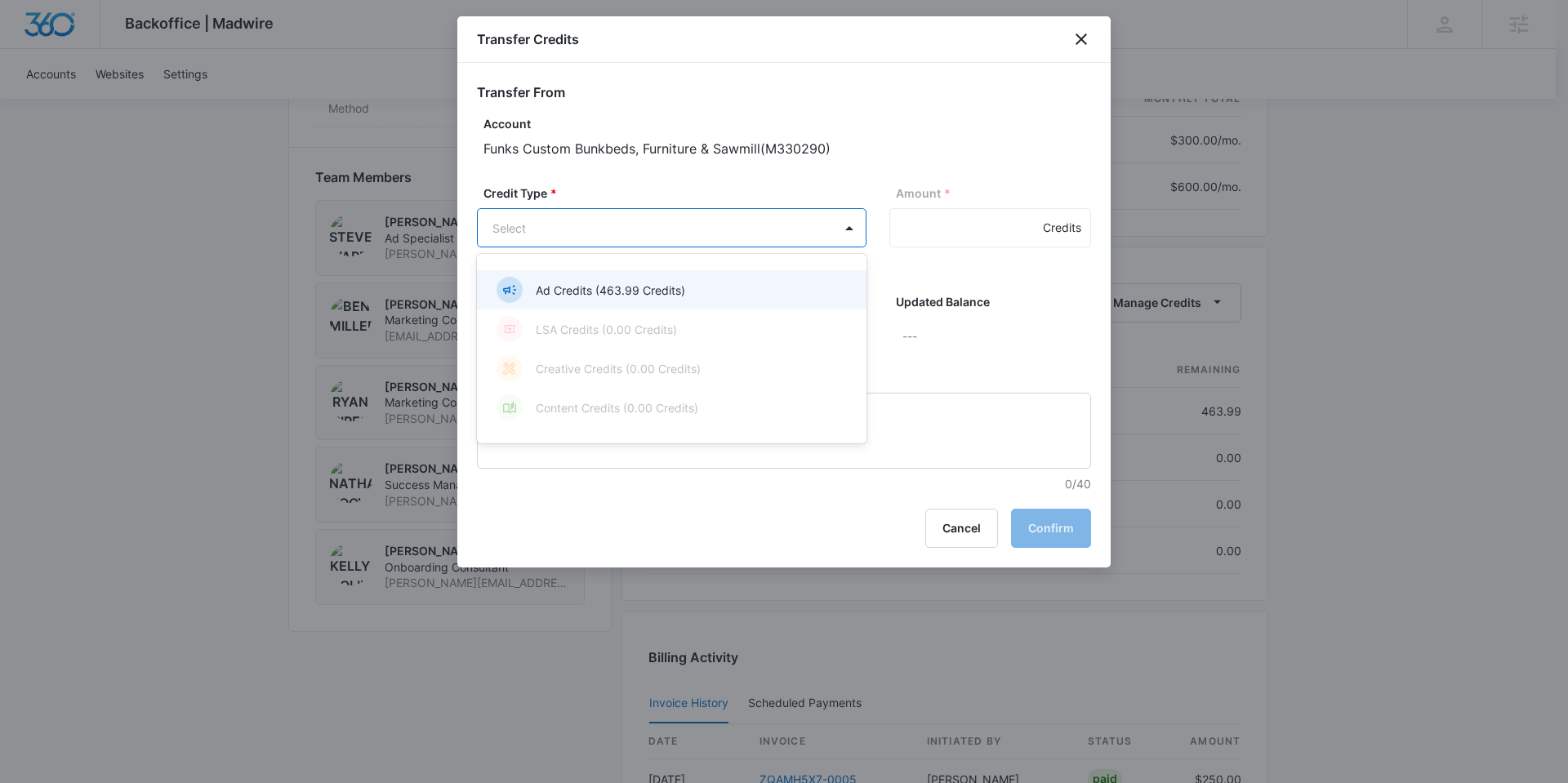
click at [825, 220] on body "Backoffice | Madwire Apps Settings Nathan Hoover nathan.hoover@madwire.com My P…" at bounding box center [784, 261] width 1568 height 2802
click at [1078, 33] on div at bounding box center [784, 391] width 1568 height 783
click at [1075, 41] on icon "close" at bounding box center [1081, 39] width 20 height 20
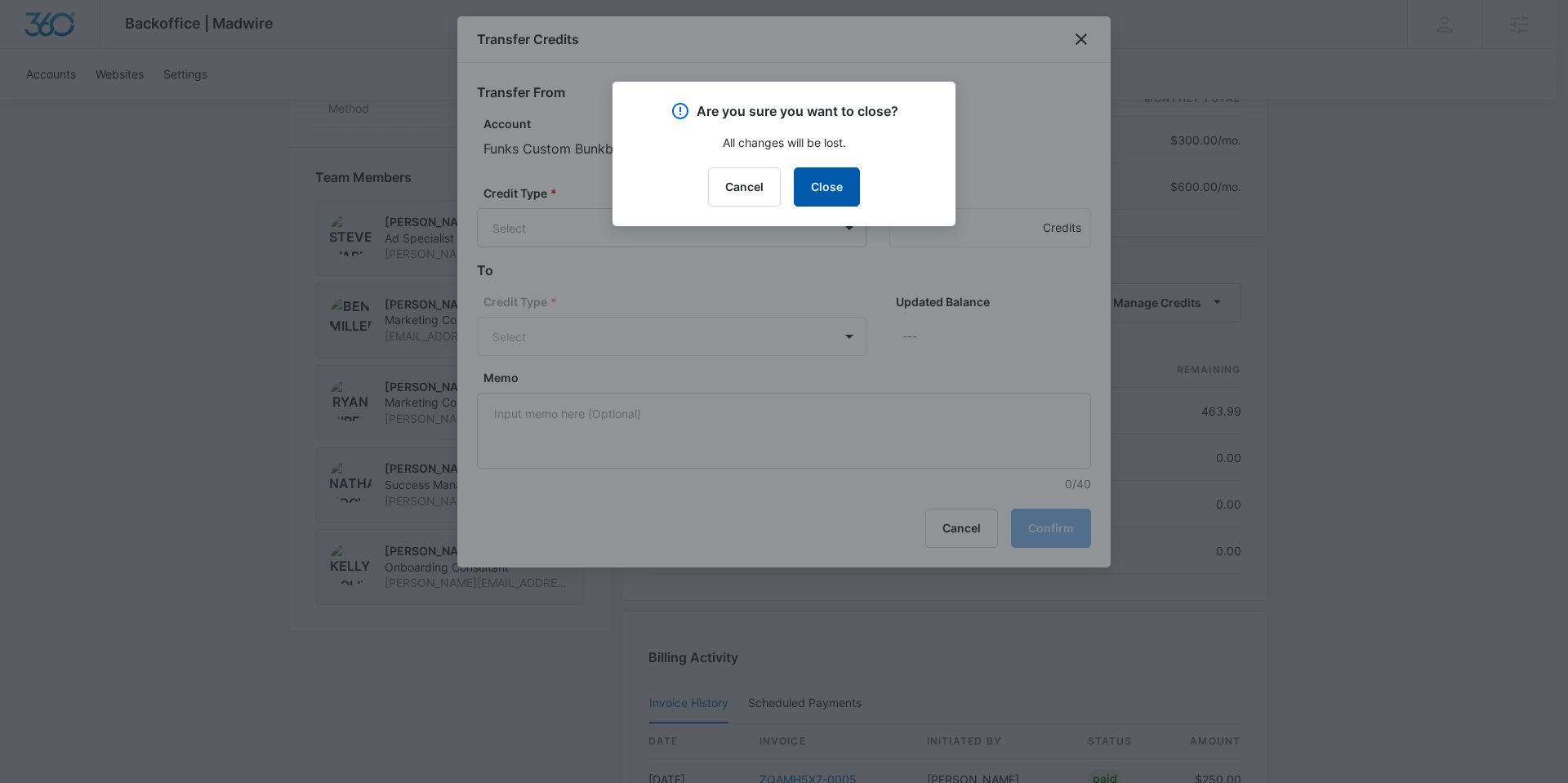
click at [831, 192] on button "Close" at bounding box center [826, 186] width 66 height 39
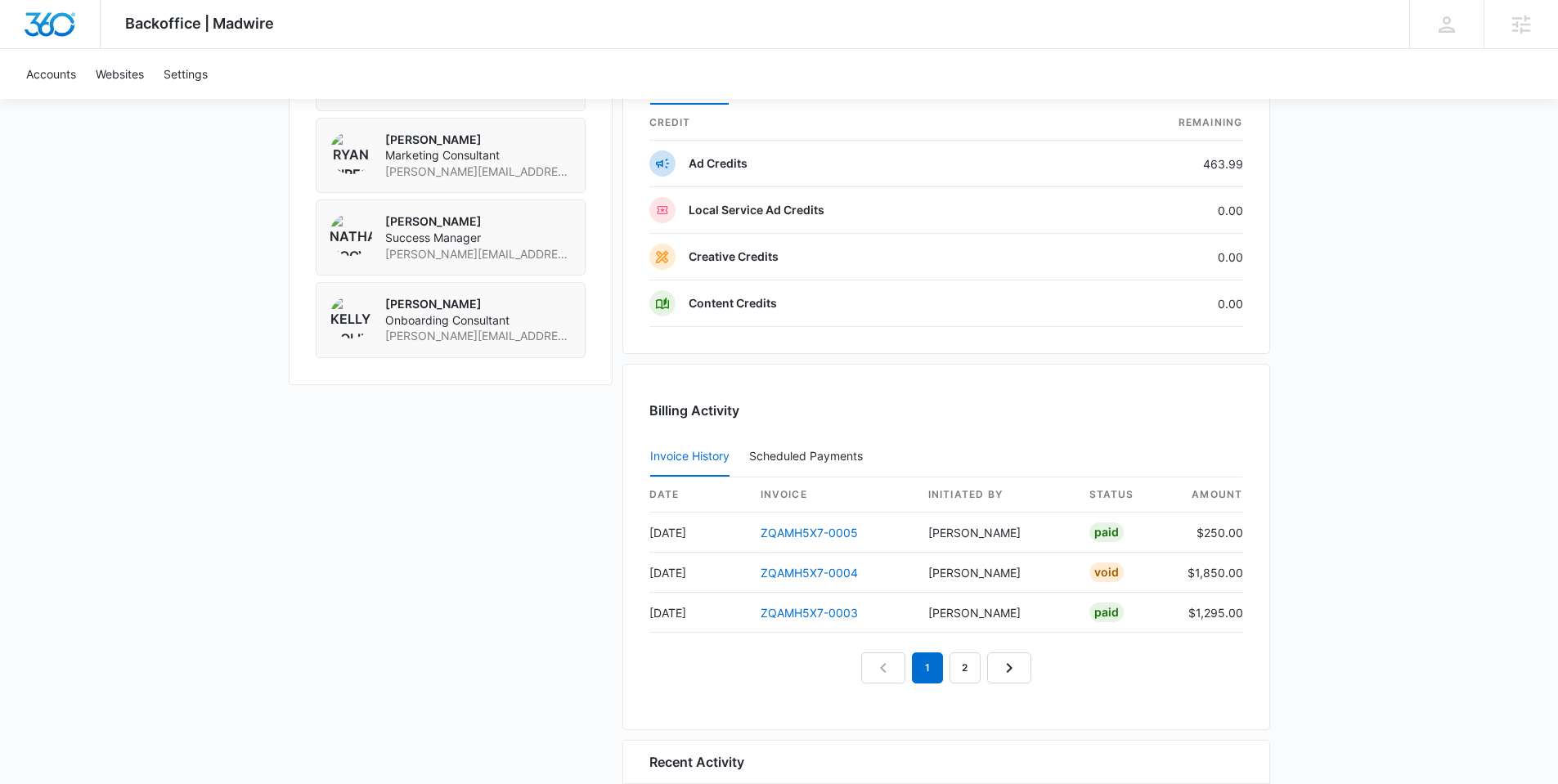
scroll to position [1404, 0]
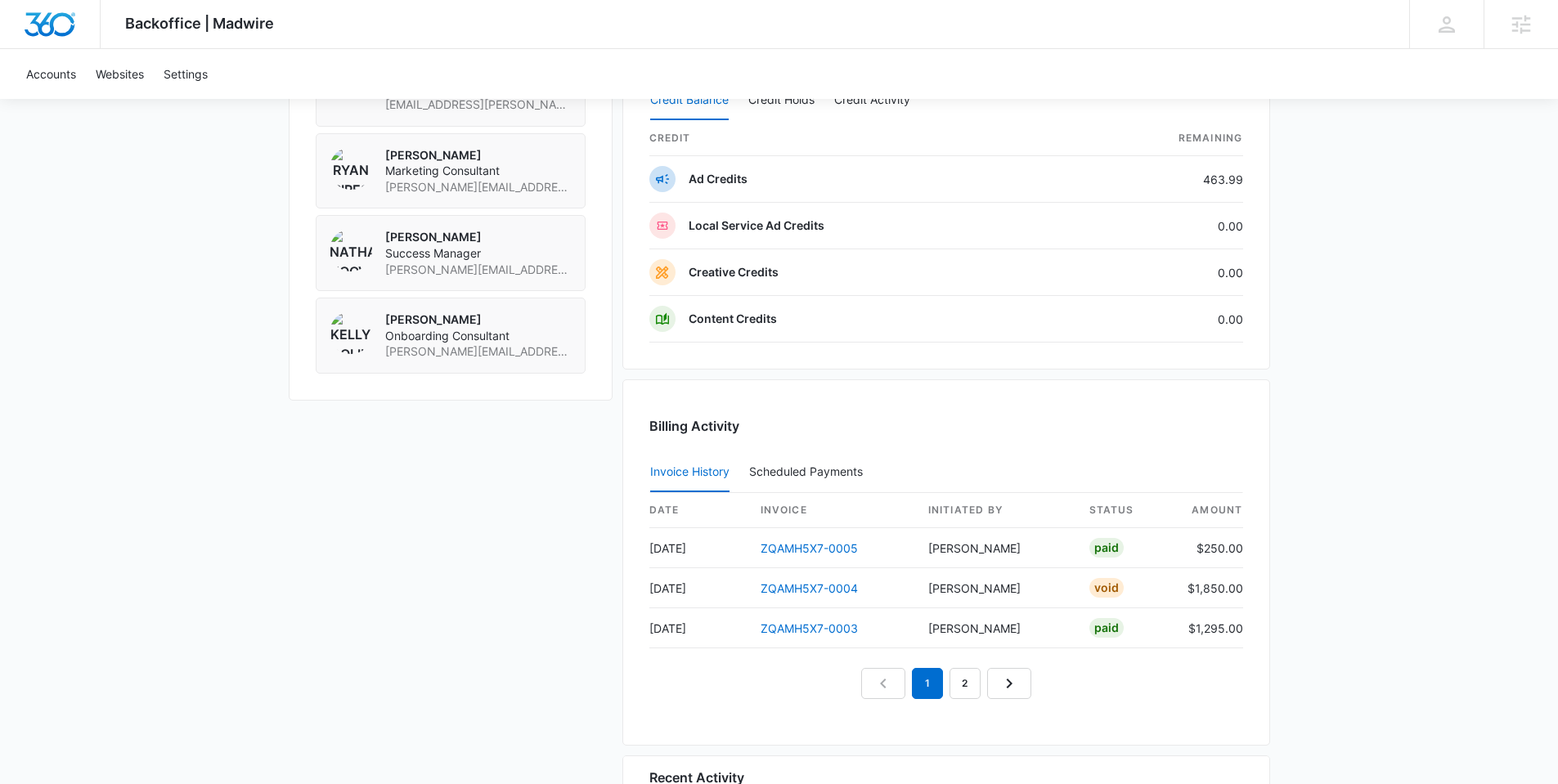
scroll to position [1291, 0]
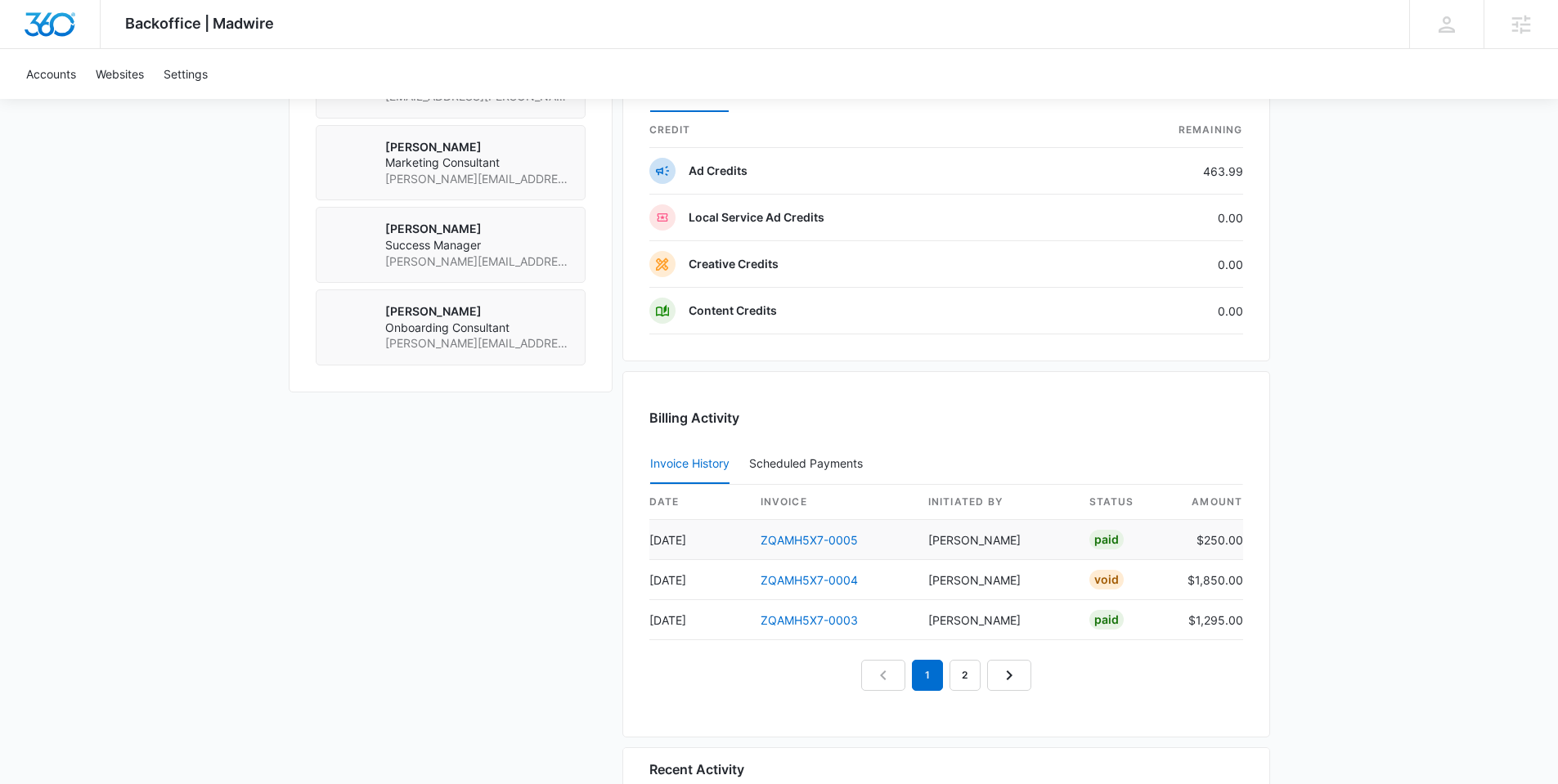
scroll to position [1390, 0]
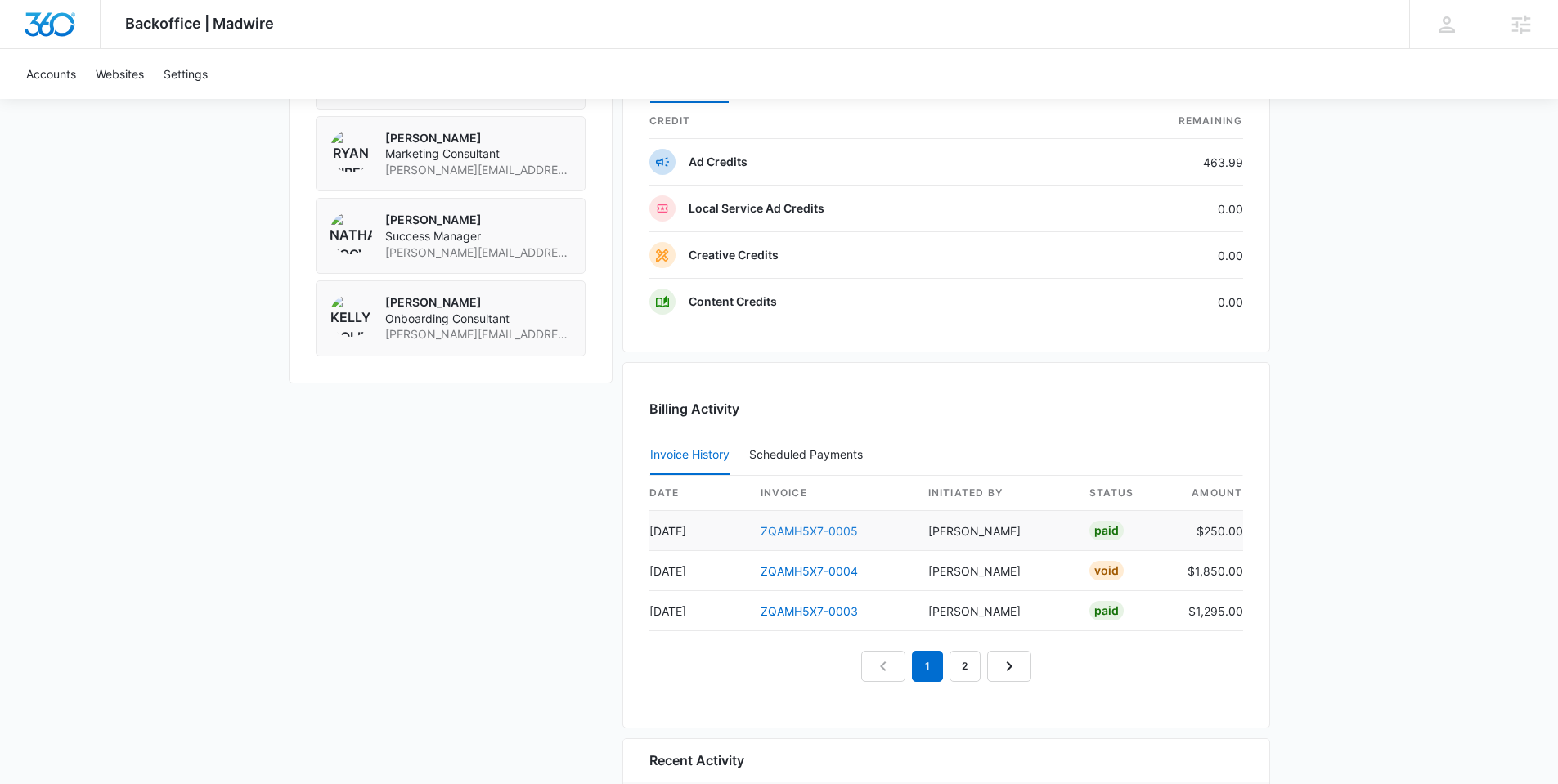
click at [815, 530] on link "ZQAMH5X7-0005" at bounding box center [809, 531] width 97 height 14
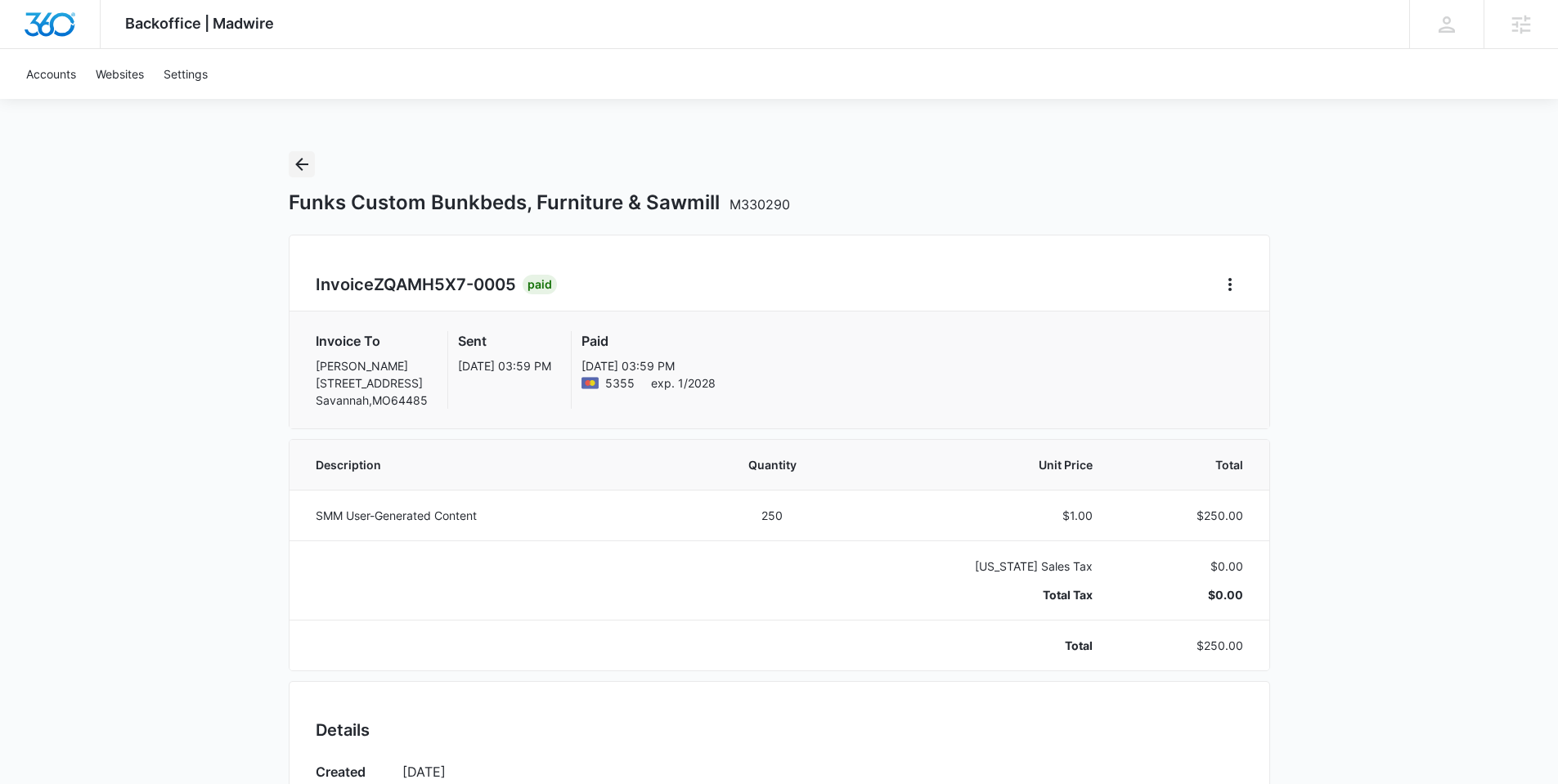
click at [301, 161] on icon "Back" at bounding box center [301, 164] width 20 height 20
